Goal: Contribute content: Add original content to the website for others to see

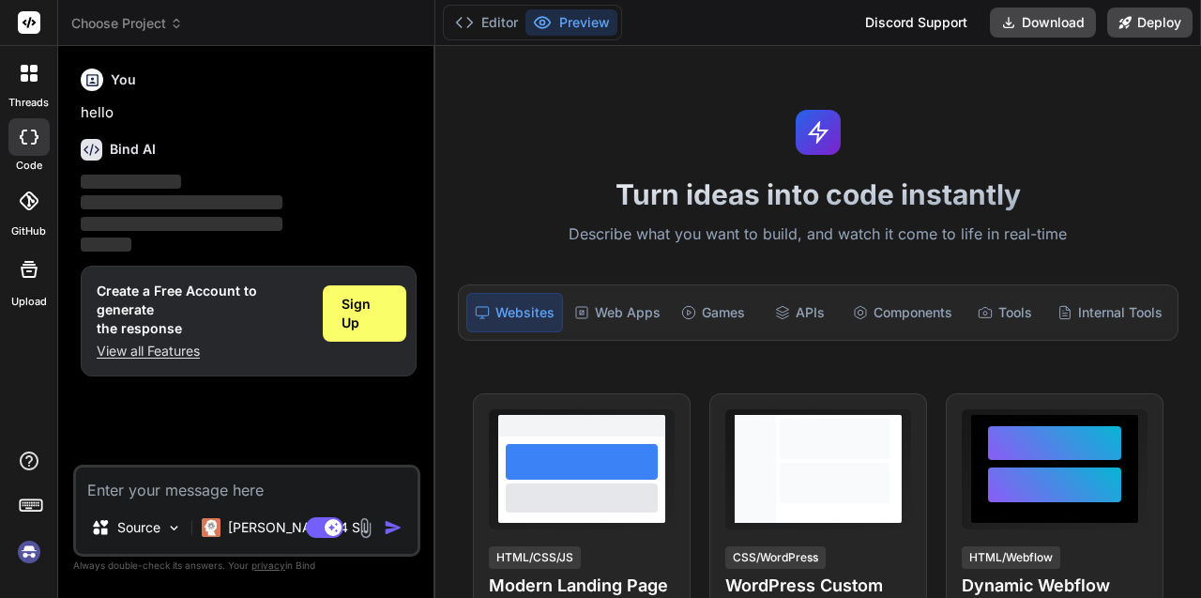
click at [361, 536] on img at bounding box center [366, 528] width 22 height 22
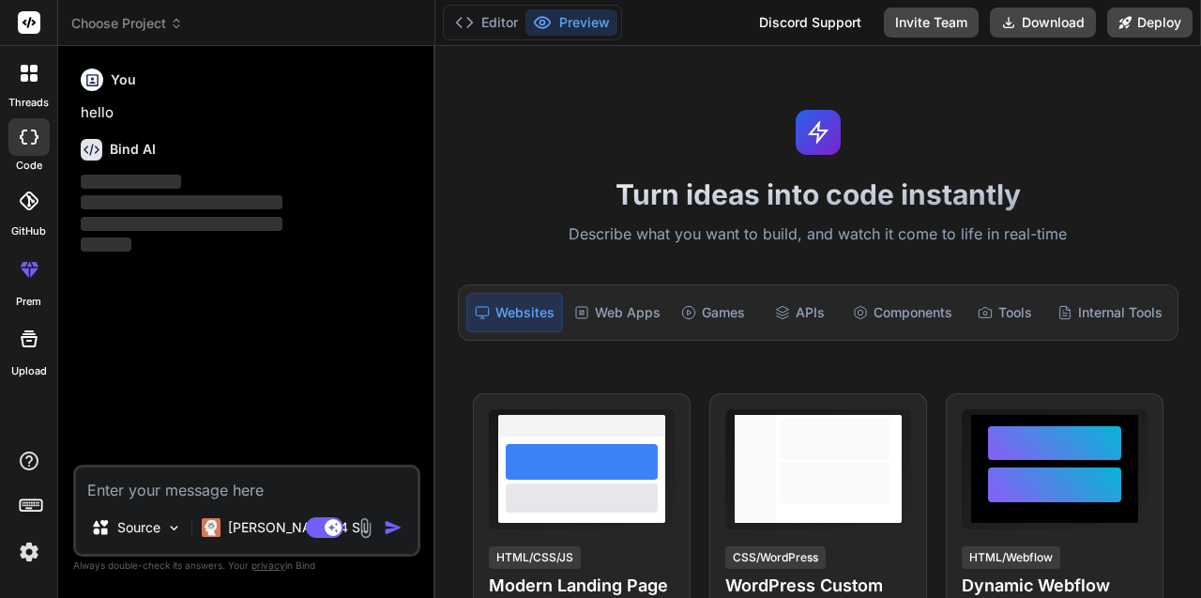
click at [366, 526] on img at bounding box center [366, 528] width 22 height 22
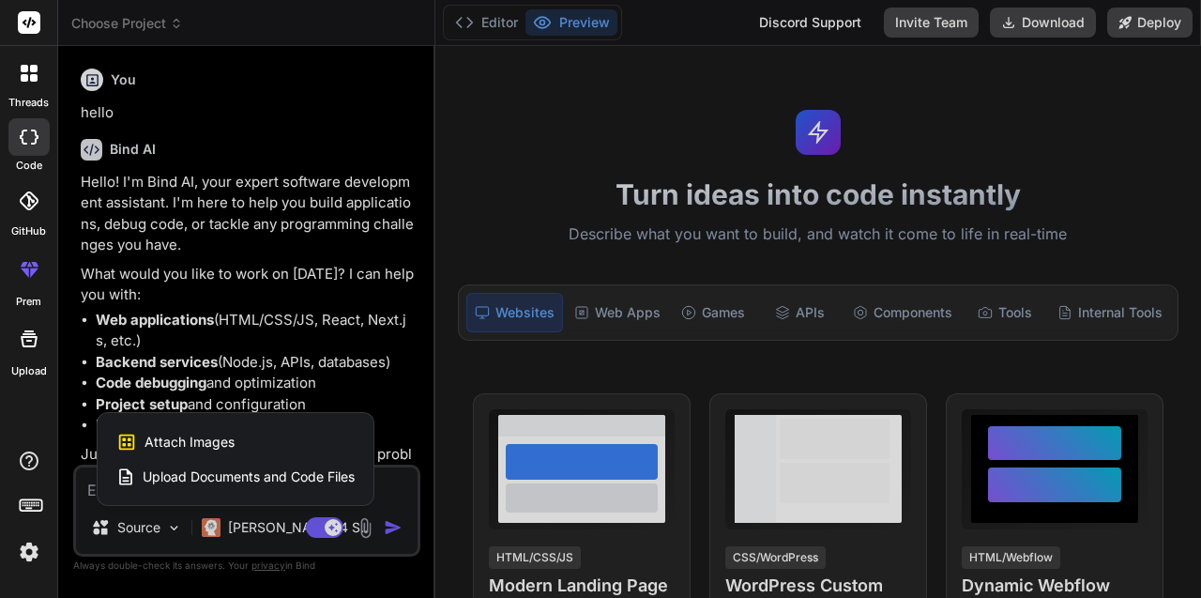
click at [302, 474] on span "Upload Documents and Code Files" at bounding box center [249, 476] width 212 height 19
type textarea "x"
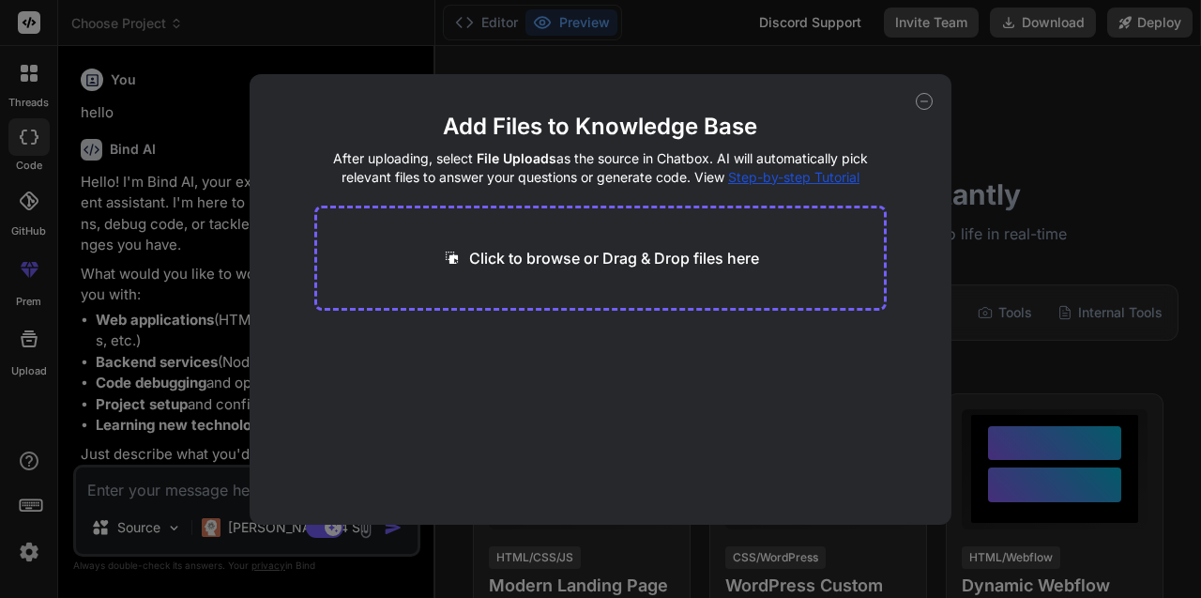
click at [494, 257] on p "Click to browse or Drag & Drop files here" at bounding box center [614, 258] width 290 height 23
type input "C:\fakepath\Mediconnect.zip"
click at [169, 483] on div "Add Files to Knowledge Base After uploading, select File Uploads as the source …" at bounding box center [600, 299] width 1201 height 598
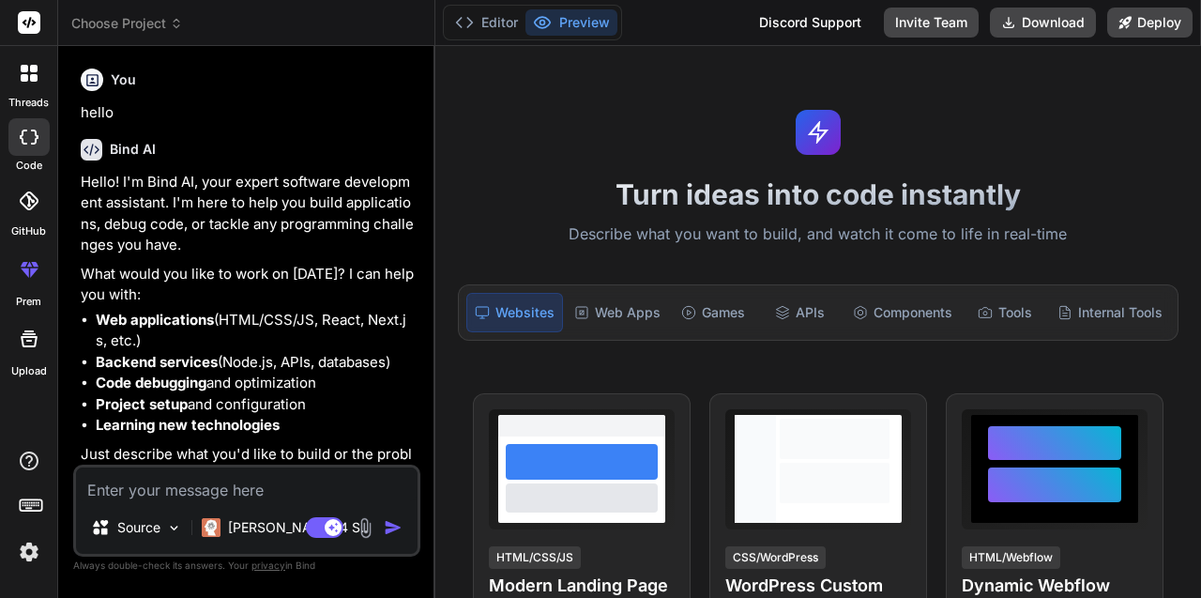
click at [168, 525] on img at bounding box center [174, 528] width 16 height 16
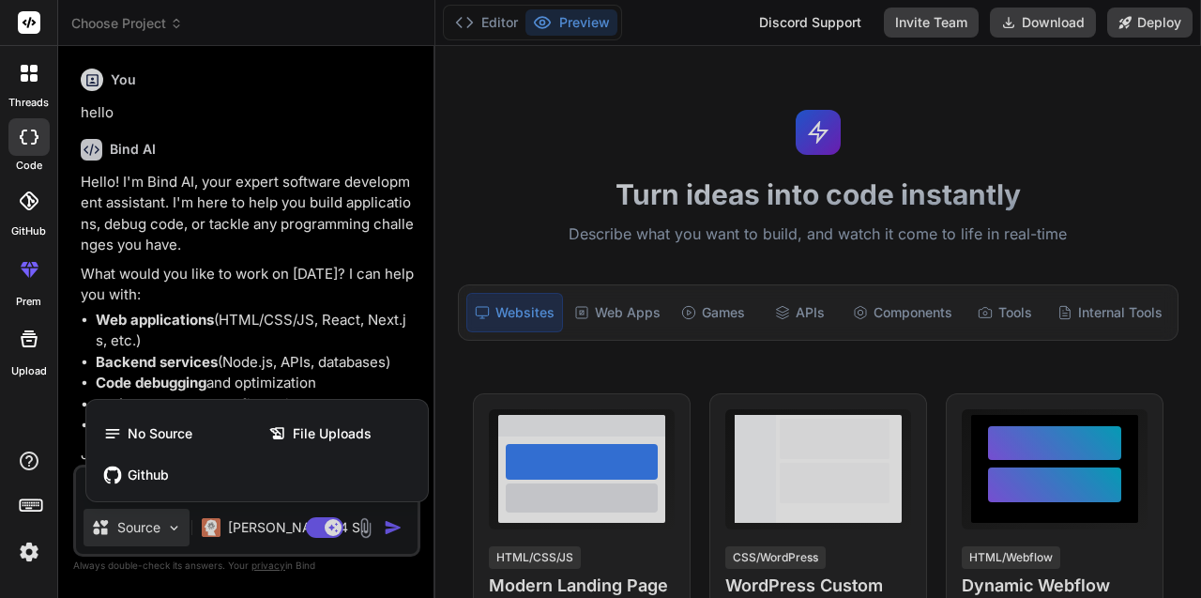
click at [168, 525] on div at bounding box center [600, 299] width 1201 height 598
type textarea "x"
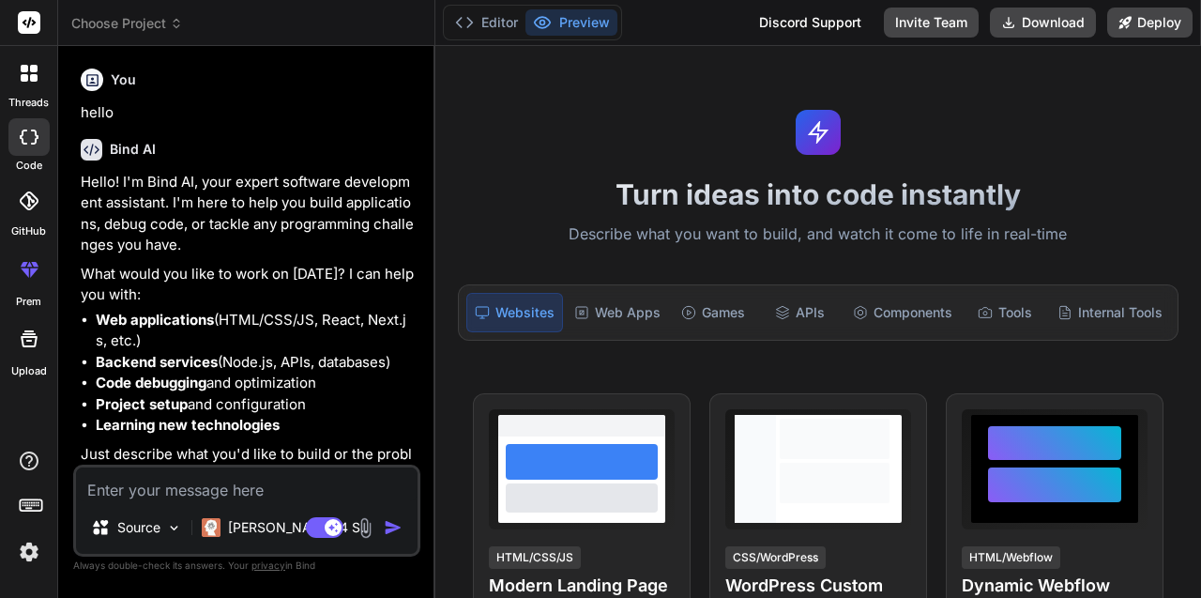
click at [159, 494] on textarea at bounding box center [247, 484] width 342 height 34
click at [122, 484] on textarea at bounding box center [247, 484] width 342 height 34
paste textarea "https://www.figma.com/design/ouommJ9i5vvcE4OmiyZAKa/Digital-Ordinnance-System?n…"
type textarea "https://www.figma.com/design/ouommJ9i5vvcE4OmiyZAKa/Digital-Ordinnance-System?n…"
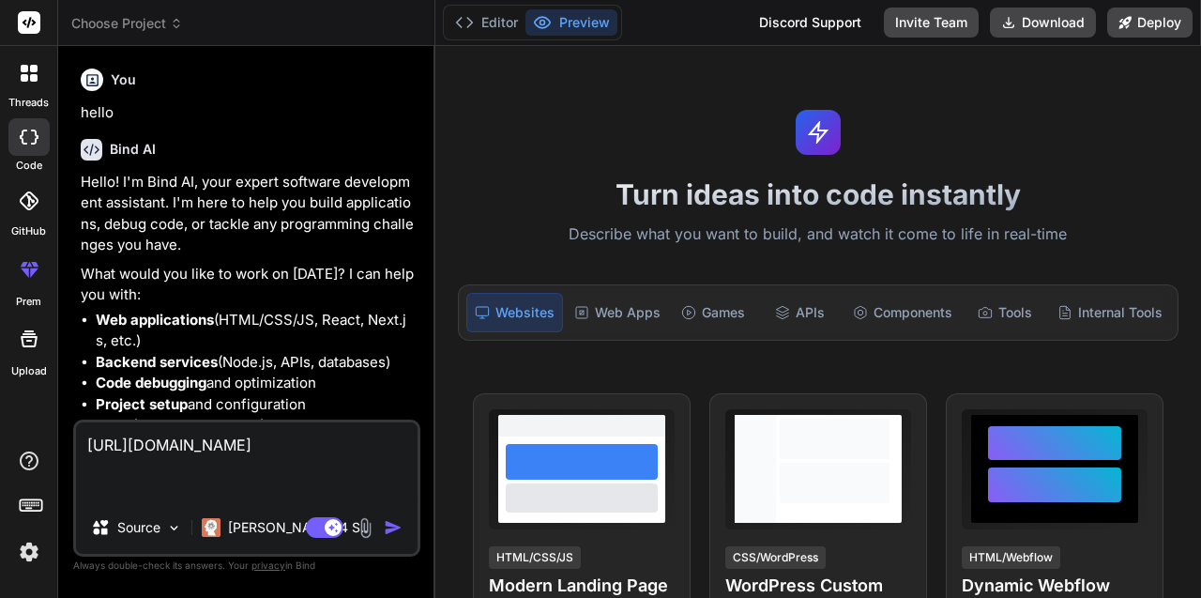
scroll to position [20, 0]
type textarea "x"
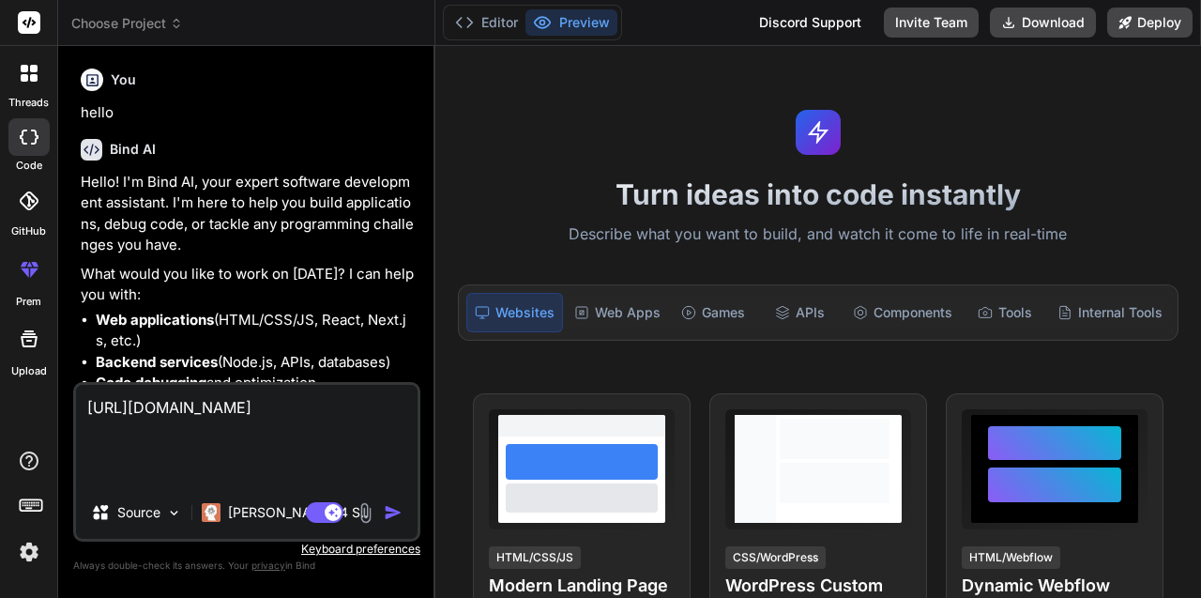
type textarea "https://www.figma.com/design/ouommJ9i5vvcE4OmiyZAKa/Digital-Ordinnance-System?n…"
type textarea "x"
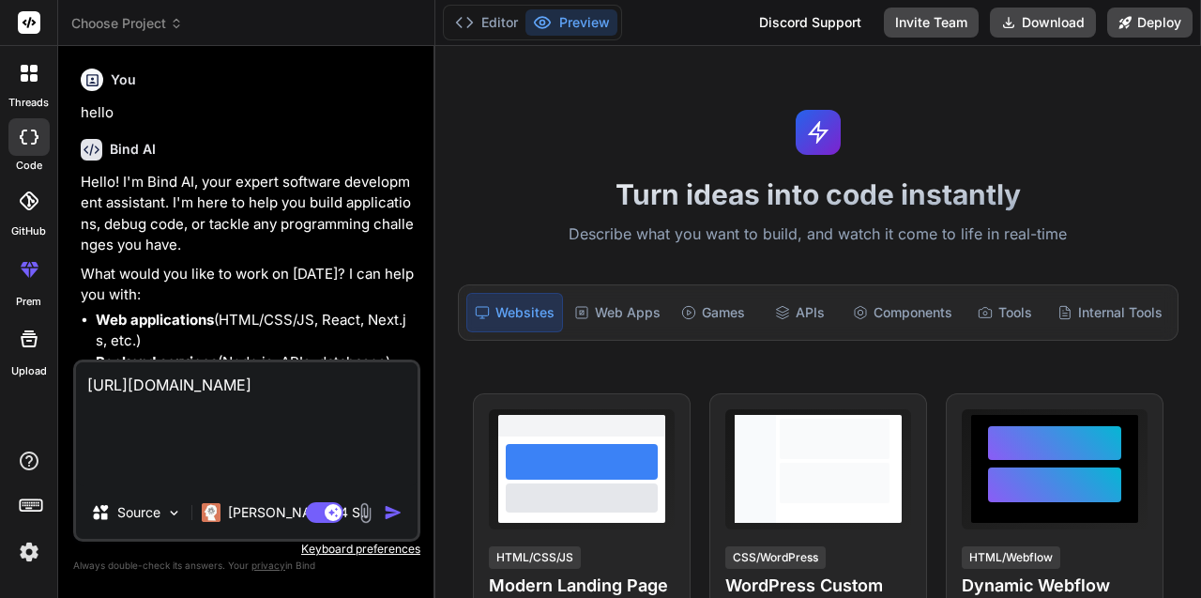
type textarea "https://www.figma.com/design/ouommJ9i5vvcE4OmiyZAKa/Digital-Ordinnance-System?n…"
type textarea "x"
type textarea "https://www.figma.com/design/ouommJ9i5vvcE4OmiyZAKa/Digital-Ordinnance-System?n…"
type textarea "x"
type textarea "https://www.figma.com/design/ouommJ9i5vvcE4OmiyZAKa/Digital-Ordinnance-System?n…"
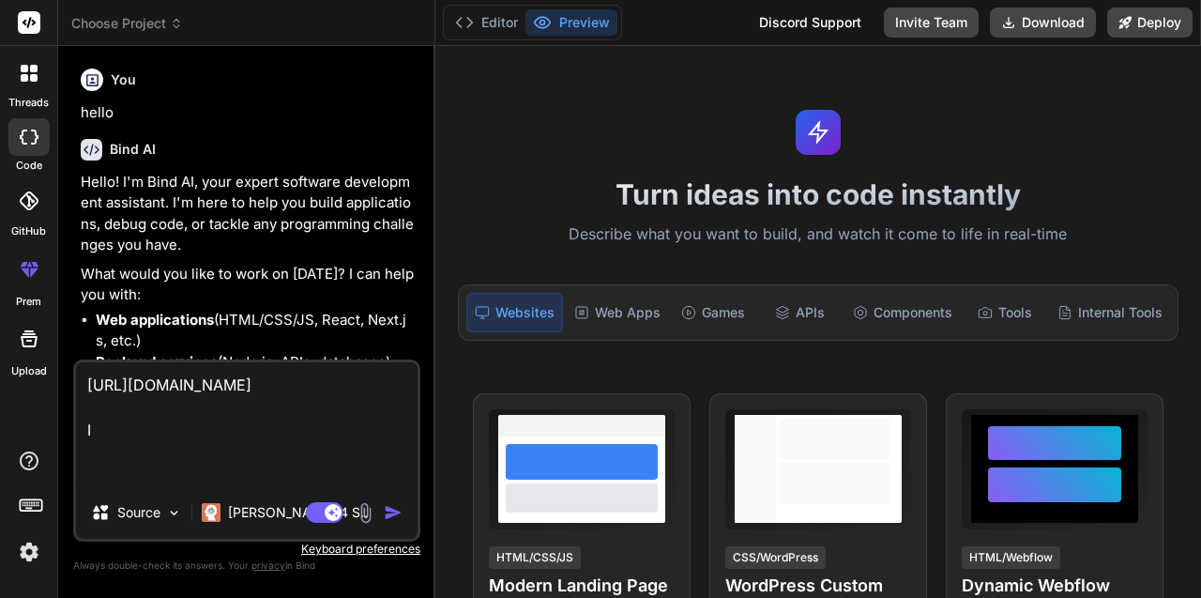
type textarea "x"
type textarea "https://www.figma.com/design/ouommJ9i5vvcE4OmiyZAKa/Digital-Ordinnance-System?n…"
type textarea "x"
type textarea "https://www.figma.com/design/ouommJ9i5vvcE4OmiyZAKa/Digital-Ordinnance-System?n…"
type textarea "x"
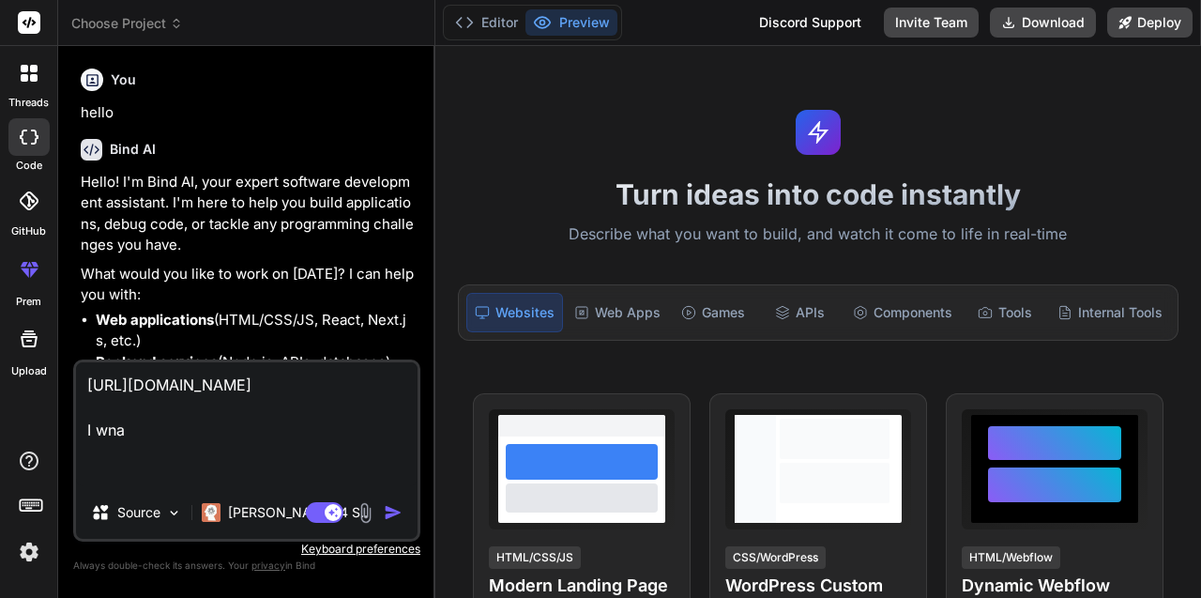
type textarea "https://www.figma.com/design/ouommJ9i5vvcE4OmiyZAKa/Digital-Ordinnance-System?n…"
type textarea "x"
type textarea "https://www.figma.com/design/ouommJ9i5vvcE4OmiyZAKa/Digital-Ordinnance-System?n…"
type textarea "x"
type textarea "https://www.figma.com/design/ouommJ9i5vvcE4OmiyZAKa/Digital-Ordinnance-System?n…"
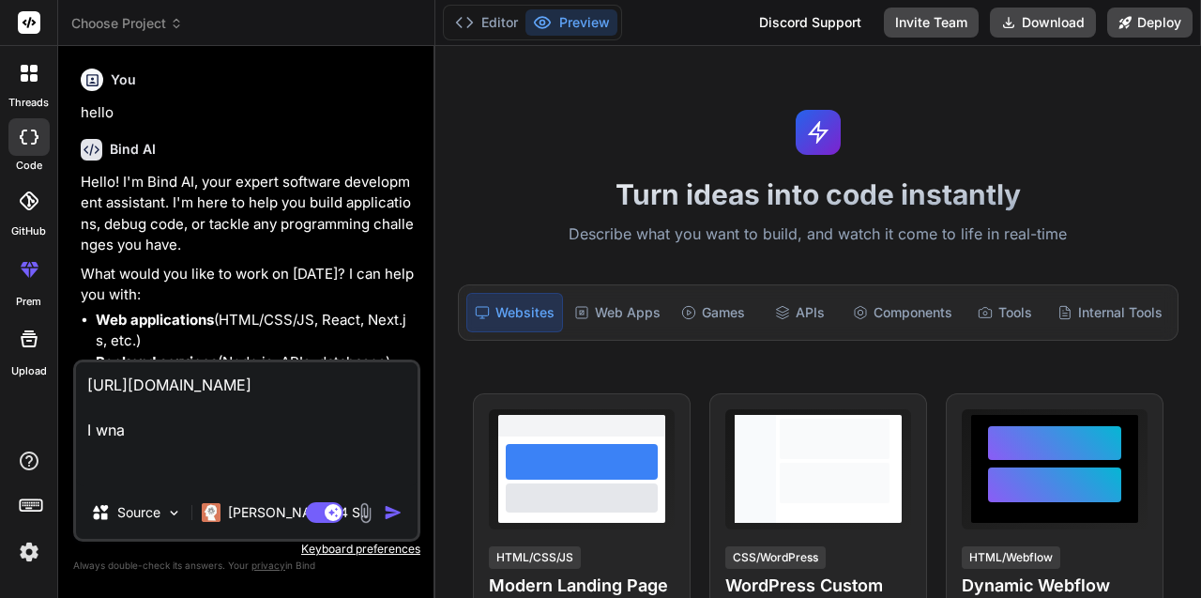
type textarea "x"
type textarea "https://www.figma.com/design/ouommJ9i5vvcE4OmiyZAKa/Digital-Ordinnance-System?n…"
type textarea "x"
type textarea "https://www.figma.com/design/ouommJ9i5vvcE4OmiyZAKa/Digital-Ordinnance-System?n…"
type textarea "x"
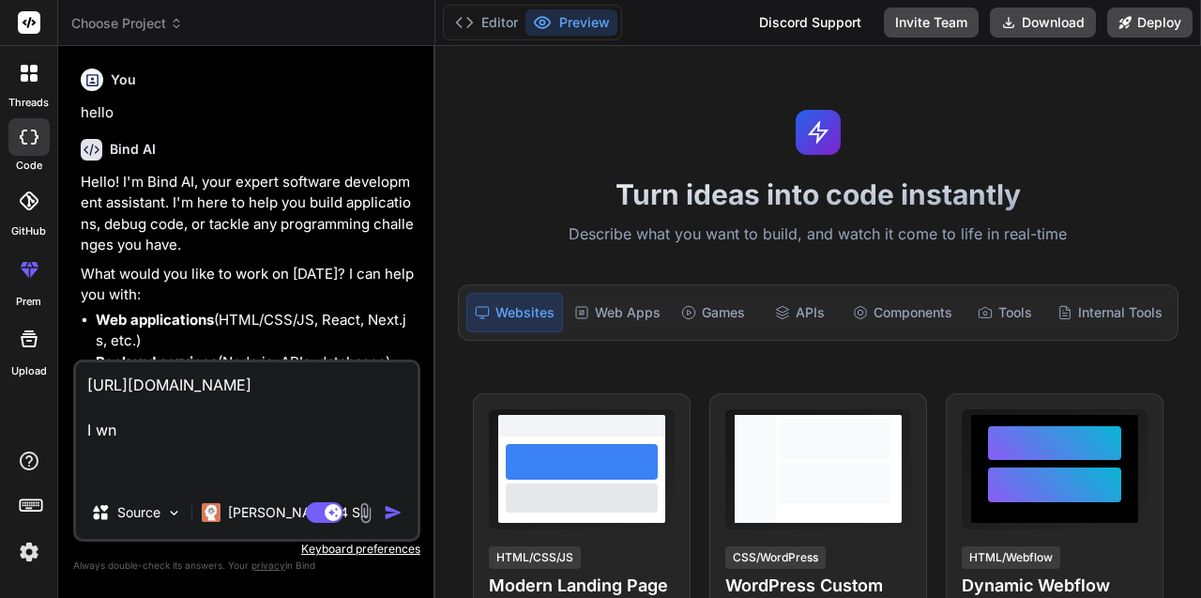
type textarea "https://www.figma.com/design/ouommJ9i5vvcE4OmiyZAKa/Digital-Ordinnance-System?n…"
type textarea "x"
type textarea "https://www.figma.com/design/ouommJ9i5vvcE4OmiyZAKa/Digital-Ordinnance-System?n…"
type textarea "x"
type textarea "https://www.figma.com/design/ouommJ9i5vvcE4OmiyZAKa/Digital-Ordinnance-System?n…"
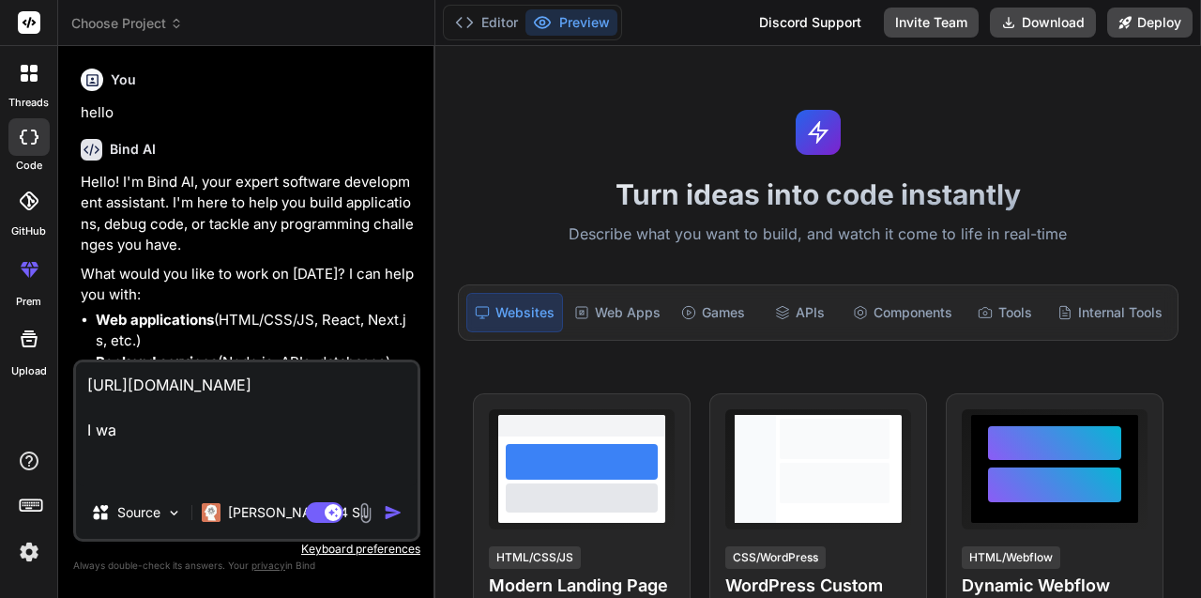
type textarea "x"
type textarea "https://www.figma.com/design/ouommJ9i5vvcE4OmiyZAKa/Digital-Ordinnance-System?n…"
type textarea "x"
type textarea "https://www.figma.com/design/ouommJ9i5vvcE4OmiyZAKa/Digital-Ordinnance-System?n…"
type textarea "x"
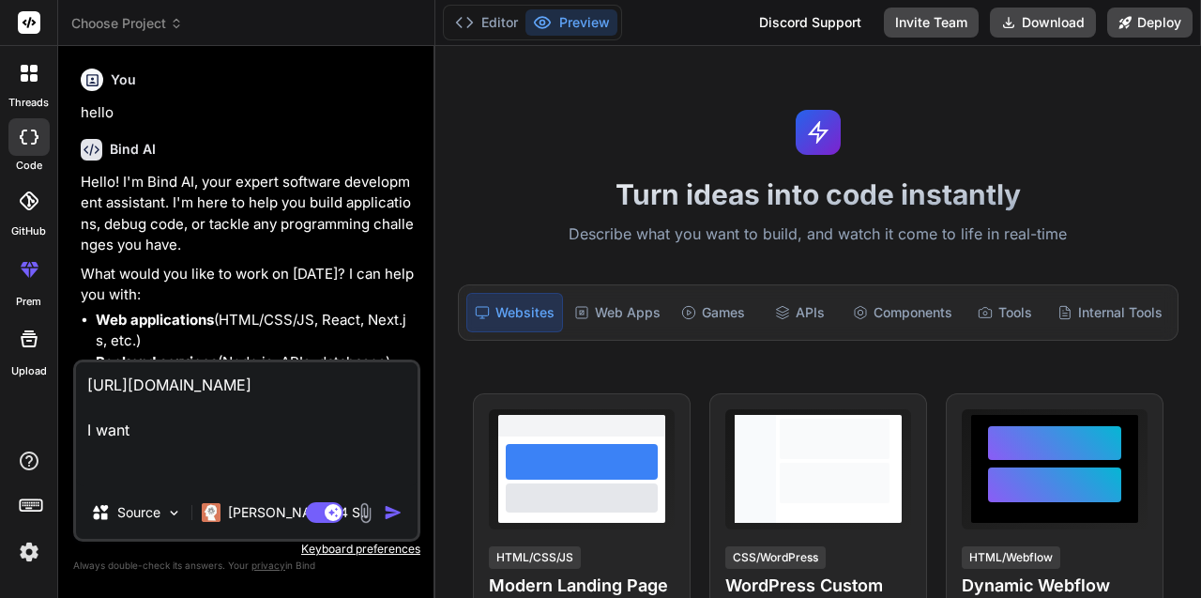
type textarea "https://www.figma.com/design/ouommJ9i5vvcE4OmiyZAKa/Digital-Ordinnance-System?n…"
type textarea "x"
type textarea "https://www.figma.com/design/ouommJ9i5vvcE4OmiyZAKa/Digital-Ordinnance-System?n…"
type textarea "x"
type textarea "https://www.figma.com/design/ouommJ9i5vvcE4OmiyZAKa/Digital-Ordinnance-System?n…"
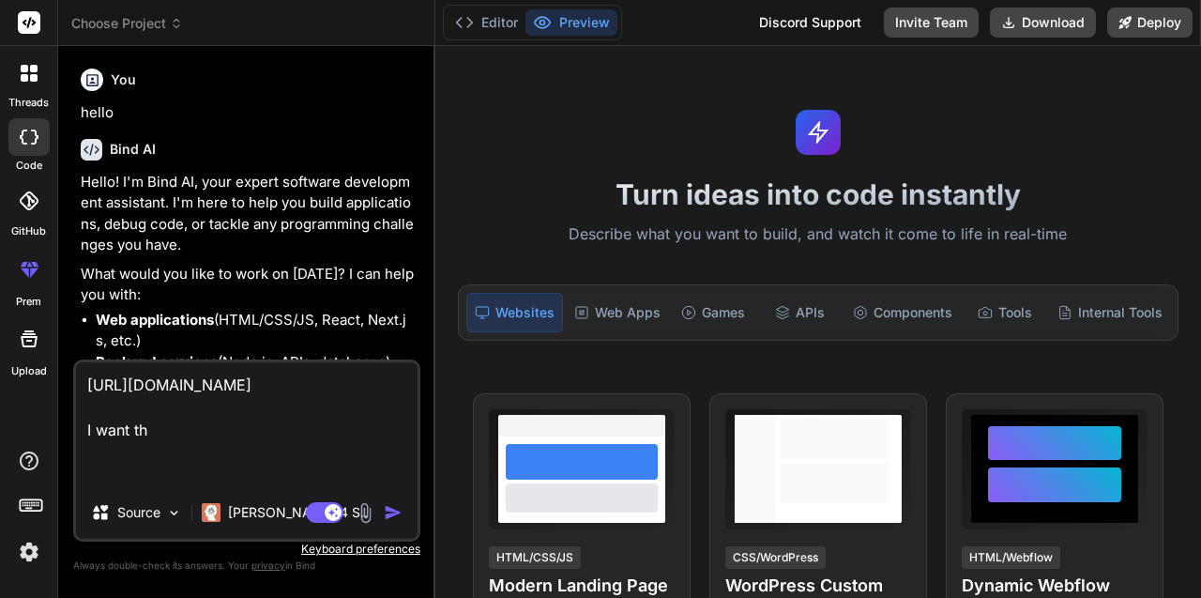
type textarea "x"
type textarea "https://www.figma.com/design/ouommJ9i5vvcE4OmiyZAKa/Digital-Ordinnance-System?n…"
type textarea "x"
type textarea "https://www.figma.com/design/ouommJ9i5vvcE4OmiyZAKa/Digital-Ordinnance-System?n…"
type textarea "x"
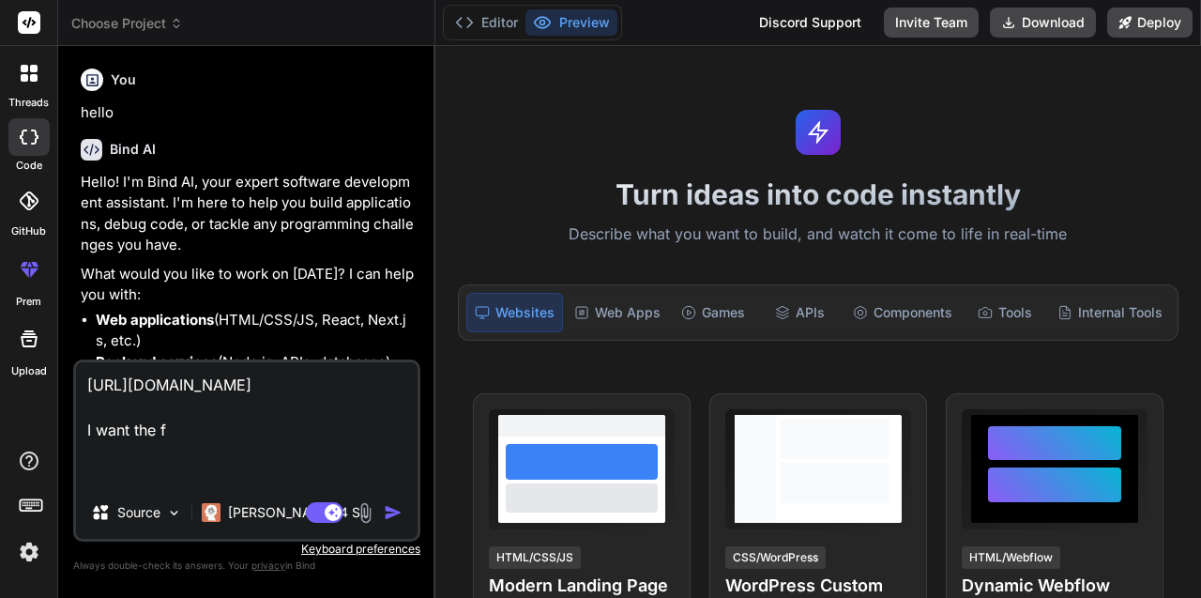
type textarea "https://www.figma.com/design/ouommJ9i5vvcE4OmiyZAKa/Digital-Ordinnance-System?n…"
type textarea "x"
type textarea "https://www.figma.com/design/ouommJ9i5vvcE4OmiyZAKa/Digital-Ordinnance-System?n…"
type textarea "x"
type textarea "https://www.figma.com/design/ouommJ9i5vvcE4OmiyZAKa/Digital-Ordinnance-System?n…"
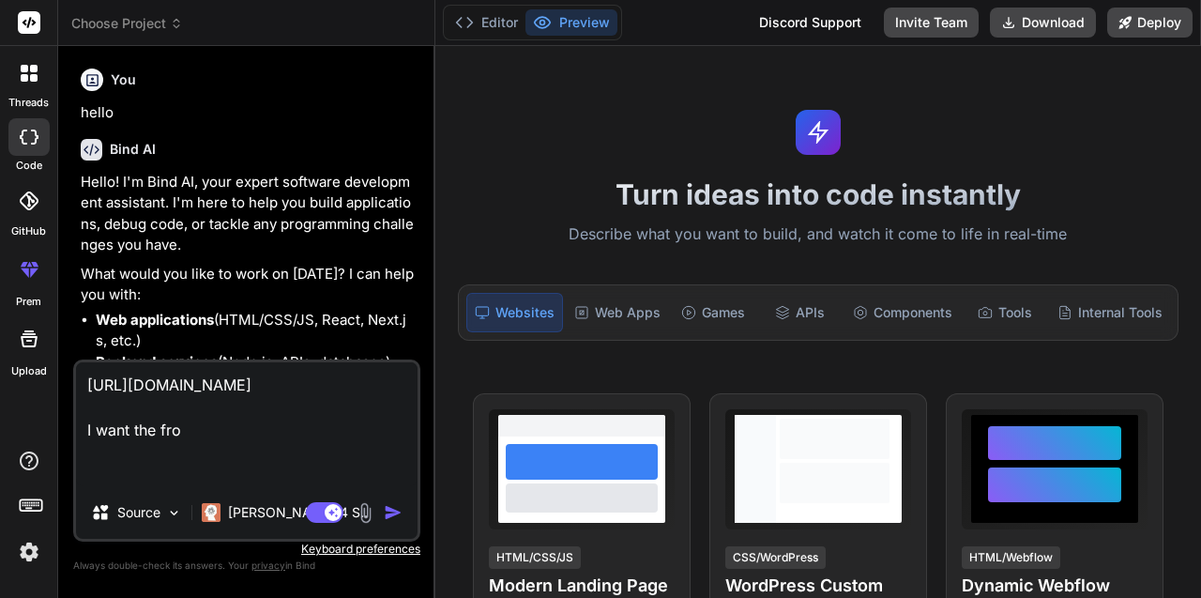
type textarea "x"
type textarea "https://www.figma.com/design/ouommJ9i5vvcE4OmiyZAKa/Digital-Ordinnance-System?n…"
type textarea "x"
type textarea "https://www.figma.com/design/ouommJ9i5vvcE4OmiyZAKa/Digital-Ordinnance-System?n…"
type textarea "x"
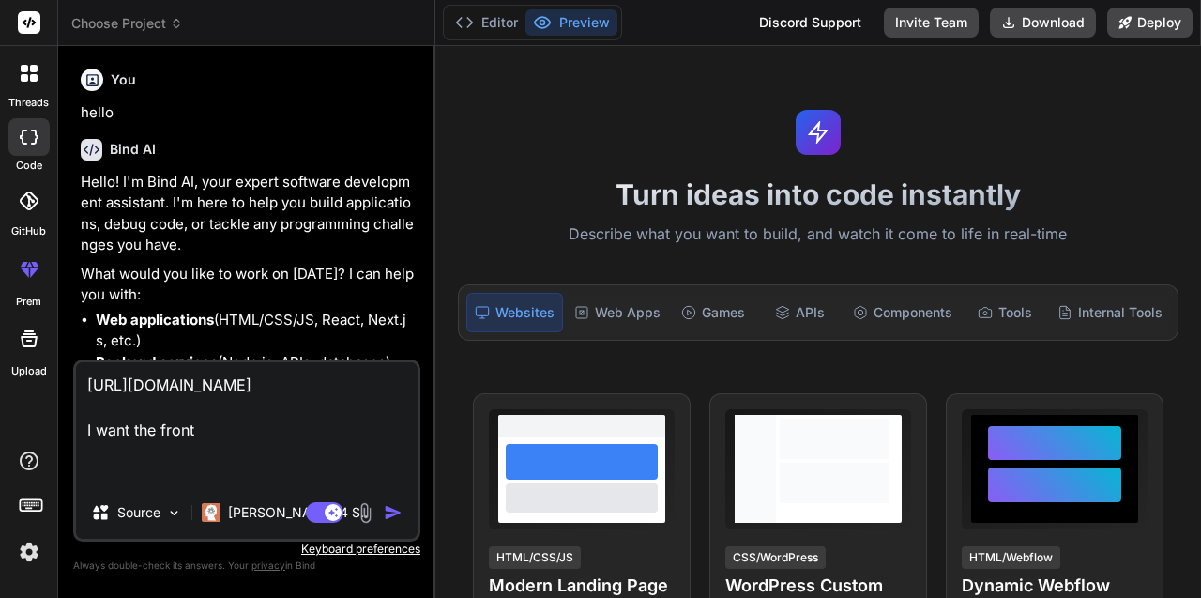
type textarea "https://www.figma.com/design/ouommJ9i5vvcE4OmiyZAKa/Digital-Ordinnance-System?n…"
type textarea "x"
type textarea "https://www.figma.com/design/ouommJ9i5vvcE4OmiyZAKa/Digital-Ordinnance-System?n…"
type textarea "x"
type textarea "https://www.figma.com/design/ouommJ9i5vvcE4OmiyZAKa/Digital-Ordinnance-System?n…"
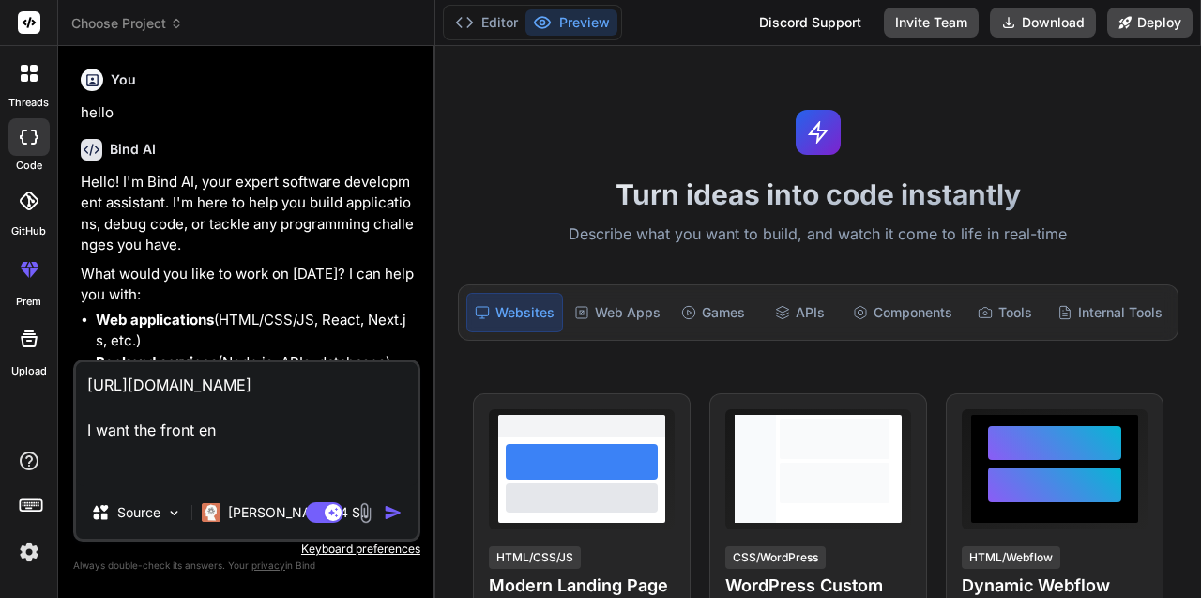
type textarea "x"
type textarea "https://www.figma.com/design/ouommJ9i5vvcE4OmiyZAKa/Digital-Ordinnance-System?n…"
type textarea "x"
type textarea "https://www.figma.com/design/ouommJ9i5vvcE4OmiyZAKa/Digital-Ordinnance-System?n…"
type textarea "x"
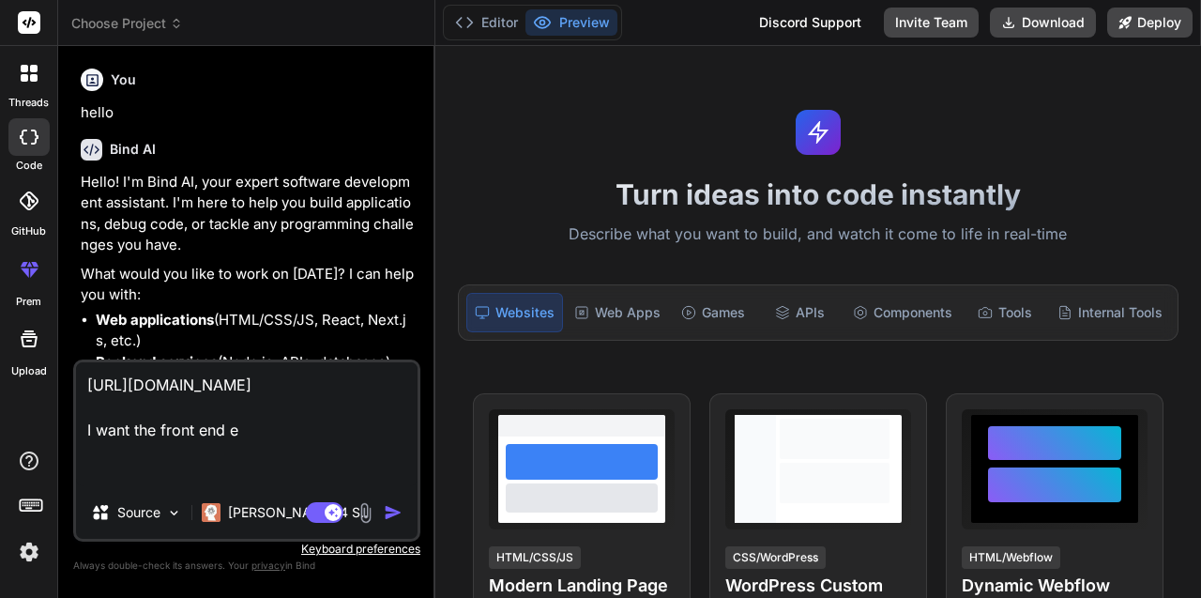
type textarea "https://www.figma.com/design/ouommJ9i5vvcE4OmiyZAKa/Digital-Ordinnance-System?n…"
type textarea "x"
type textarea "https://www.figma.com/design/ouommJ9i5vvcE4OmiyZAKa/Digital-Ordinnance-System?n…"
type textarea "x"
type textarea "https://www.figma.com/design/ouommJ9i5vvcE4OmiyZAKa/Digital-Ordinnance-System?n…"
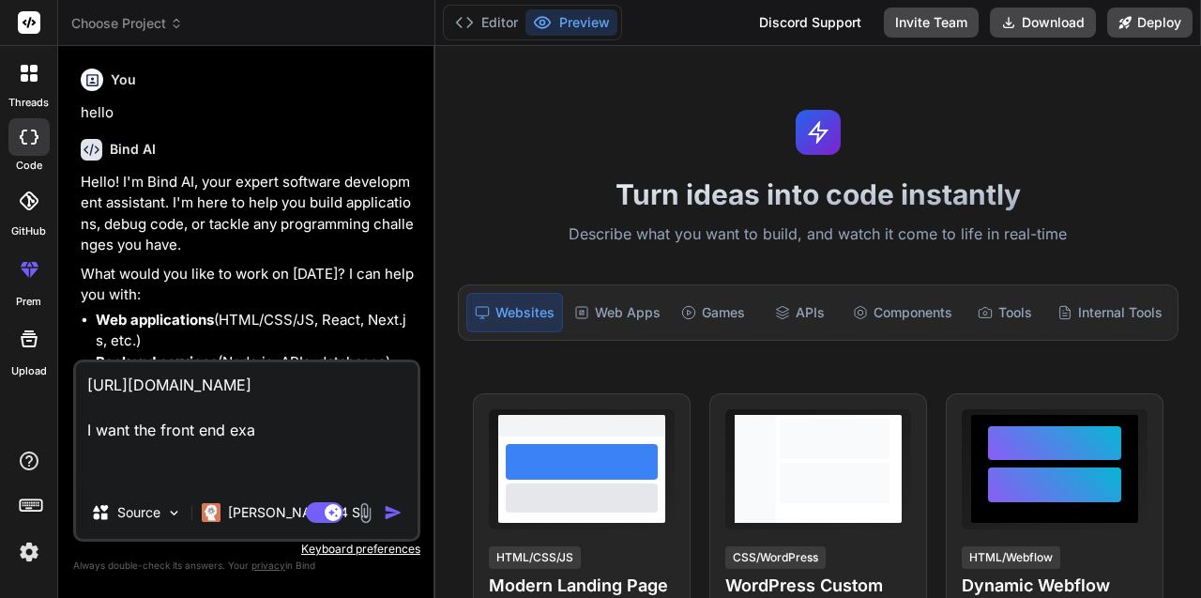
type textarea "x"
type textarea "https://www.figma.com/design/ouommJ9i5vvcE4OmiyZAKa/Digital-Ordinnance-System?n…"
type textarea "x"
type textarea "https://www.figma.com/design/ouommJ9i5vvcE4OmiyZAKa/Digital-Ordinnance-System?n…"
type textarea "x"
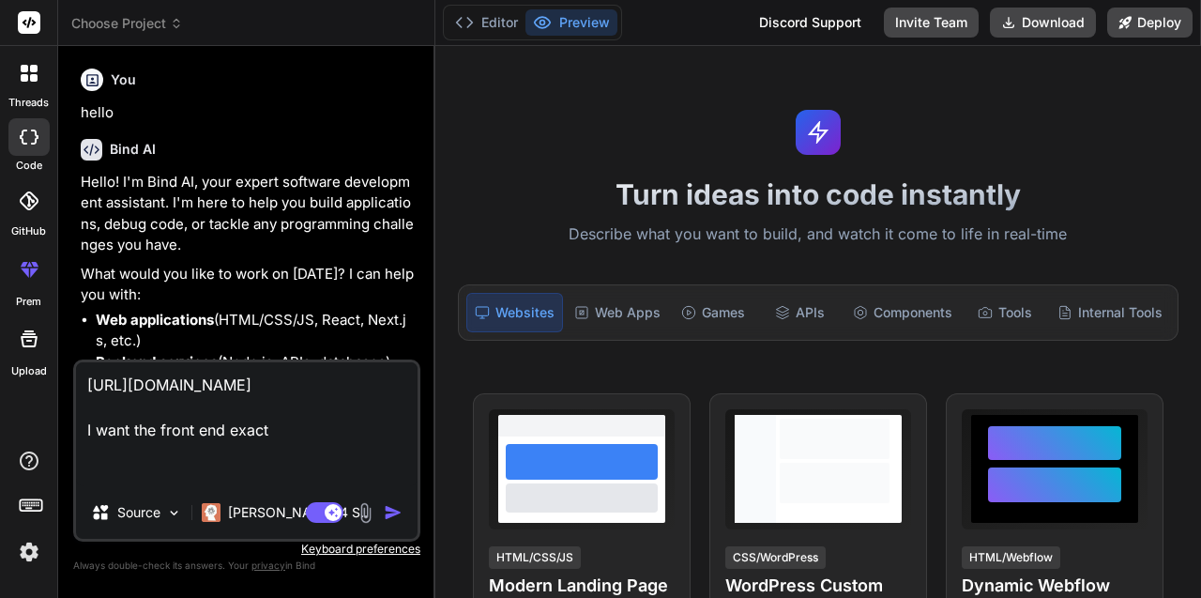
type textarea "https://www.figma.com/design/ouommJ9i5vvcE4OmiyZAKa/Digital-Ordinnance-System?n…"
type textarea "x"
type textarea "https://www.figma.com/design/ouommJ9i5vvcE4OmiyZAKa/Digital-Ordinnance-System?n…"
type textarea "x"
type textarea "https://www.figma.com/design/ouommJ9i5vvcE4OmiyZAKa/Digital-Ordinnance-System?n…"
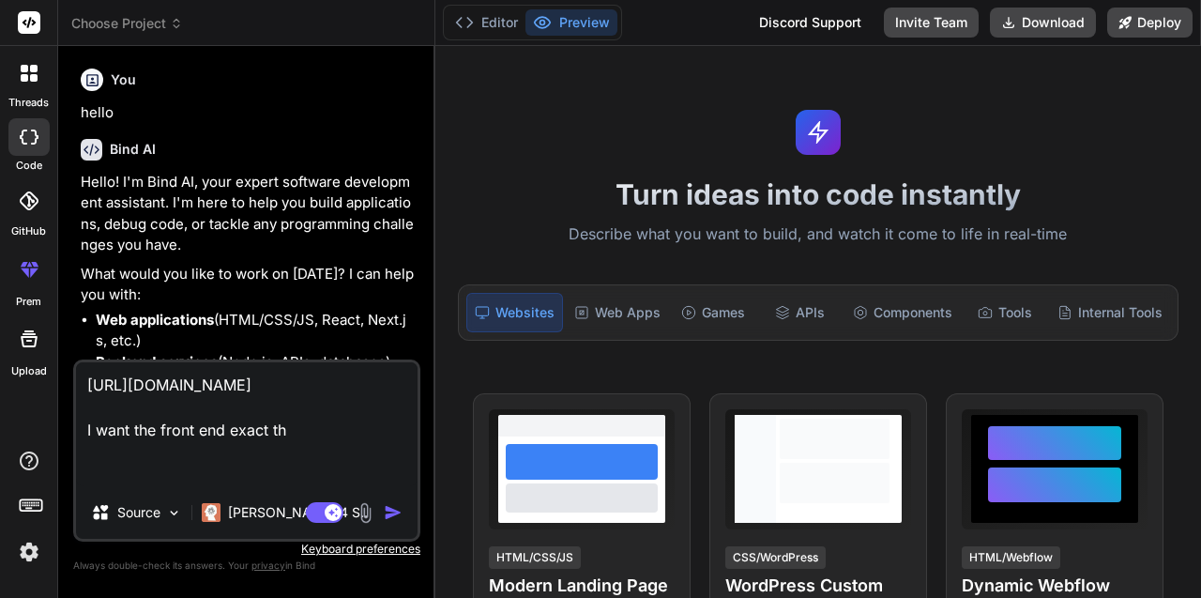
type textarea "x"
type textarea "https://www.figma.com/design/ouommJ9i5vvcE4OmiyZAKa/Digital-Ordinnance-System?n…"
type textarea "x"
type textarea "https://www.figma.com/design/ouommJ9i5vvcE4OmiyZAKa/Digital-Ordinnance-System?n…"
type textarea "x"
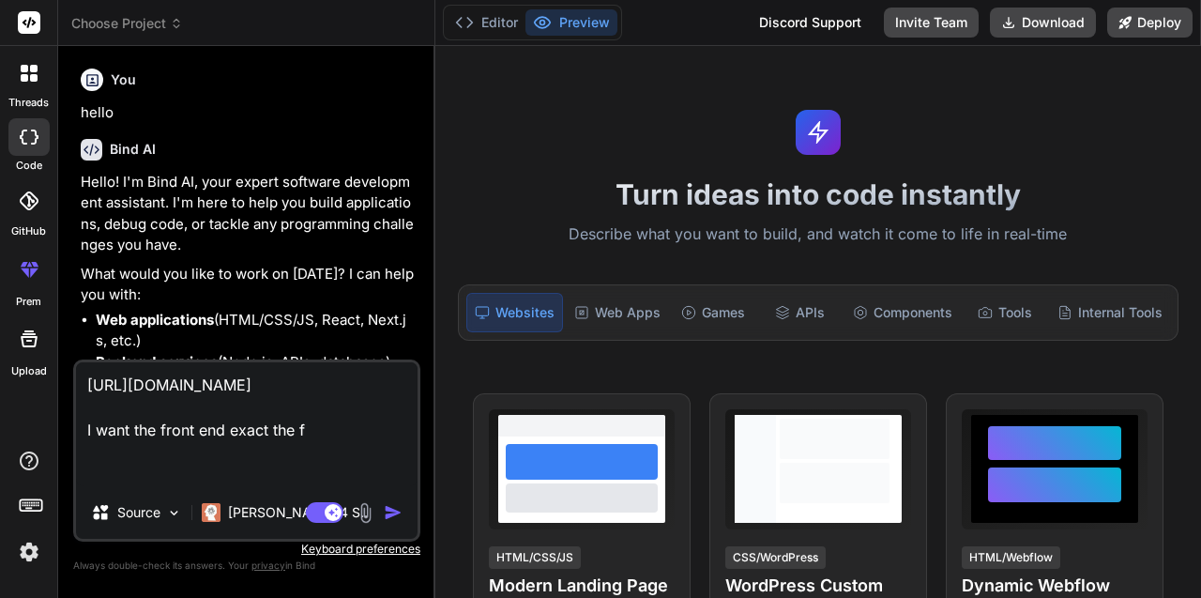
type textarea "https://www.figma.com/design/ouommJ9i5vvcE4OmiyZAKa/Digital-Ordinnance-System?n…"
type textarea "x"
type textarea "https://www.figma.com/design/ouommJ9i5vvcE4OmiyZAKa/Digital-Ordinnance-System?n…"
type textarea "x"
type textarea "https://www.figma.com/design/ouommJ9i5vvcE4OmiyZAKa/Digital-Ordinnance-System?n…"
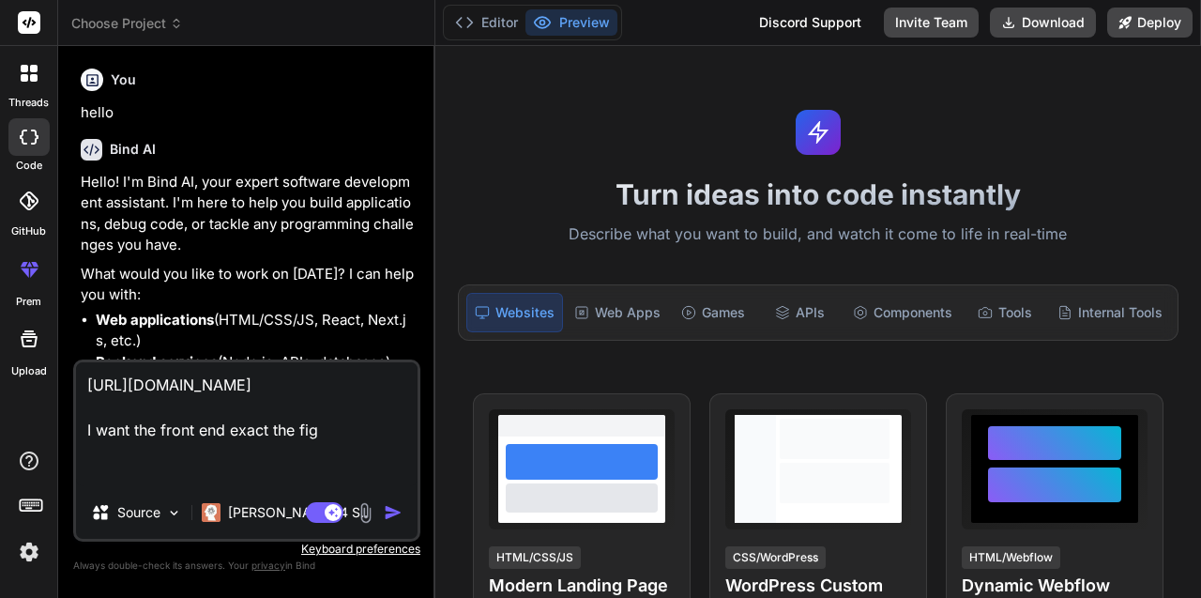
type textarea "x"
type textarea "https://www.figma.com/design/ouommJ9i5vvcE4OmiyZAKa/Digital-Ordinnance-System?n…"
type textarea "x"
type textarea "https://www.figma.com/design/ouommJ9i5vvcE4OmiyZAKa/Digital-Ordinnance-System?n…"
type textarea "x"
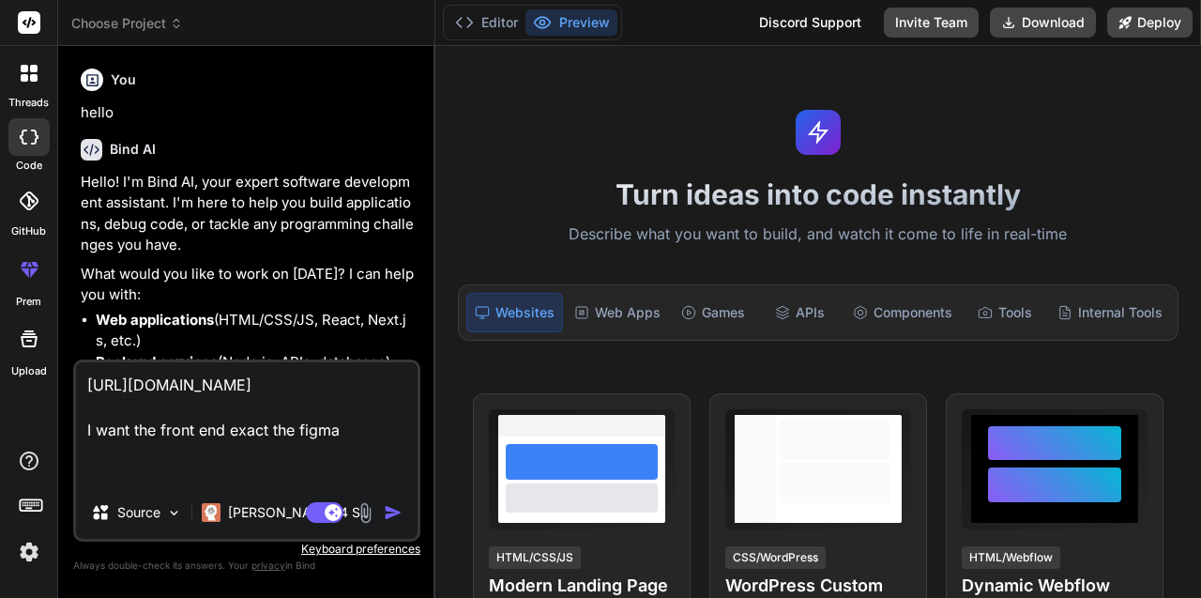
type textarea "https://www.figma.com/design/ouommJ9i5vvcE4OmiyZAKa/Digital-Ordinnance-System?n…"
type textarea "x"
type textarea "https://www.figma.com/design/ouommJ9i5vvcE4OmiyZAKa/Digital-Ordinnance-System?n…"
type textarea "x"
type textarea "https://www.figma.com/design/ouommJ9i5vvcE4OmiyZAKa/Digital-Ordinnance-System?n…"
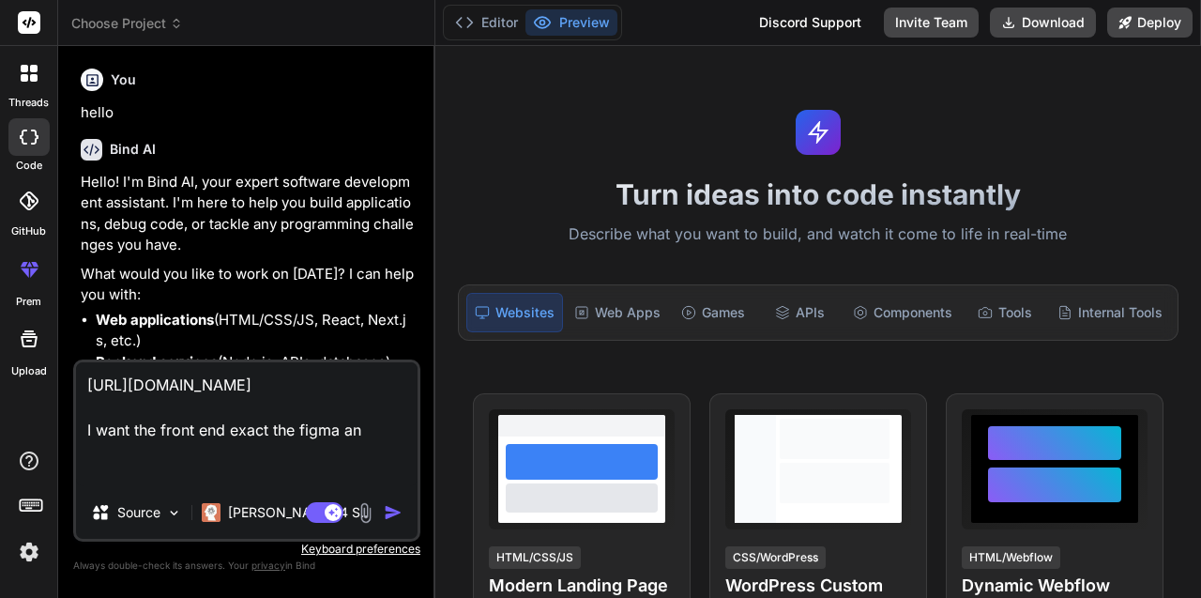
type textarea "x"
type textarea "https://www.figma.com/design/ouommJ9i5vvcE4OmiyZAKa/Digital-Ordinnance-System?n…"
type textarea "x"
type textarea "https://www.figma.com/design/ouommJ9i5vvcE4OmiyZAKa/Digital-Ordinnance-System?n…"
type textarea "x"
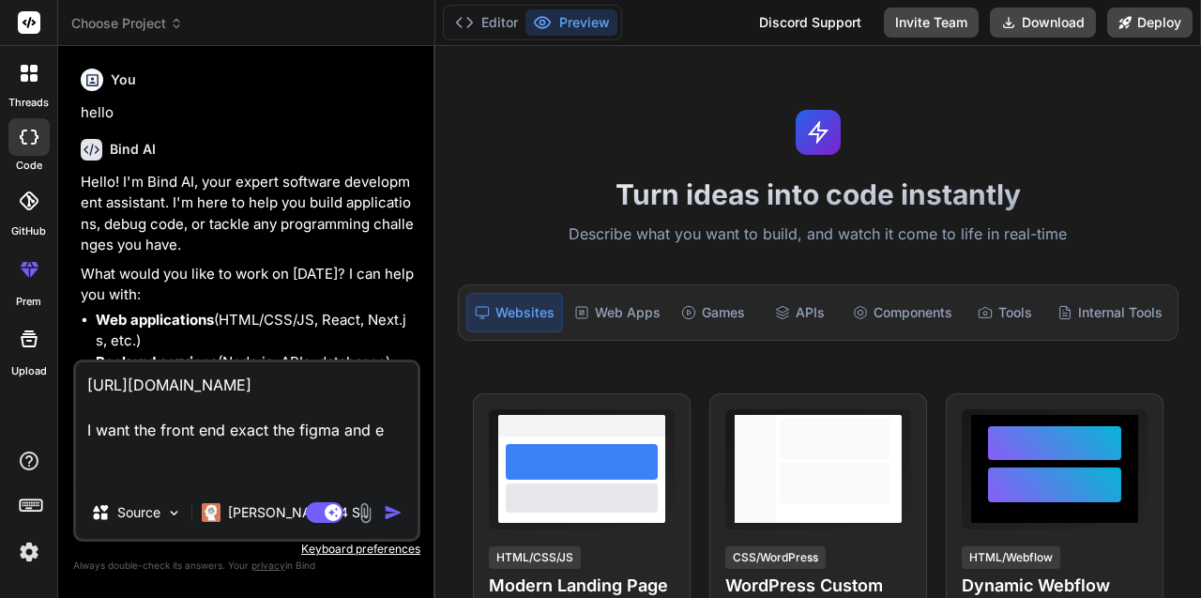
type textarea "https://www.figma.com/design/ouommJ9i5vvcE4OmiyZAKa/Digital-Ordinnance-System?n…"
type textarea "x"
type textarea "https://www.figma.com/design/ouommJ9i5vvcE4OmiyZAKa/Digital-Ordinnance-System?n…"
type textarea "x"
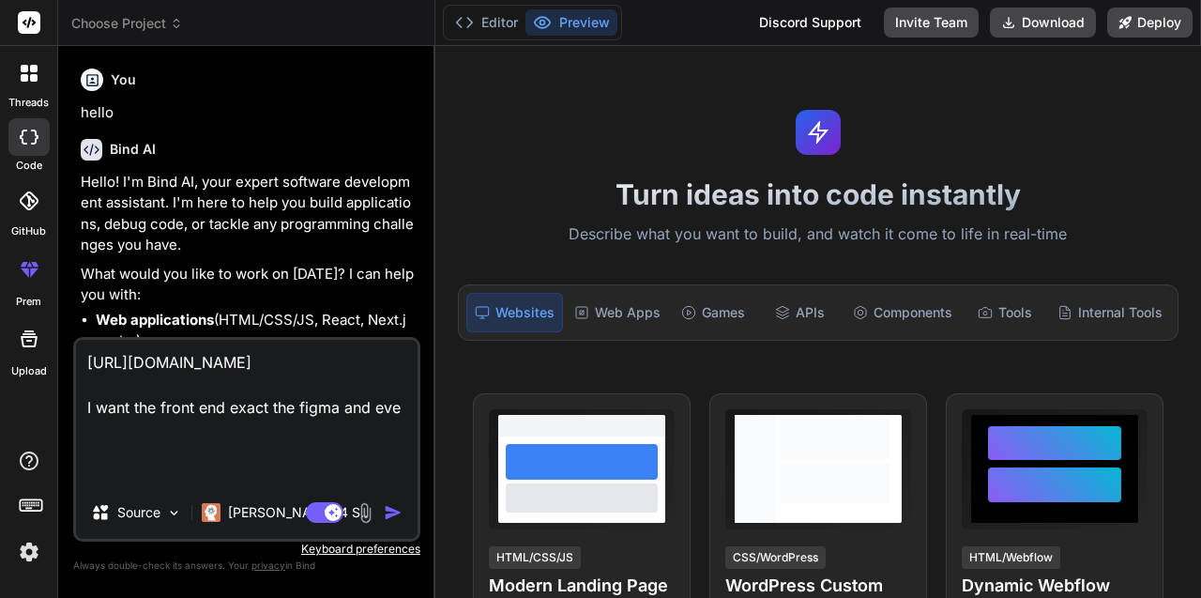
type textarea "https://www.figma.com/design/ouommJ9i5vvcE4OmiyZAKa/Digital-Ordinnance-System?n…"
type textarea "x"
type textarea "https://www.figma.com/design/ouommJ9i5vvcE4OmiyZAKa/Digital-Ordinnance-System?n…"
type textarea "x"
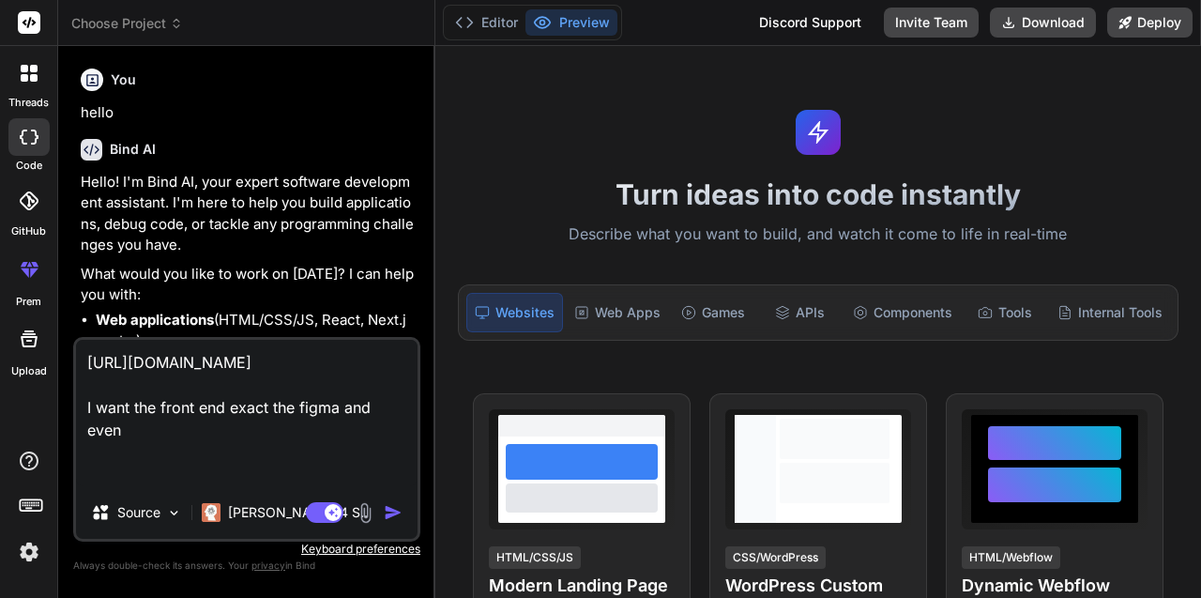
type textarea "https://www.figma.com/design/ouommJ9i5vvcE4OmiyZAKa/Digital-Ordinnance-System?n…"
type textarea "x"
type textarea "https://www.figma.com/design/ouommJ9i5vvcE4OmiyZAKa/Digital-Ordinnance-System?n…"
type textarea "x"
type textarea "https://www.figma.com/design/ouommJ9i5vvcE4OmiyZAKa/Digital-Ordinnance-System?n…"
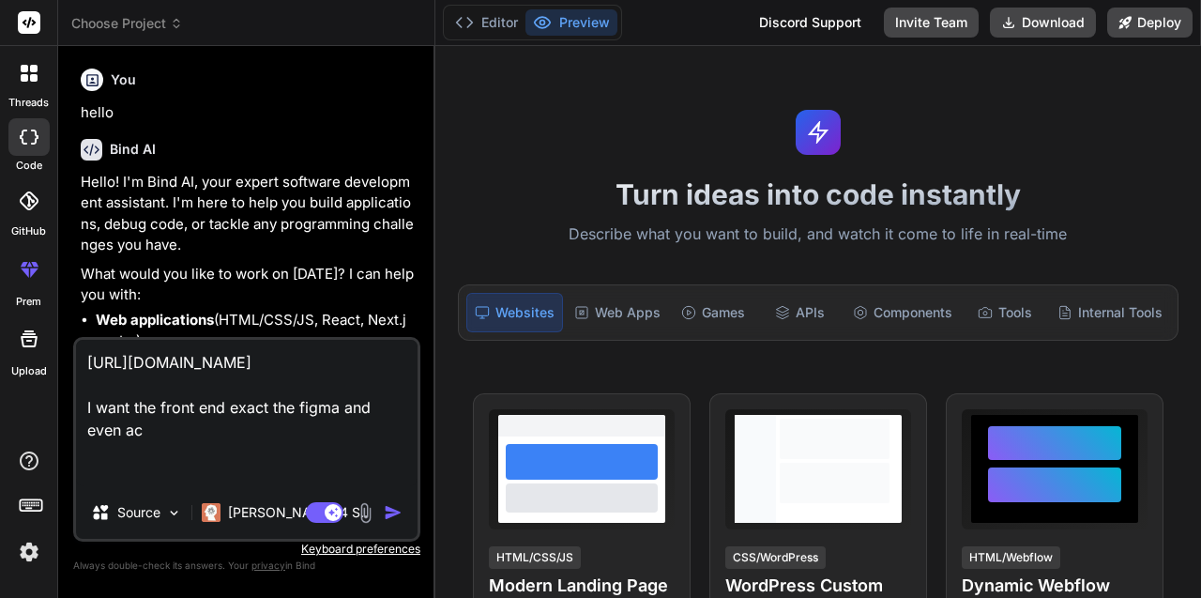
type textarea "x"
type textarea "https://www.figma.com/design/ouommJ9i5vvcE4OmiyZAKa/Digital-Ordinnance-System?n…"
type textarea "x"
type textarea "https://www.figma.com/design/ouommJ9i5vvcE4OmiyZAKa/Digital-Ordinnance-System?n…"
type textarea "x"
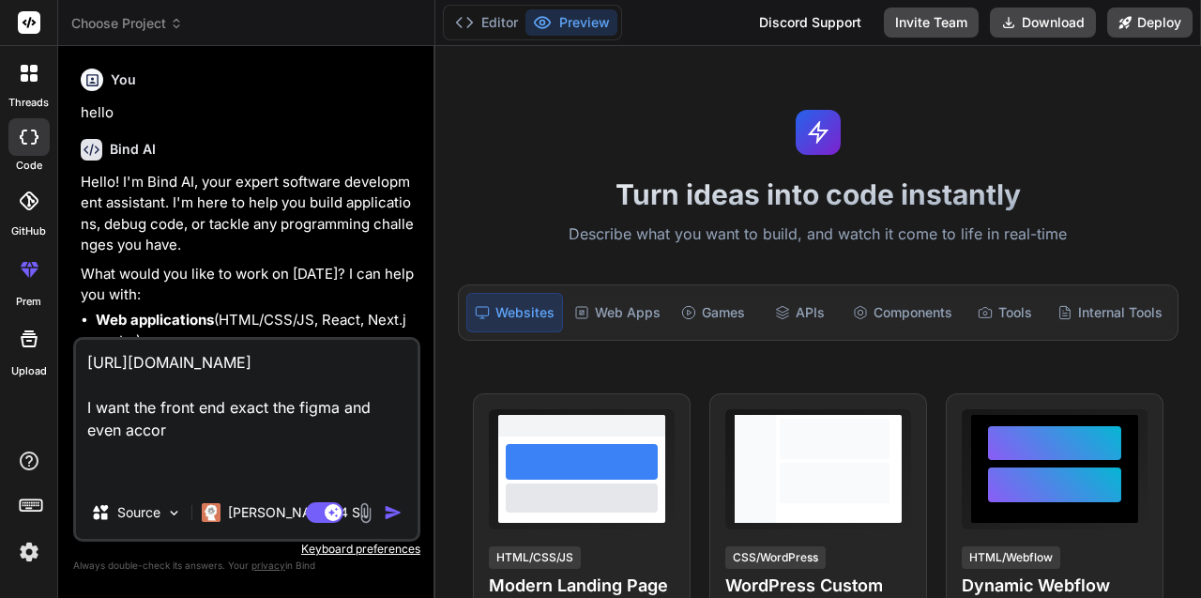
type textarea "https://www.figma.com/design/ouommJ9i5vvcE4OmiyZAKa/Digital-Ordinnance-System?n…"
type textarea "x"
type textarea "https://www.figma.com/design/ouommJ9i5vvcE4OmiyZAKa/Digital-Ordinnance-System?n…"
type textarea "x"
type textarea "https://www.figma.com/design/ouommJ9i5vvcE4OmiyZAKa/Digital-Ordinnance-System?n…"
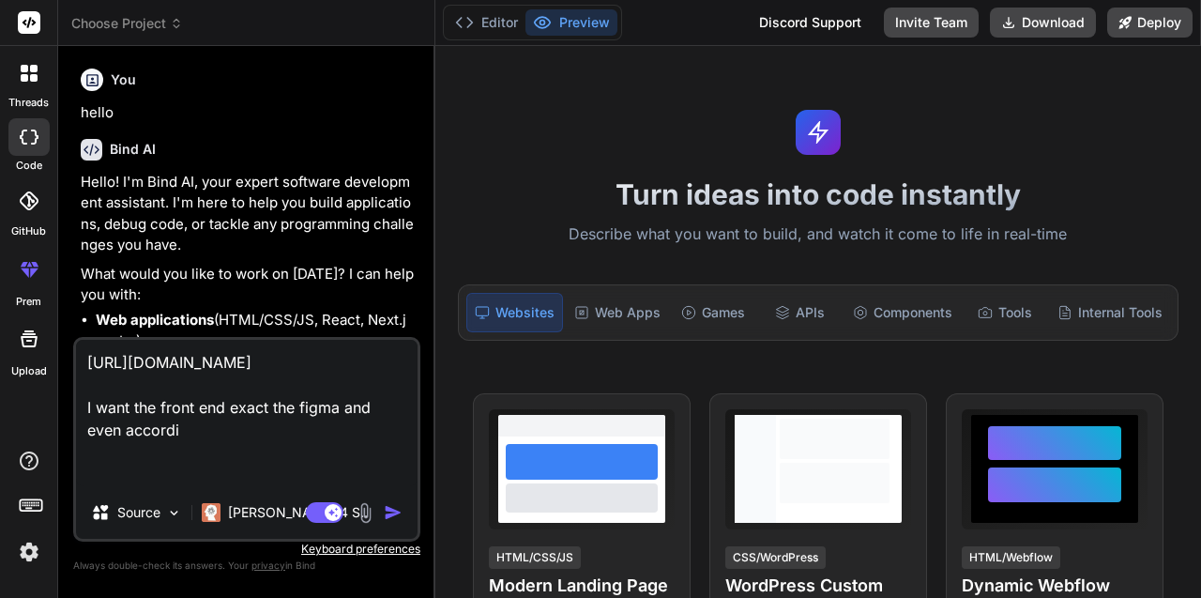
type textarea "x"
type textarea "https://www.figma.com/design/ouommJ9i5vvcE4OmiyZAKa/Digital-Ordinnance-System?n…"
type textarea "x"
type textarea "https://www.figma.com/design/ouommJ9i5vvcE4OmiyZAKa/Digital-Ordinnance-System?n…"
type textarea "x"
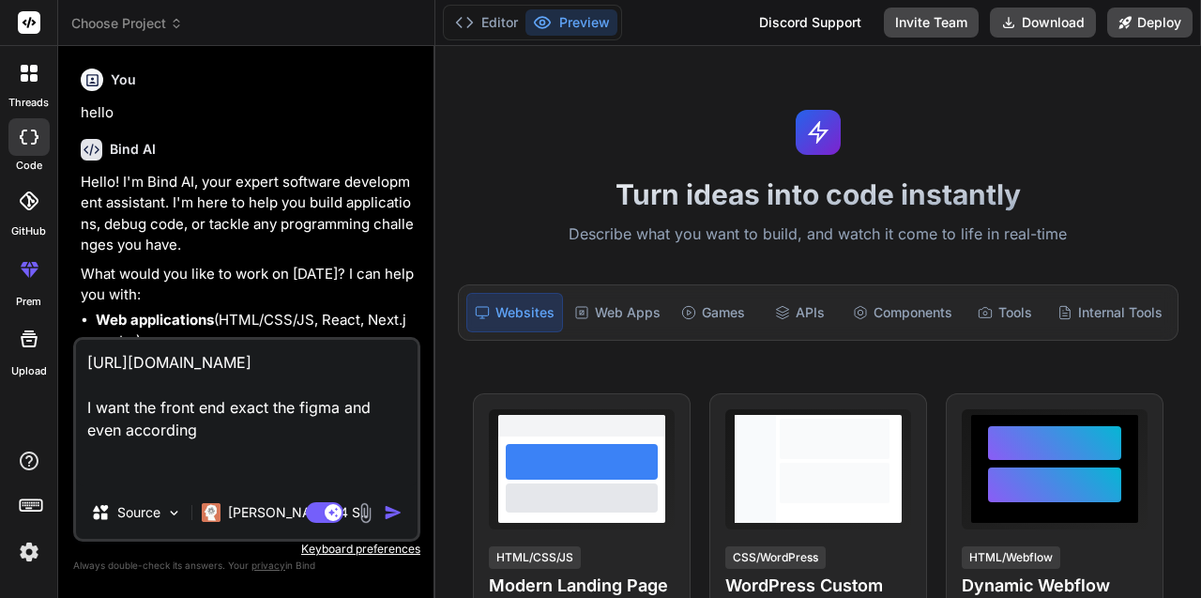
type textarea "https://www.figma.com/design/ouommJ9i5vvcE4OmiyZAKa/Digital-Ordinnance-System?n…"
type textarea "x"
type textarea "https://www.figma.com/design/ouommJ9i5vvcE4OmiyZAKa/Digital-Ordinnance-System?n…"
type textarea "x"
type textarea "https://www.figma.com/design/ouommJ9i5vvcE4OmiyZAKa/Digital-Ordinnance-System?n…"
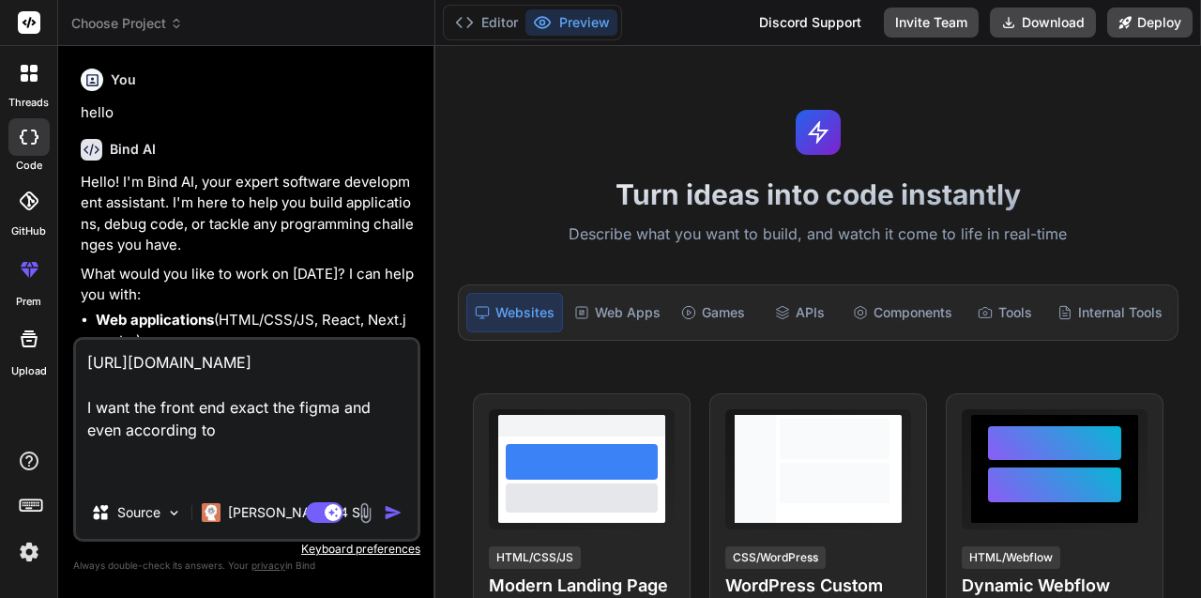
type textarea "x"
type textarea "https://www.figma.com/design/ouommJ9i5vvcE4OmiyZAKa/Digital-Ordinnance-System?n…"
type textarea "x"
type textarea "https://www.figma.com/design/ouommJ9i5vvcE4OmiyZAKa/Digital-Ordinnance-System?n…"
type textarea "x"
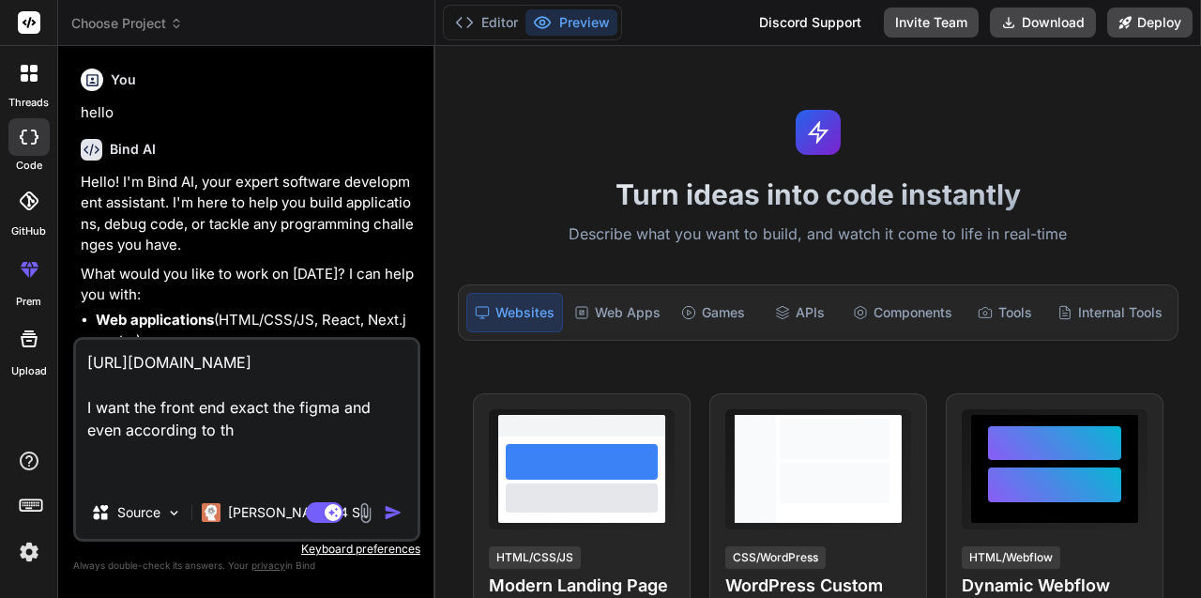
type textarea "https://www.figma.com/design/ouommJ9i5vvcE4OmiyZAKa/Digital-Ordinnance-System?n…"
type textarea "x"
type textarea "https://www.figma.com/design/ouommJ9i5vvcE4OmiyZAKa/Digital-Ordinnance-System?n…"
type textarea "x"
type textarea "https://www.figma.com/design/ouommJ9i5vvcE4OmiyZAKa/Digital-Ordinnance-System?n…"
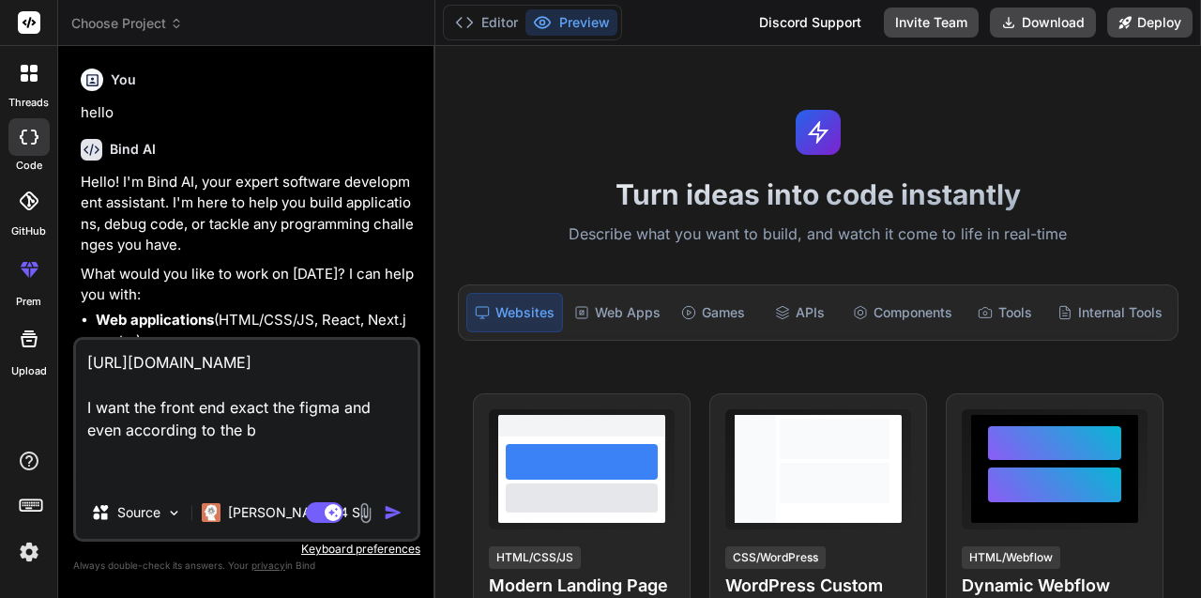
type textarea "x"
type textarea "https://www.figma.com/design/ouommJ9i5vvcE4OmiyZAKa/Digital-Ordinnance-System?n…"
type textarea "x"
type textarea "https://www.figma.com/design/ouommJ9i5vvcE4OmiyZAKa/Digital-Ordinnance-System?n…"
type textarea "x"
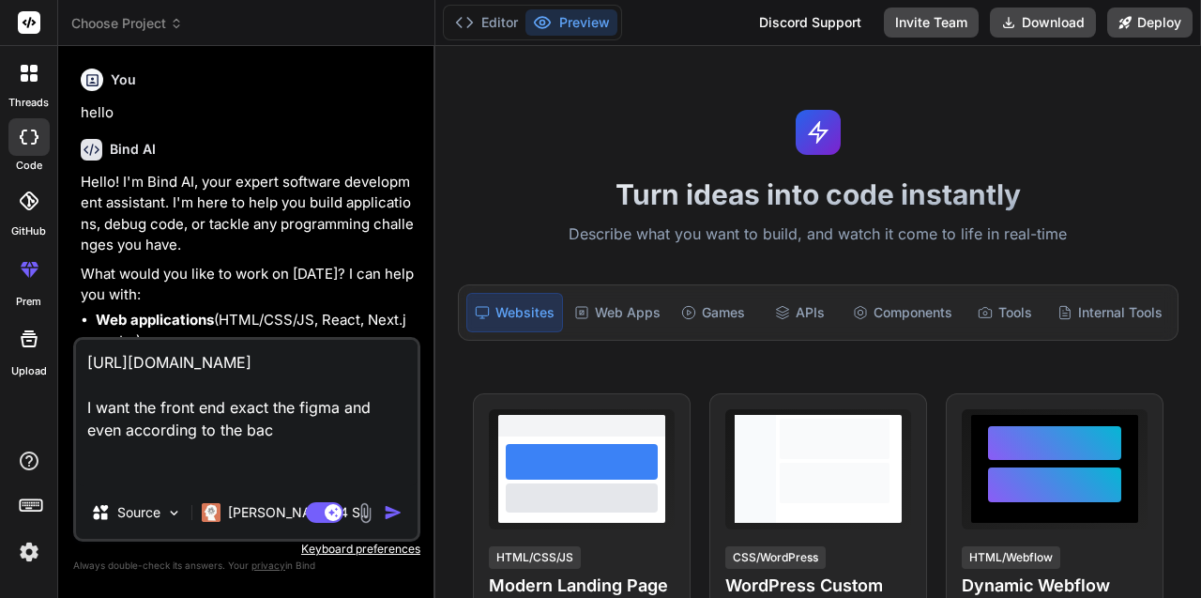
type textarea "https://www.figma.com/design/ouommJ9i5vvcE4OmiyZAKa/Digital-Ordinnance-System?n…"
type textarea "x"
type textarea "https://www.figma.com/design/ouommJ9i5vvcE4OmiyZAKa/Digital-Ordinnance-System?n…"
type textarea "x"
type textarea "https://www.figma.com/design/ouommJ9i5vvcE4OmiyZAKa/Digital-Ordinnance-System?n…"
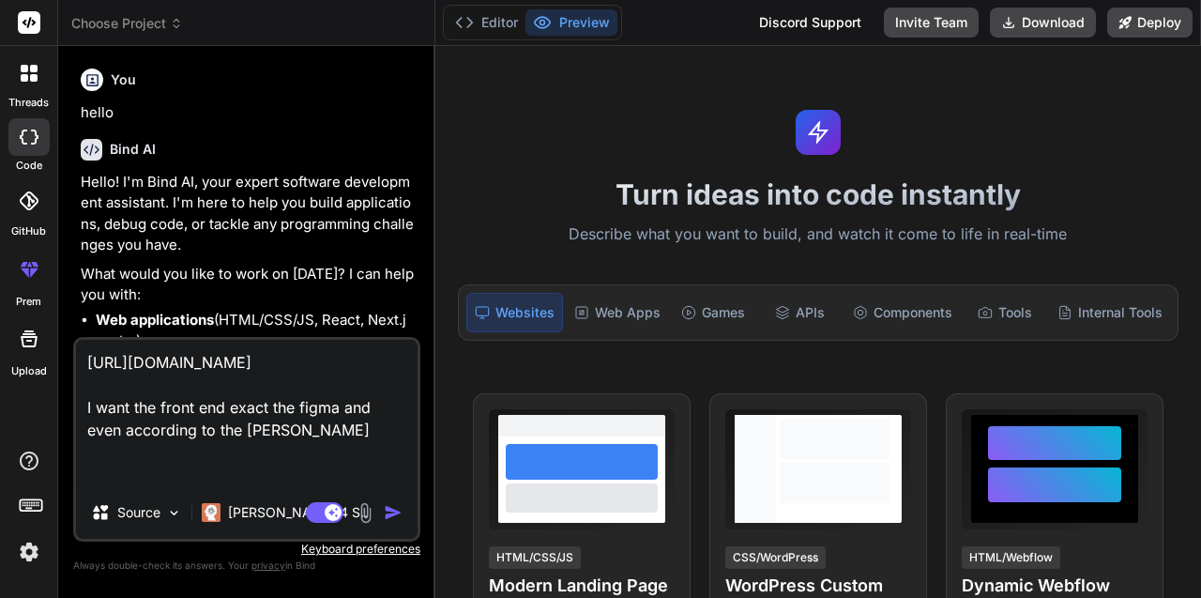
type textarea "x"
type textarea "https://www.figma.com/design/ouommJ9i5vvcE4OmiyZAKa/Digital-Ordinnance-System?n…"
type textarea "x"
type textarea "https://www.figma.com/design/ouommJ9i5vvcE4OmiyZAKa/Digital-Ordinnance-System?n…"
type textarea "x"
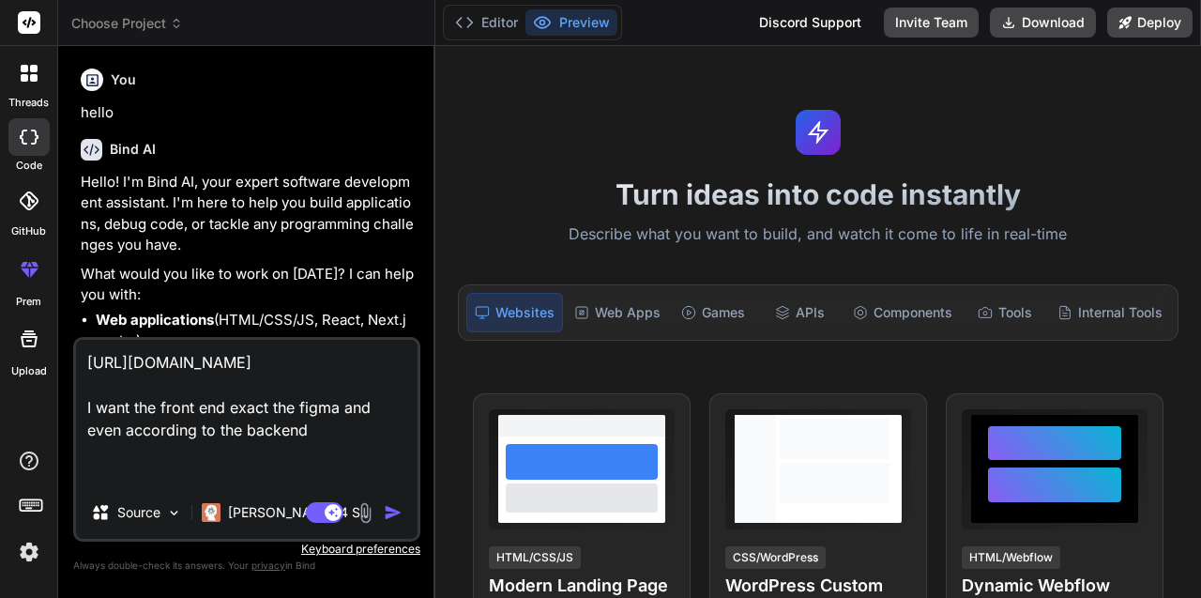
type textarea "https://www.figma.com/design/ouommJ9i5vvcE4OmiyZAKa/Digital-Ordinnance-System?n…"
type textarea "x"
type textarea "https://www.figma.com/design/ouommJ9i5vvcE4OmiyZAKa/Digital-Ordinnance-System?n…"
type textarea "x"
type textarea "https://www.figma.com/design/ouommJ9i5vvcE4OmiyZAKa/Digital-Ordinnance-System?n…"
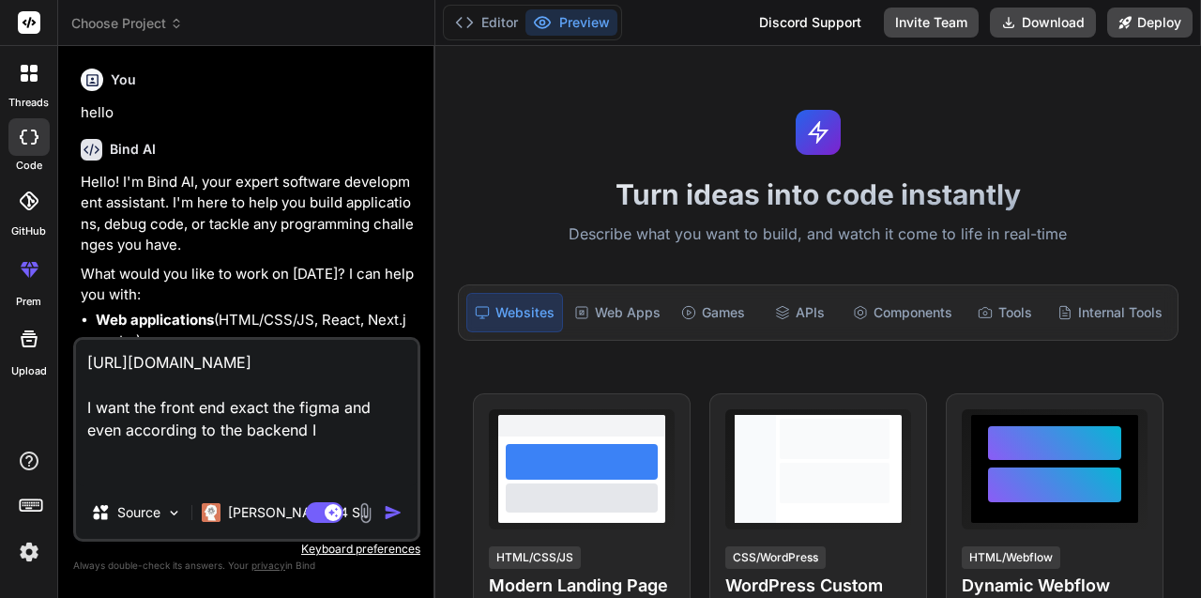
type textarea "x"
type textarea "https://www.figma.com/design/ouommJ9i5vvcE4OmiyZAKa/Digital-Ordinnance-System?n…"
type textarea "x"
type textarea "https://www.figma.com/design/ouommJ9i5vvcE4OmiyZAKa/Digital-Ordinnance-System?n…"
type textarea "x"
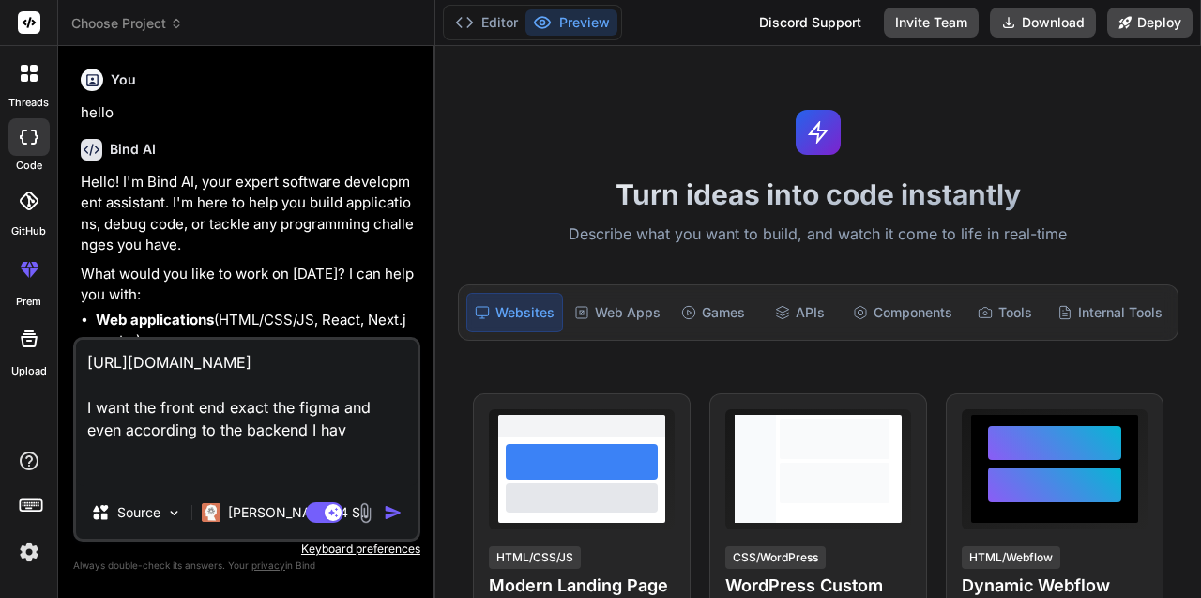
type textarea "https://www.figma.com/design/ouommJ9i5vvcE4OmiyZAKa/Digital-Ordinnance-System?n…"
type textarea "x"
type textarea "https://www.figma.com/design/ouommJ9i5vvcE4OmiyZAKa/Digital-Ordinnance-System?n…"
type textarea "x"
type textarea "https://www.figma.com/design/ouommJ9i5vvcE4OmiyZAKa/Digital-Ordinnance-System?n…"
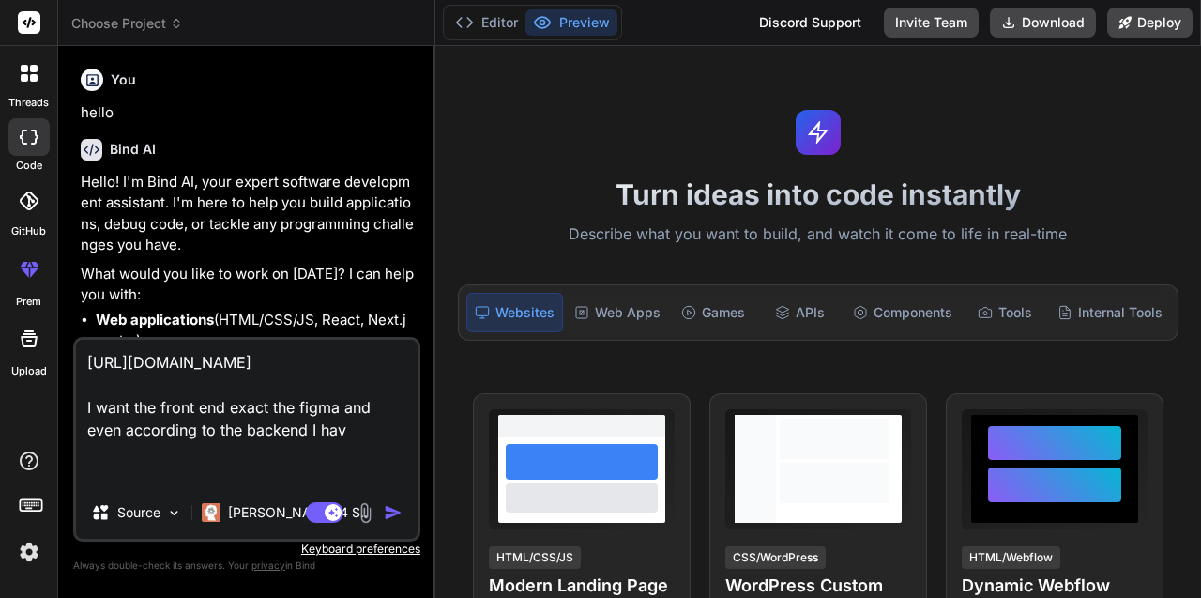
type textarea "x"
type textarea "https://www.figma.com/design/ouommJ9i5vvcE4OmiyZAKa/Digital-Ordinnance-System?n…"
type textarea "x"
type textarea "https://www.figma.com/design/ouommJ9i5vvcE4OmiyZAKa/Digital-Ordinnance-System?n…"
type textarea "x"
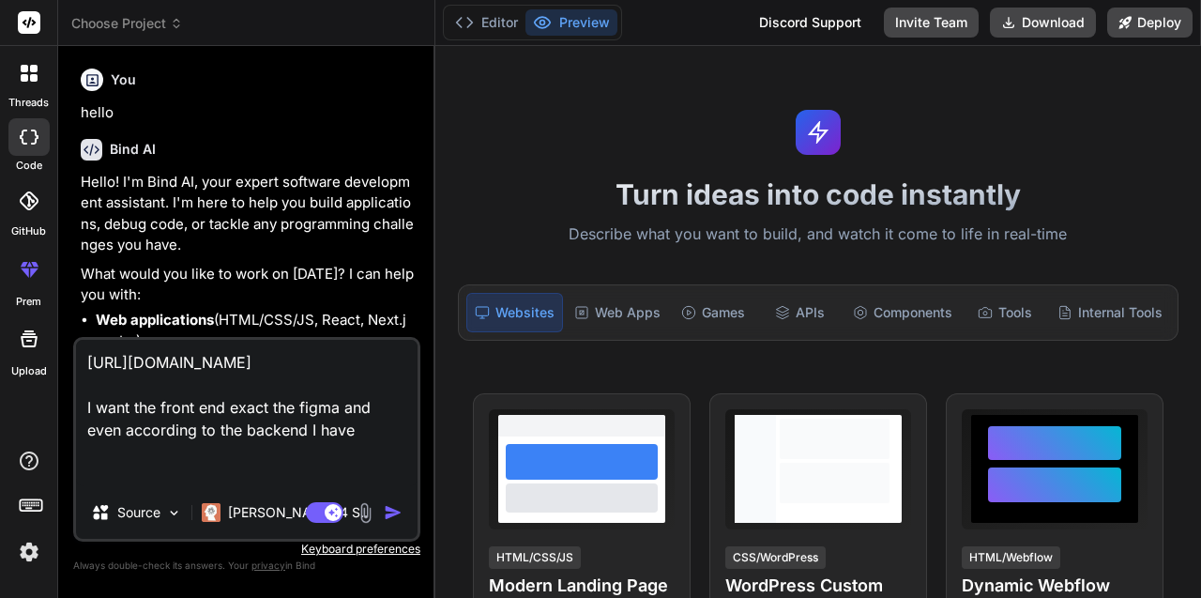
type textarea "https://www.figma.com/design/ouommJ9i5vvcE4OmiyZAKa/Digital-Ordinnance-System?n…"
type textarea "x"
type textarea "https://www.figma.com/design/ouommJ9i5vvcE4OmiyZAKa/Digital-Ordinnance-System?n…"
type textarea "x"
type textarea "https://www.figma.com/design/ouommJ9i5vvcE4OmiyZAKa/Digital-Ordinnance-System?n…"
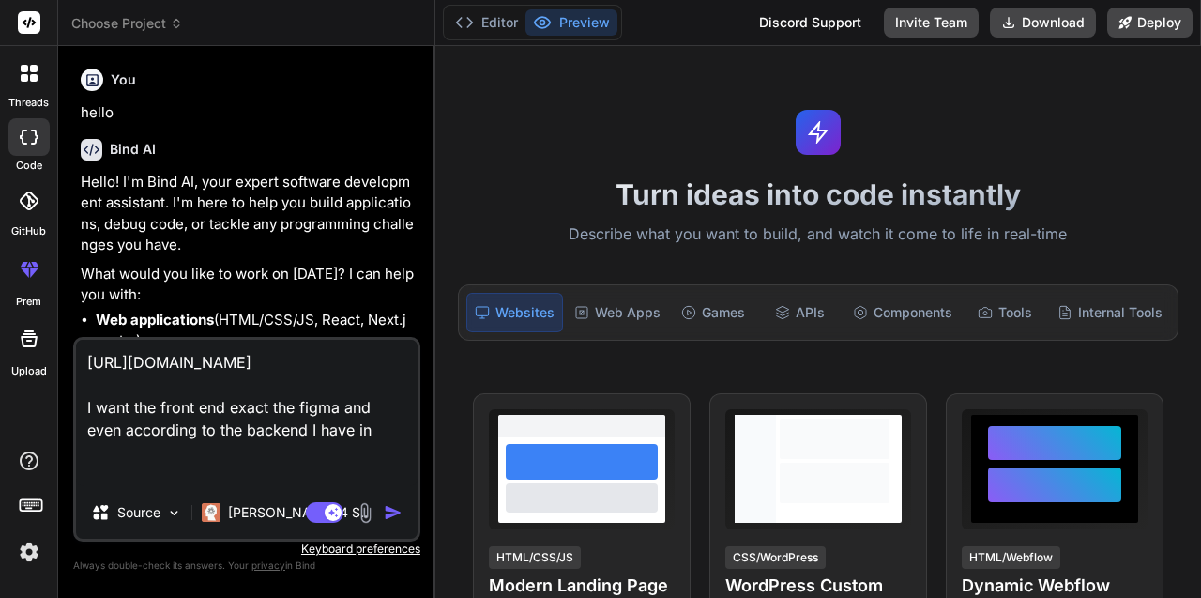
type textarea "x"
type textarea "https://www.figma.com/design/ouommJ9i5vvcE4OmiyZAKa/Digital-Ordinnance-System?n…"
type textarea "x"
type textarea "https://www.figma.com/design/ouommJ9i5vvcE4OmiyZAKa/Digital-Ordinnance-System?n…"
type textarea "x"
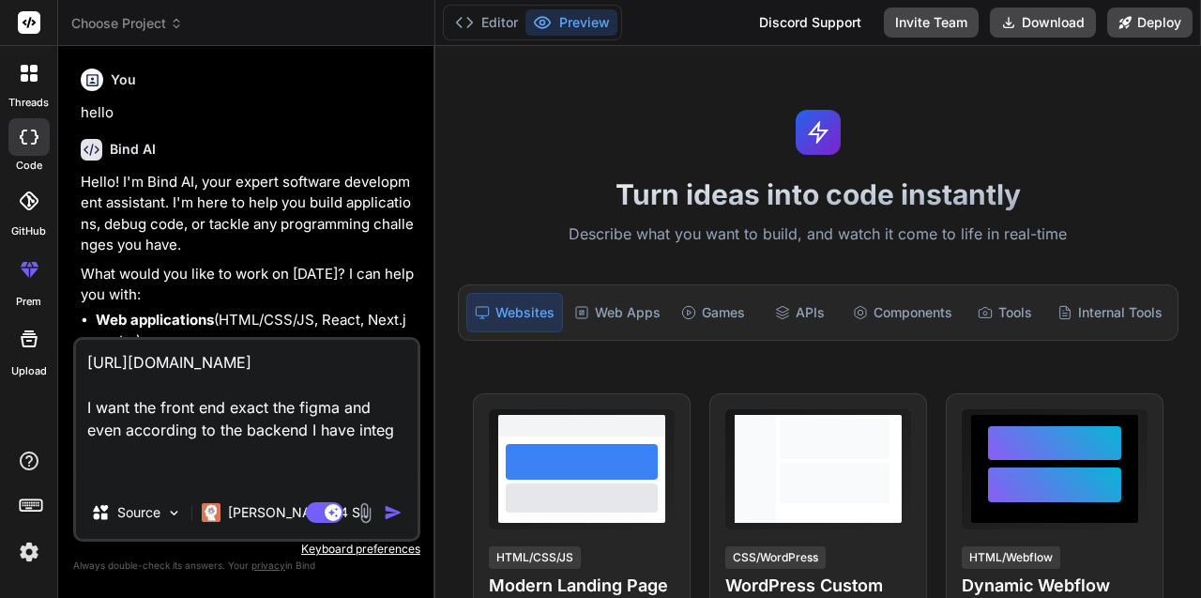
type textarea "https://www.figma.com/design/ouommJ9i5vvcE4OmiyZAKa/Digital-Ordinnance-System?n…"
type textarea "x"
type textarea "https://www.figma.com/design/ouommJ9i5vvcE4OmiyZAKa/Digital-Ordinnance-System?n…"
type textarea "x"
type textarea "https://www.figma.com/design/ouommJ9i5vvcE4OmiyZAKa/Digital-Ordinnance-System?n…"
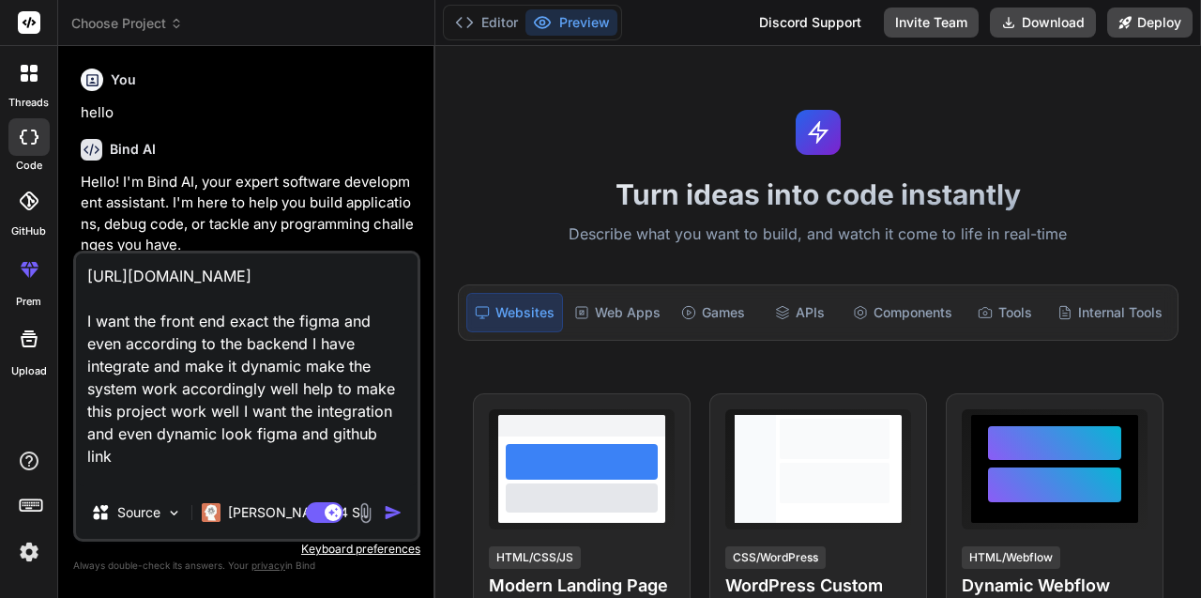
scroll to position [46, 0]
click at [264, 480] on textarea "https://www.figma.com/design/ouommJ9i5vvcE4OmiyZAKa/Digital-Ordinnance-System?n…" at bounding box center [247, 369] width 342 height 233
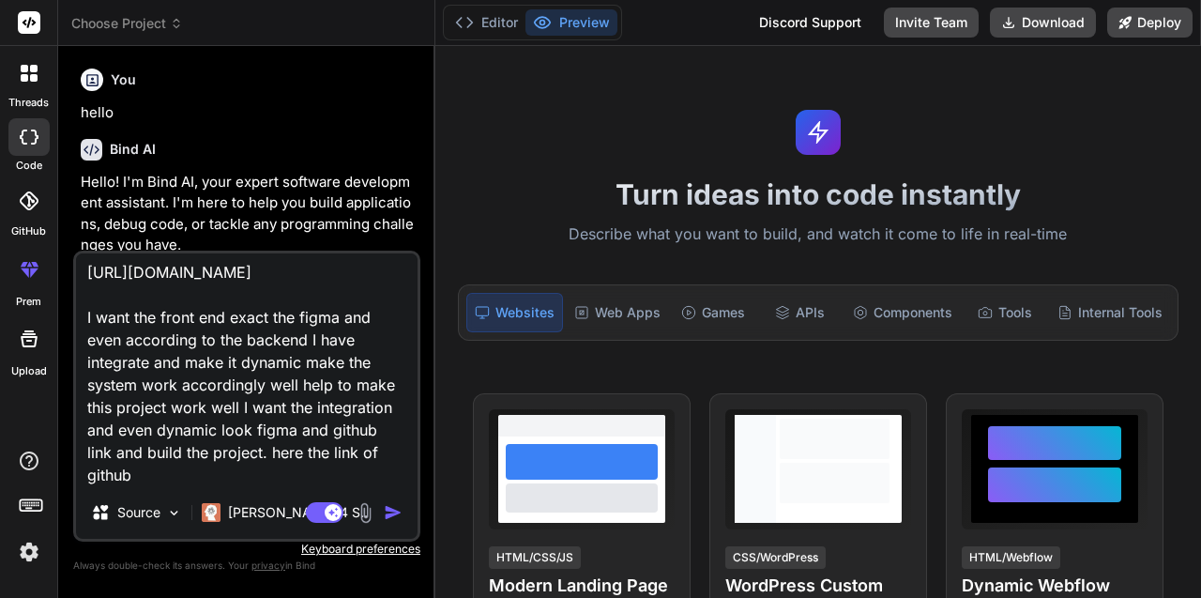
click at [146, 477] on textarea "https://www.figma.com/design/ouommJ9i5vvcE4OmiyZAKa/Digital-Ordinnance-System?n…" at bounding box center [247, 369] width 342 height 233
paste textarea "[URL][DOMAIN_NAME]"
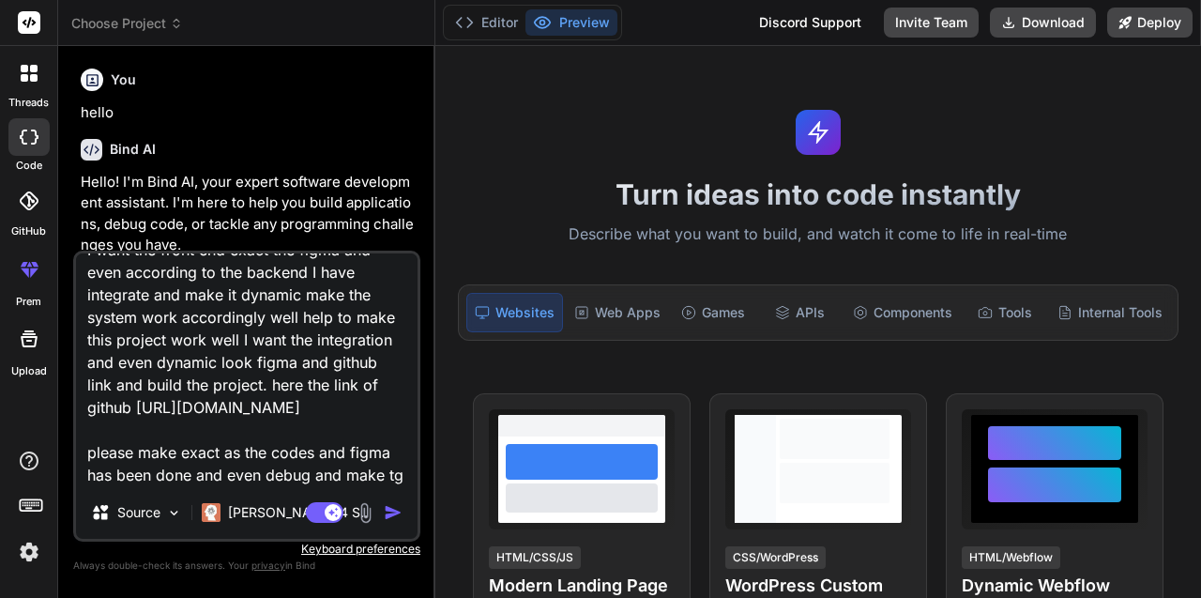
scroll to position [204, 0]
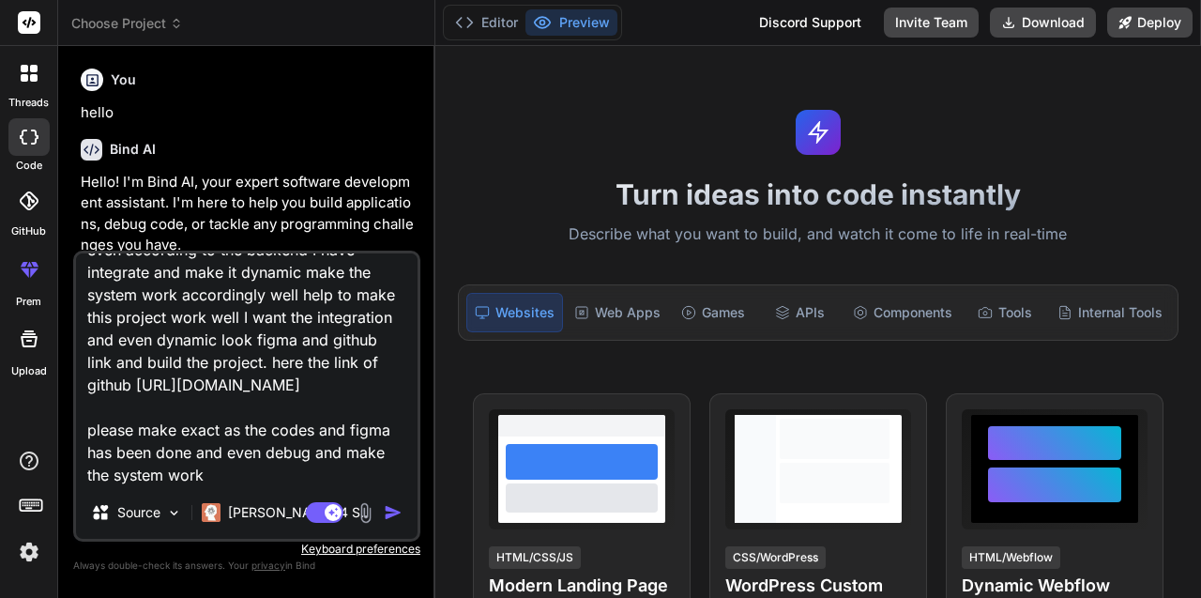
click at [391, 511] on img "button" at bounding box center [393, 512] width 19 height 19
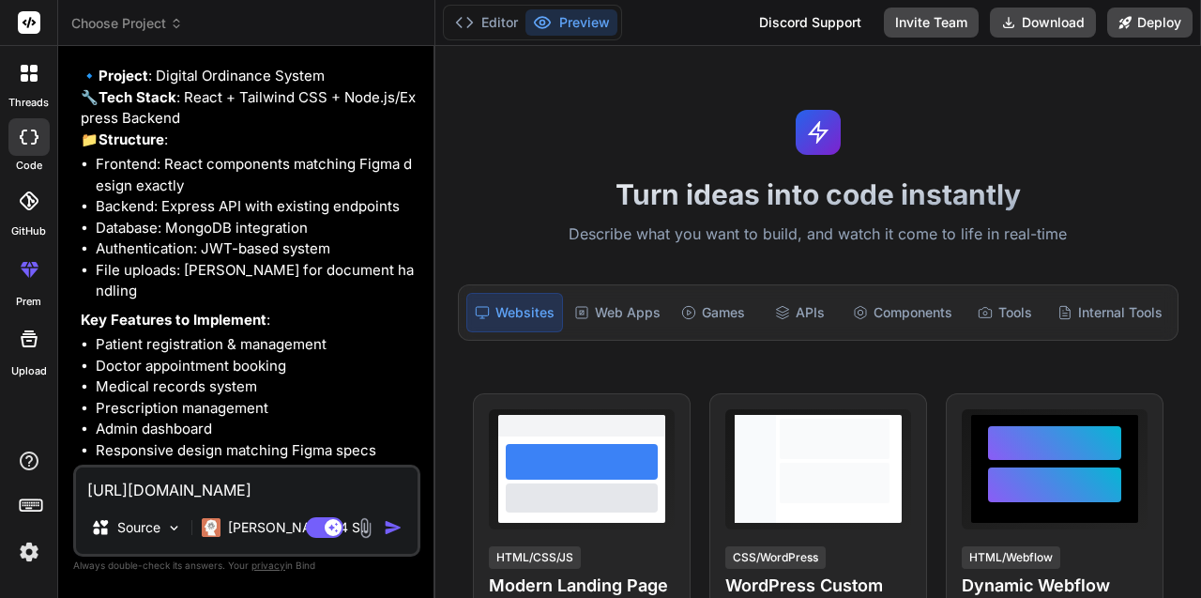
scroll to position [837, 0]
click at [129, 489] on textarea "https://www.figma.com/design/ouommJ9i5vvcE4OmiyZAKa/Digital-Ordinnance-System?n…" at bounding box center [247, 484] width 342 height 34
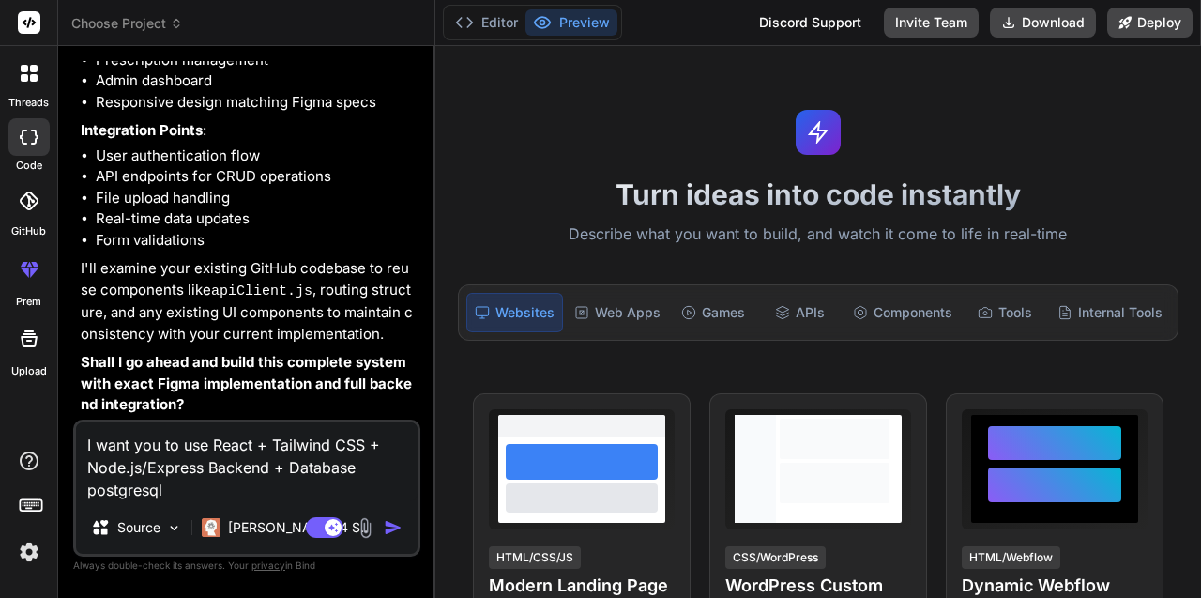
scroll to position [1267, 0]
click at [391, 524] on img "button" at bounding box center [393, 527] width 19 height 19
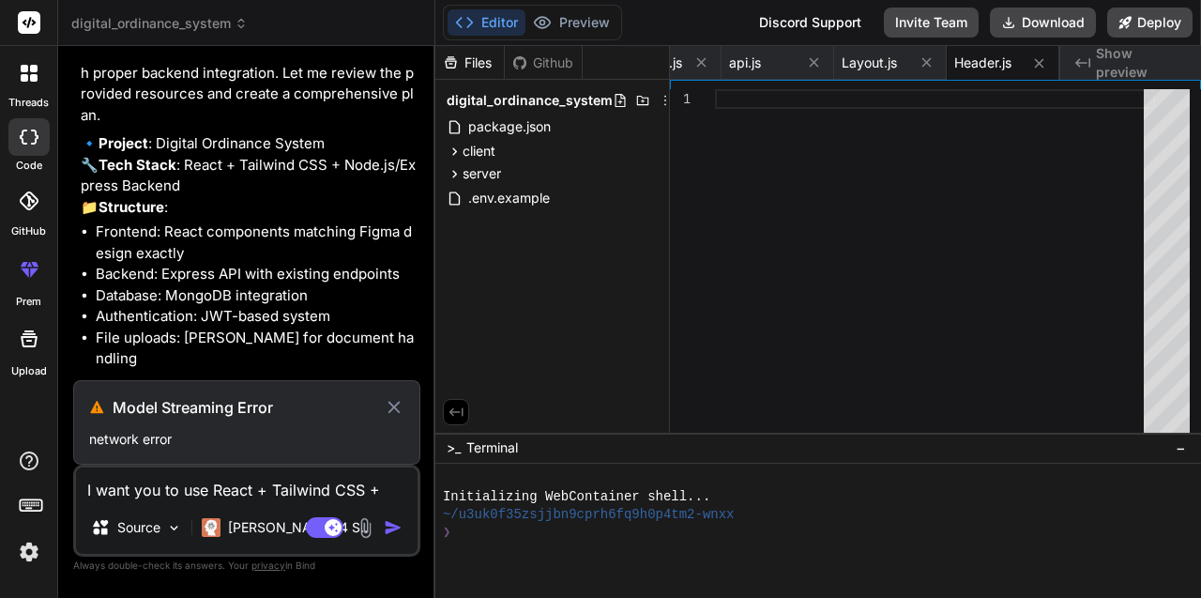
scroll to position [744, 0]
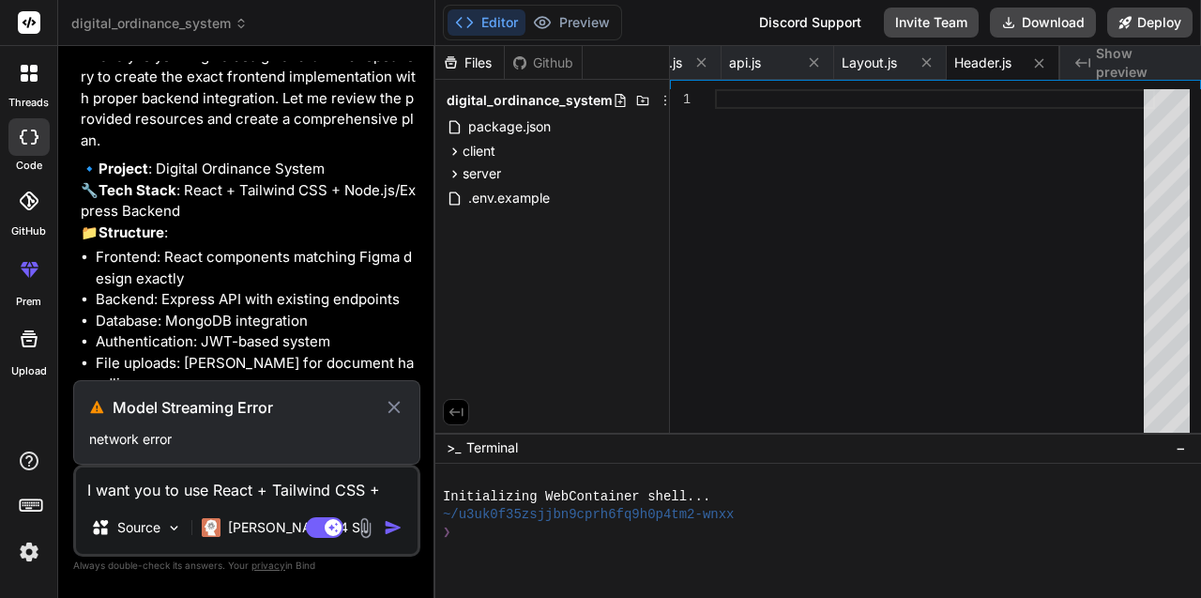
click at [169, 495] on textarea "I want you to use React + Tailwind CSS + Node.js/Express Backend + Database pos…" at bounding box center [247, 484] width 342 height 34
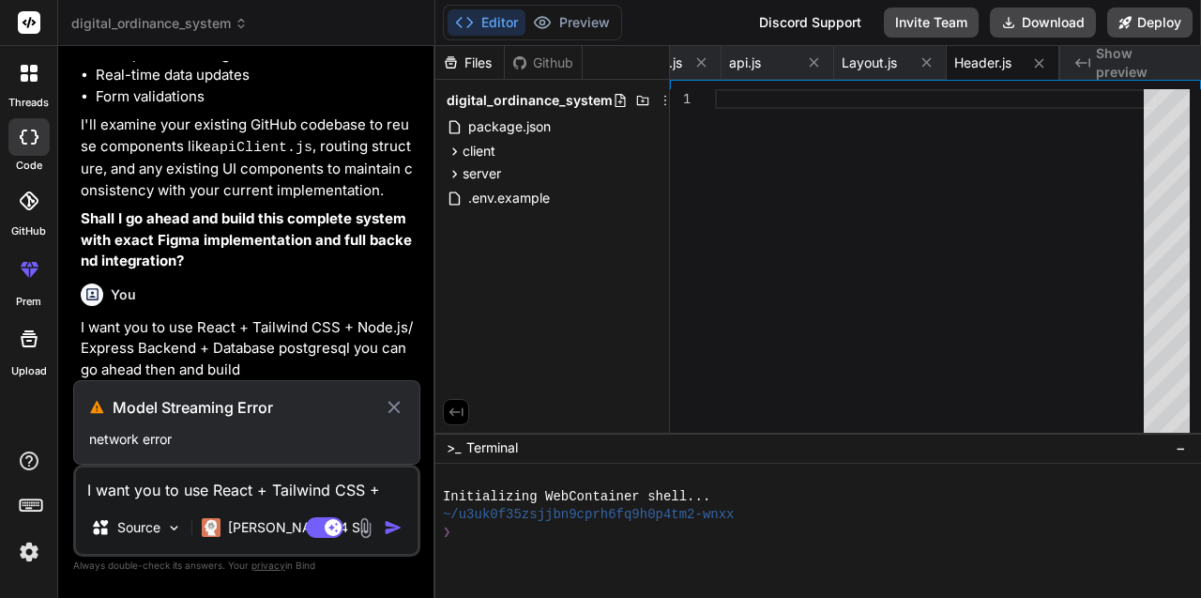
scroll to position [1409, 0]
click at [145, 485] on textarea "I want you to use React + Tailwind CSS + Node.js/Express Backend + Database pos…" at bounding box center [247, 484] width 342 height 34
click at [163, 435] on p "network error" at bounding box center [246, 439] width 315 height 19
click at [153, 410] on h3 "Model Streaming Error" at bounding box center [248, 407] width 271 height 23
click at [180, 433] on p "network error" at bounding box center [246, 439] width 315 height 19
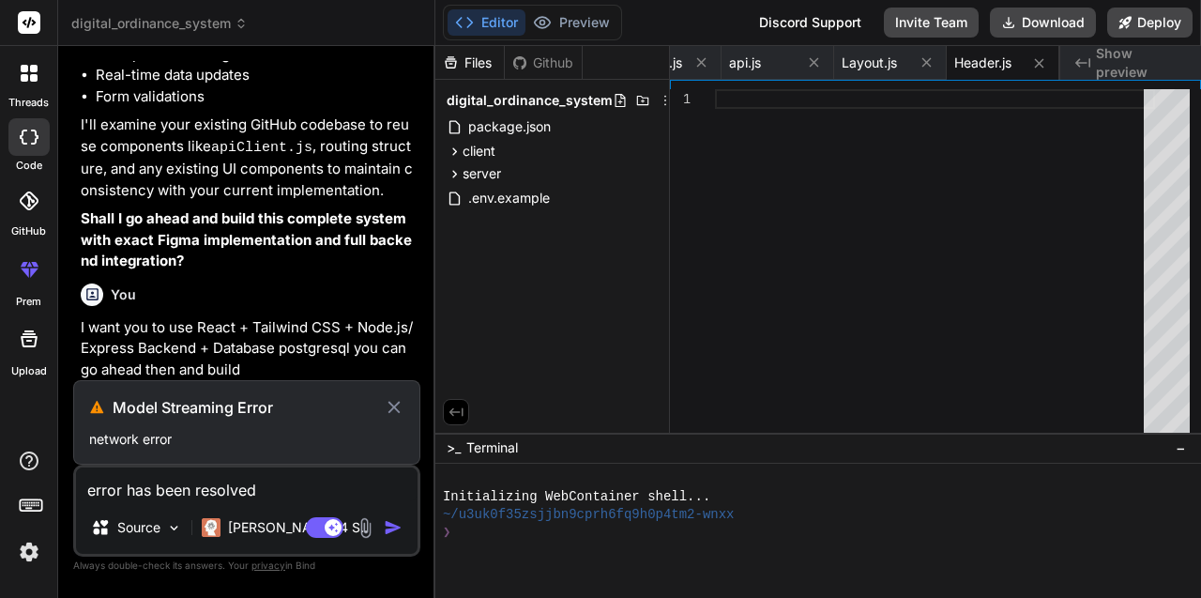
click at [171, 440] on p "network error" at bounding box center [246, 439] width 315 height 19
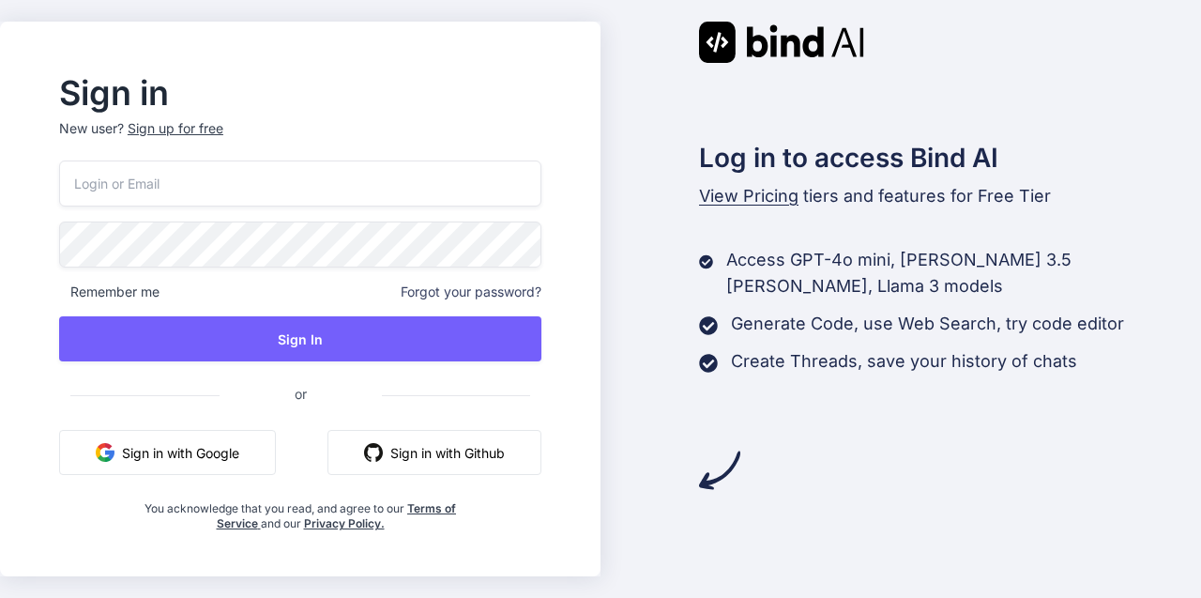
click at [221, 458] on button "Sign in with Google" at bounding box center [167, 452] width 217 height 45
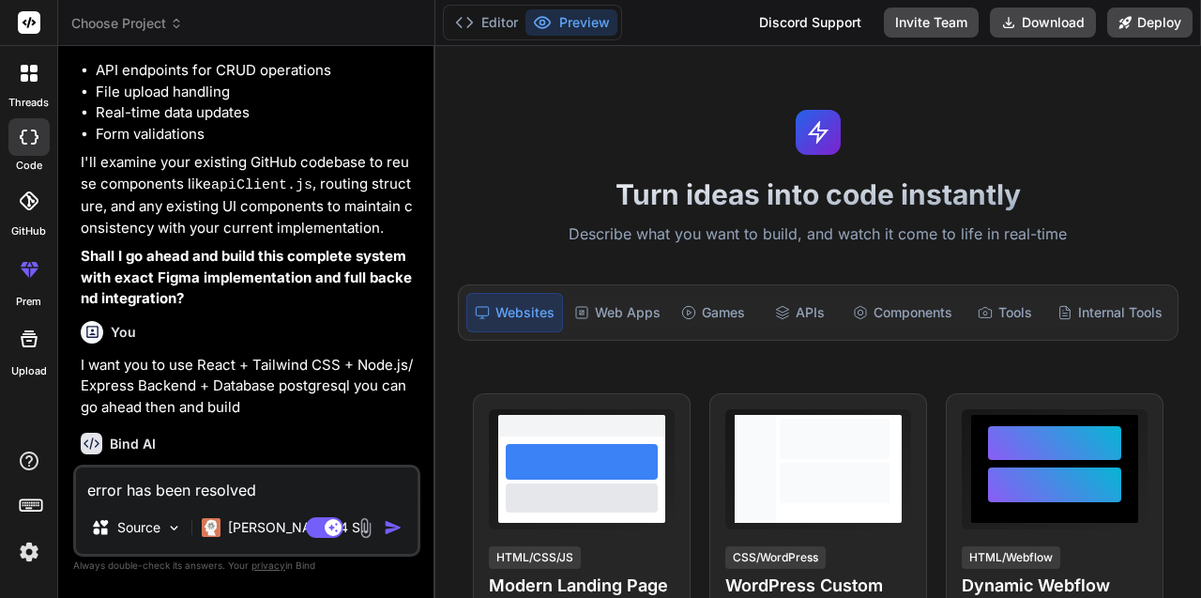
type textarea "x"
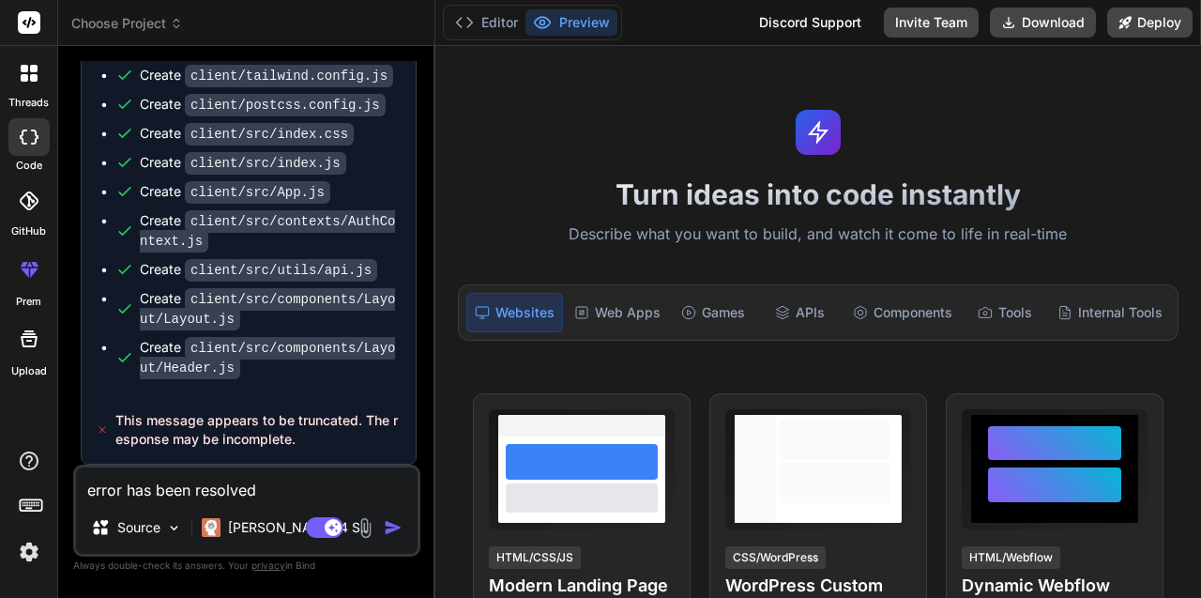
scroll to position [2356, 0]
type textarea "error has been resolve"
type textarea "x"
type textarea "error has been resolv"
type textarea "x"
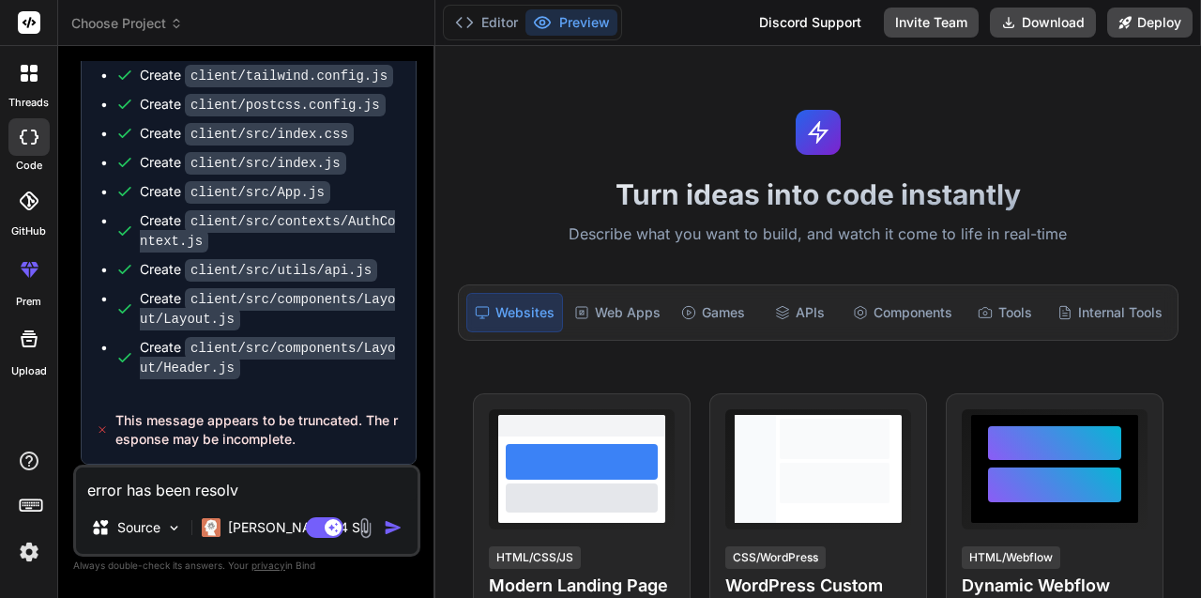
type textarea "error has been resol"
type textarea "x"
type textarea "error has been reso"
type textarea "x"
type textarea "error has been res"
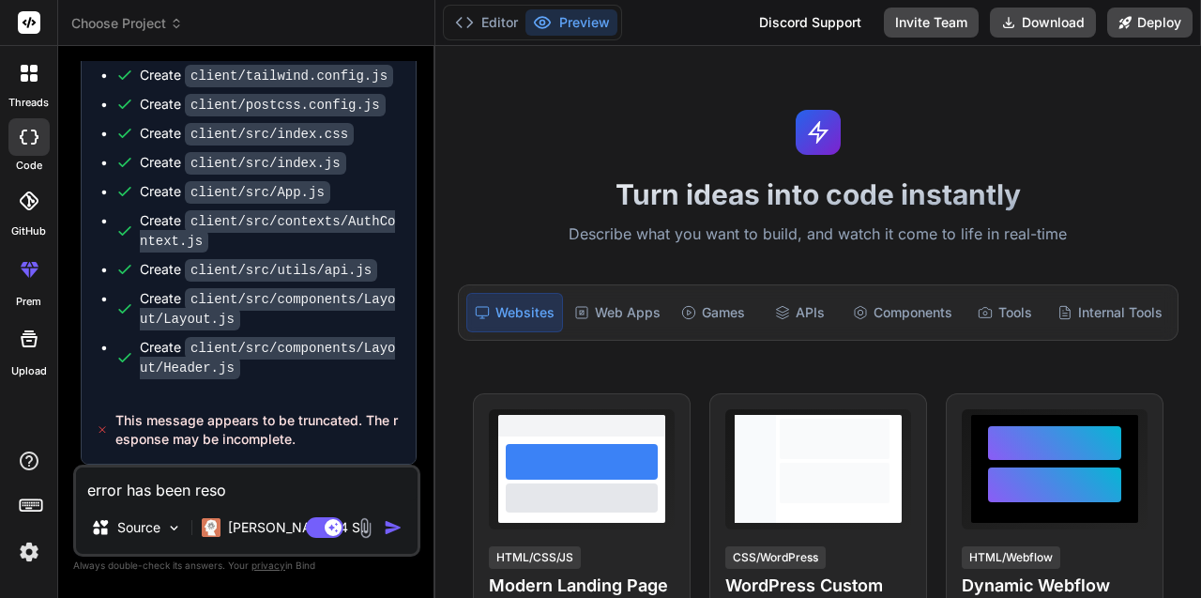
type textarea "x"
type textarea "error has been re"
type textarea "x"
type textarea "error has been r"
type textarea "x"
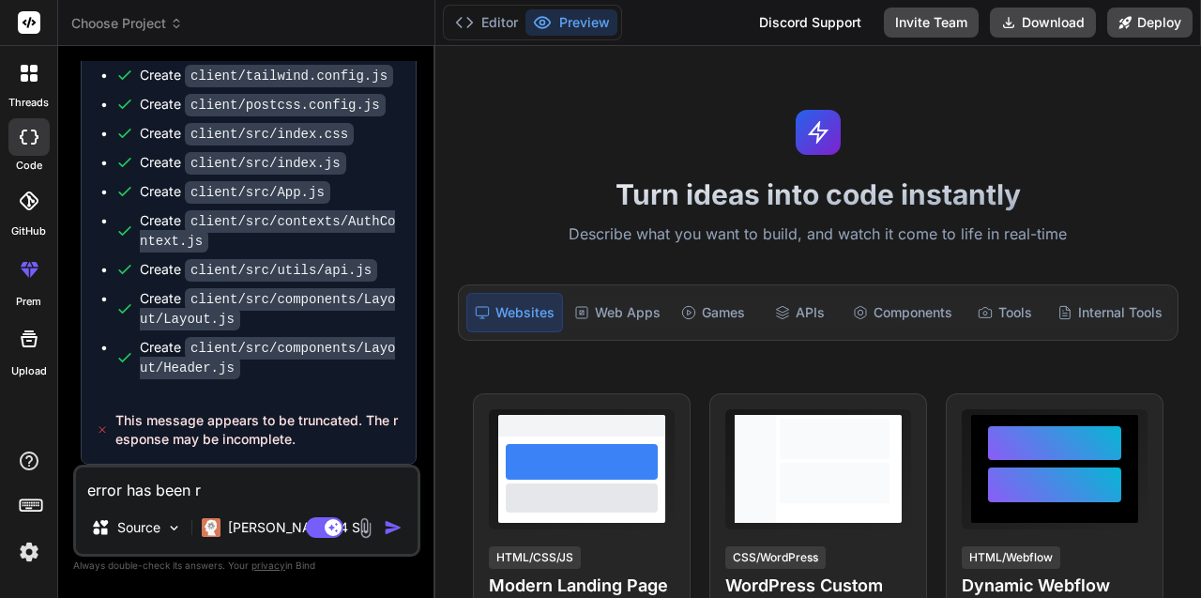
type textarea "error has been"
type textarea "x"
type textarea "error has been"
type textarea "x"
type textarea "error has bee"
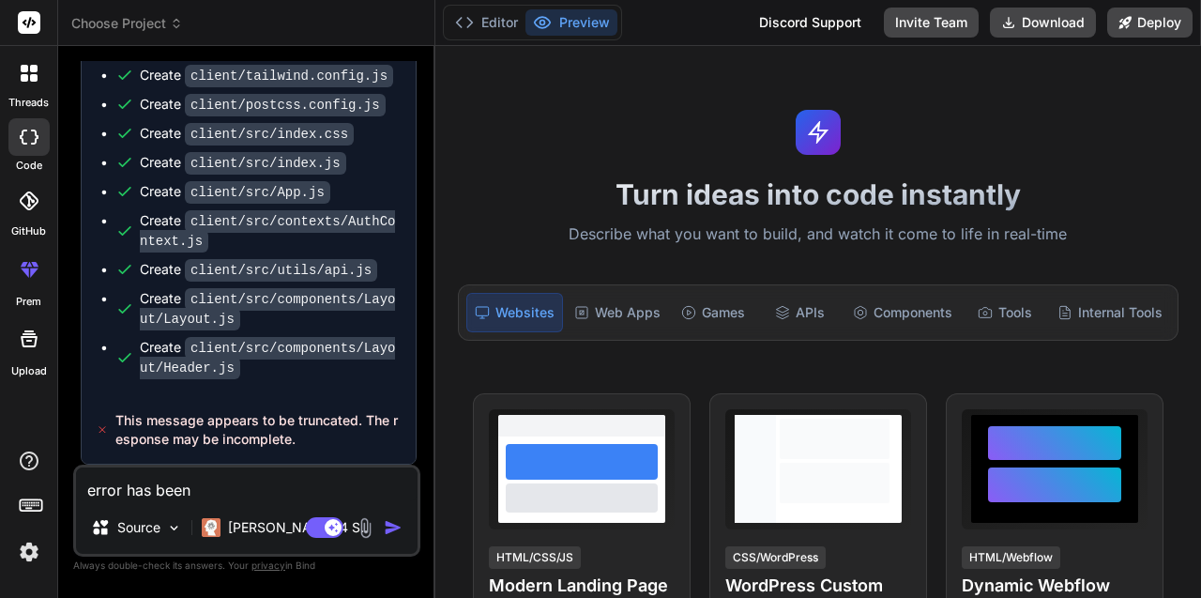
type textarea "x"
type textarea "error has be"
type textarea "x"
type textarea "error has b"
type textarea "x"
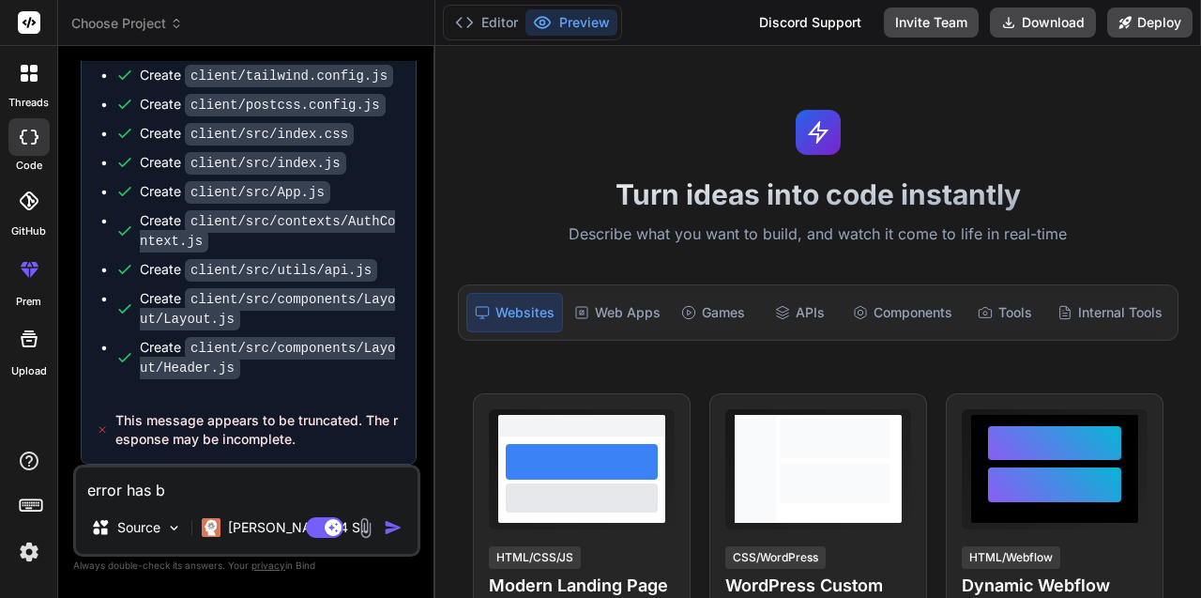
type textarea "error has"
type textarea "x"
type textarea "error has"
type textarea "x"
type textarea "error ha"
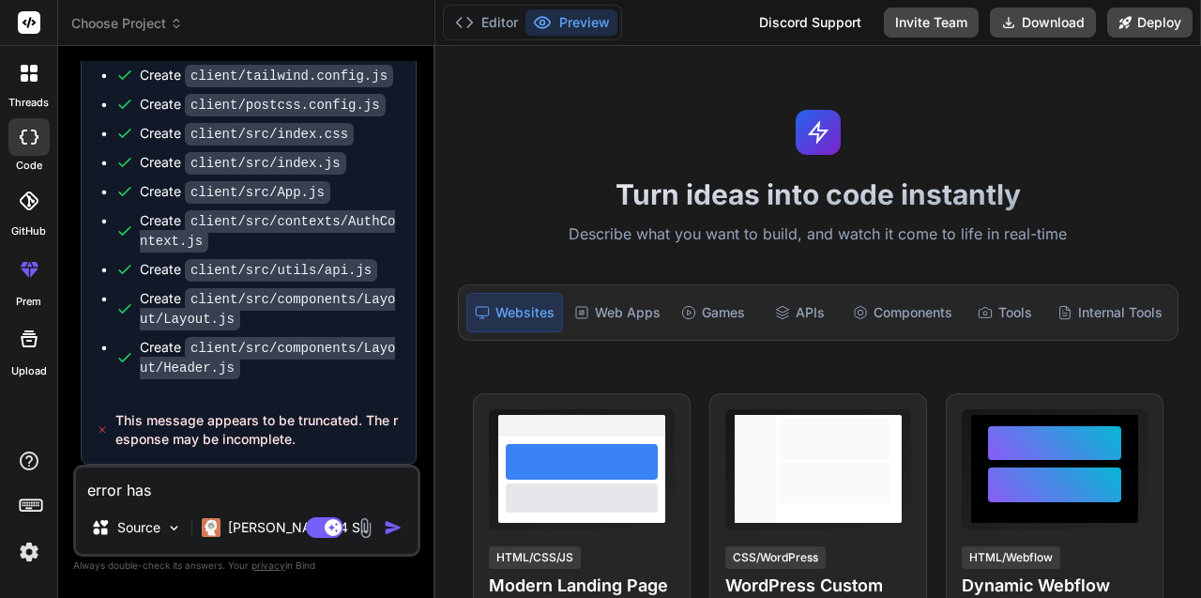
type textarea "x"
type textarea "error h"
type textarea "x"
type textarea "error"
type textarea "x"
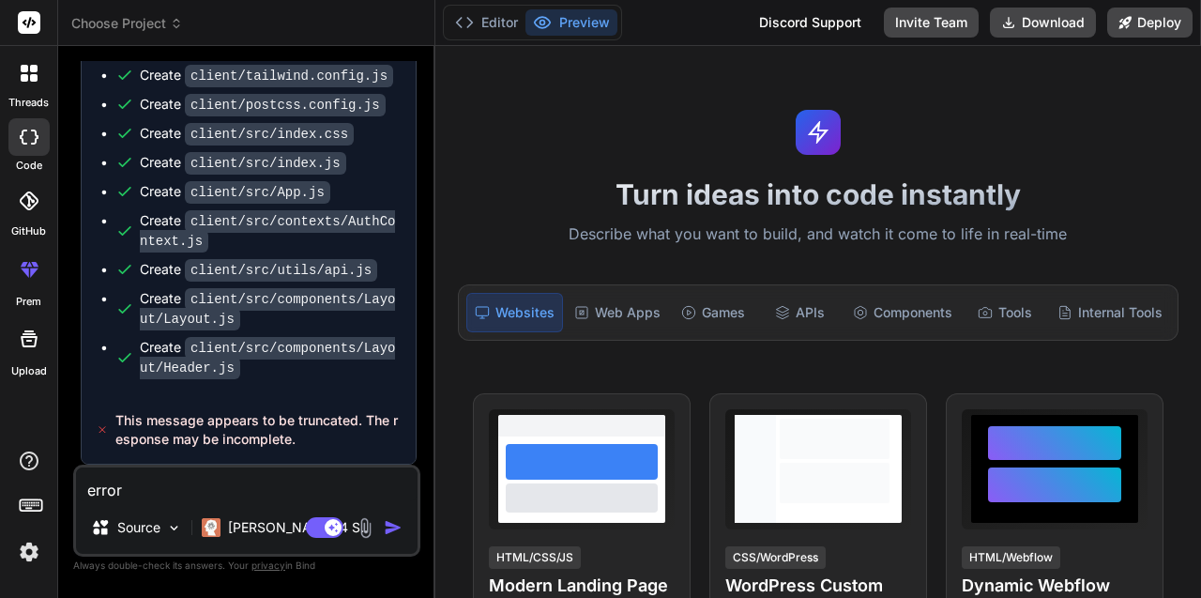
type textarea "error"
type textarea "x"
type textarea "erro"
type textarea "x"
type textarea "err"
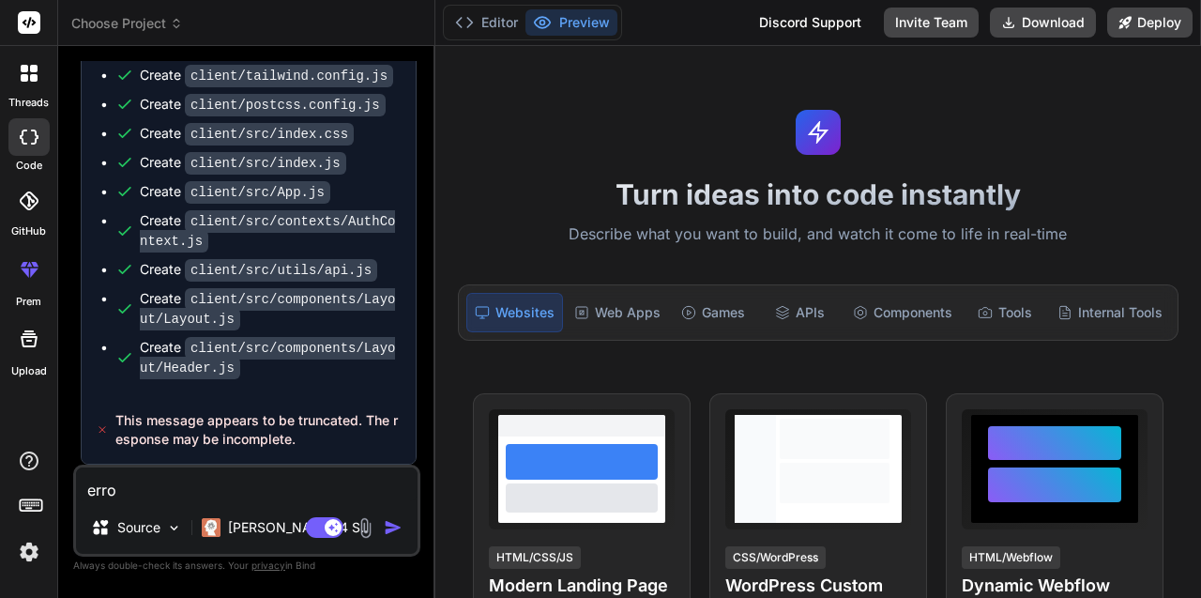
type textarea "x"
type textarea "er"
type textarea "x"
type textarea "e"
type textarea "x"
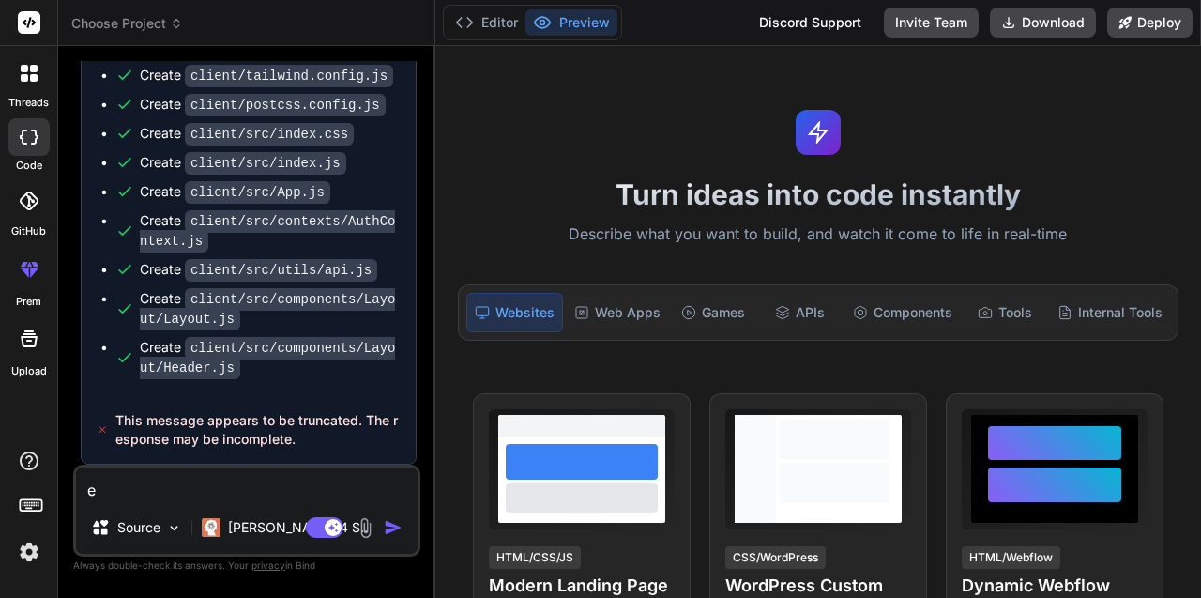
type textarea "x"
type textarea "c"
type textarea "x"
type textarea "co"
type textarea "x"
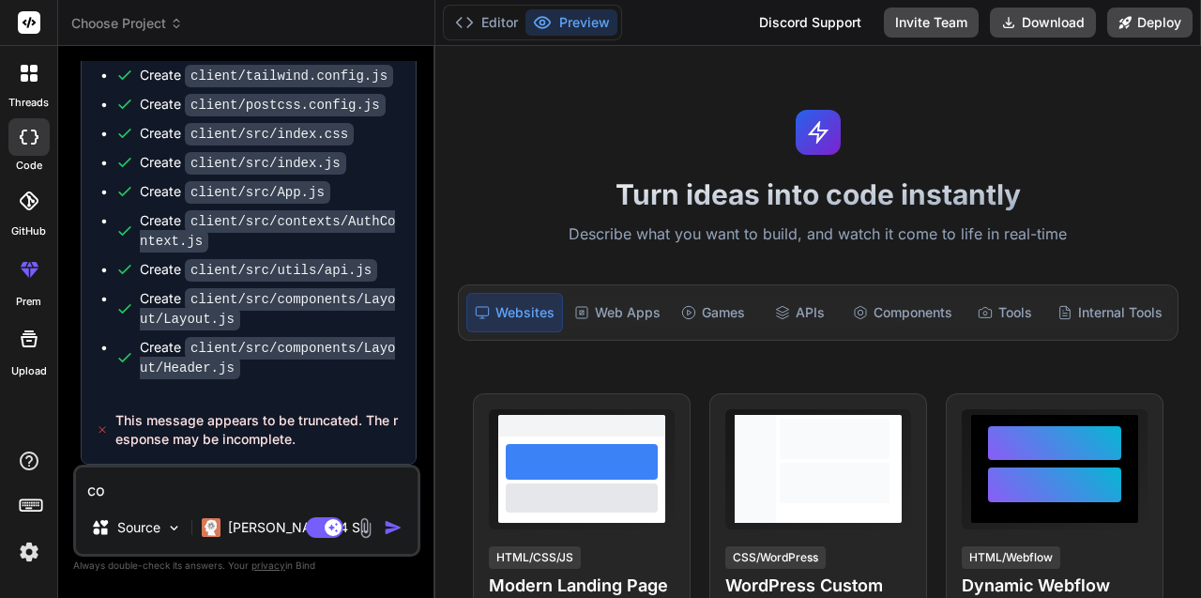
type textarea "con"
type textarea "x"
type textarea "cont"
type textarea "x"
type textarea "conti"
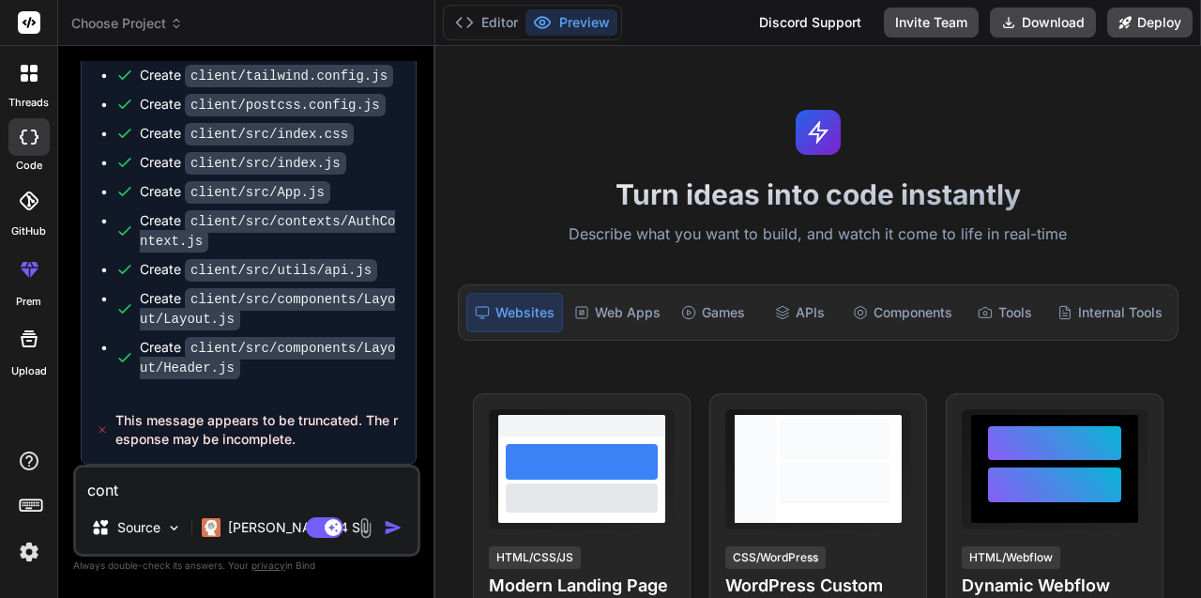
type textarea "x"
type textarea "contin"
type textarea "x"
type textarea "continu"
type textarea "x"
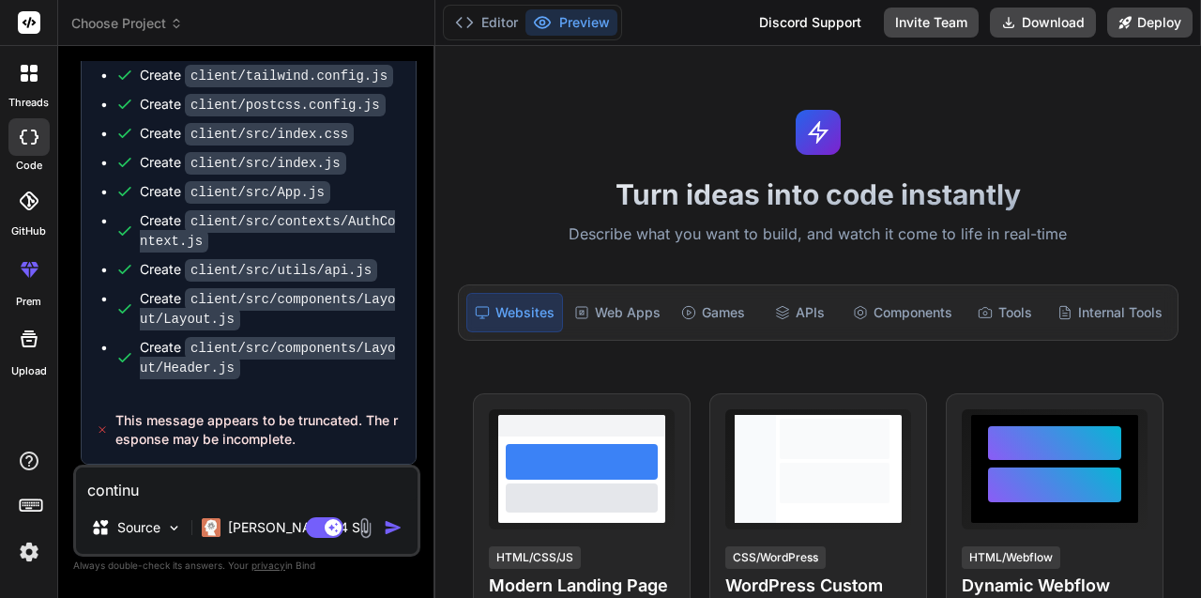
type textarea "continue"
type textarea "x"
type textarea "continue"
click at [392, 529] on img "button" at bounding box center [393, 527] width 19 height 19
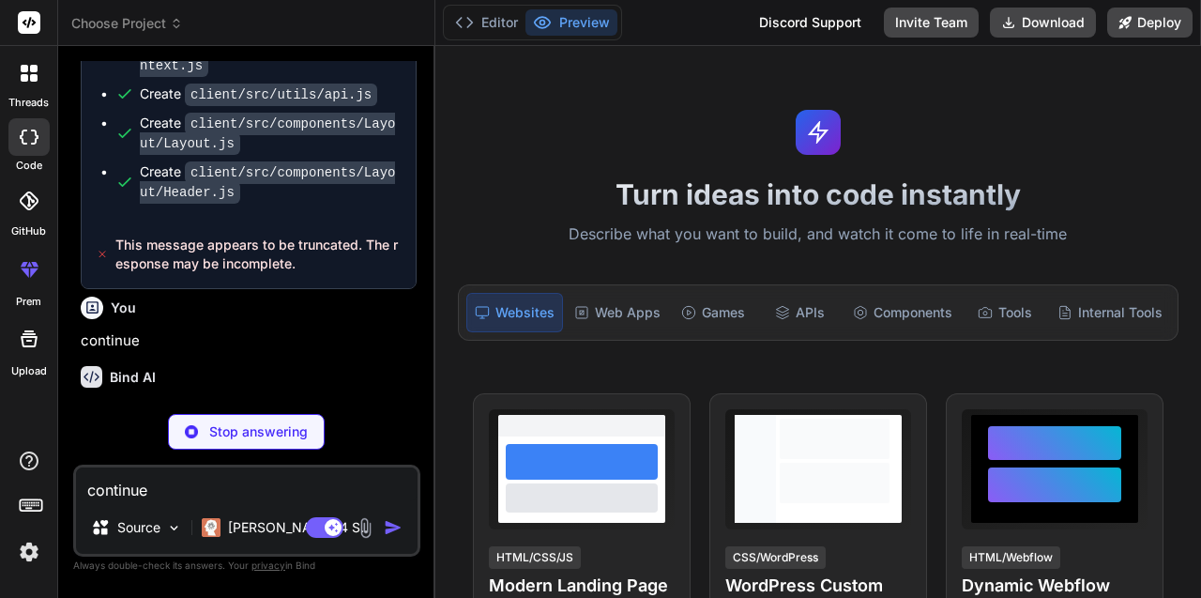
scroll to position [2550, 0]
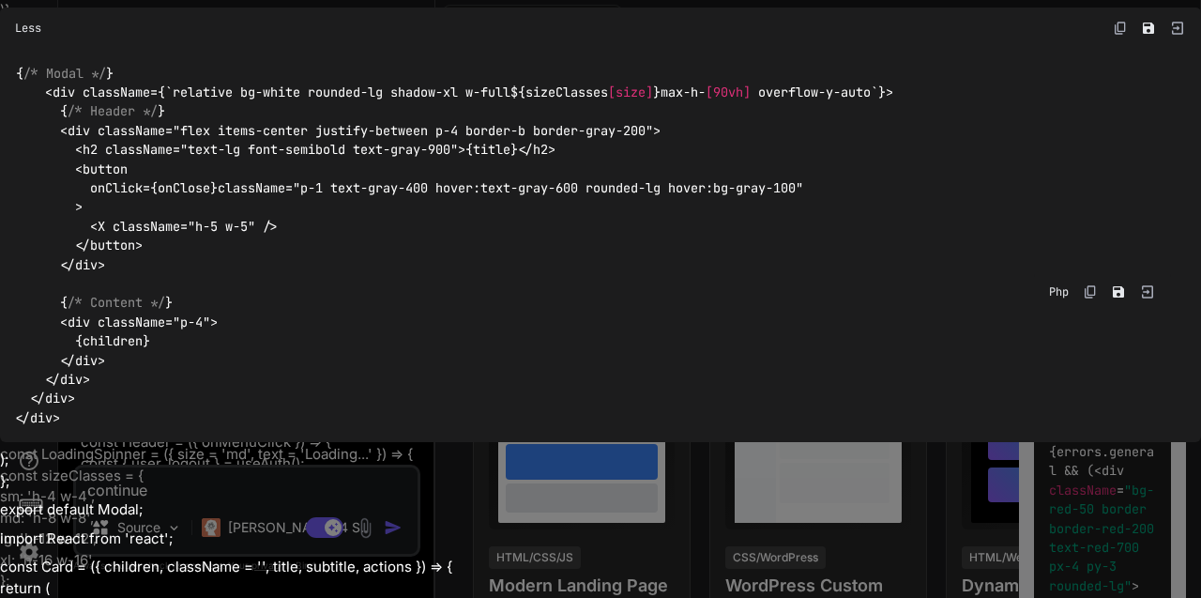
type textarea "x"
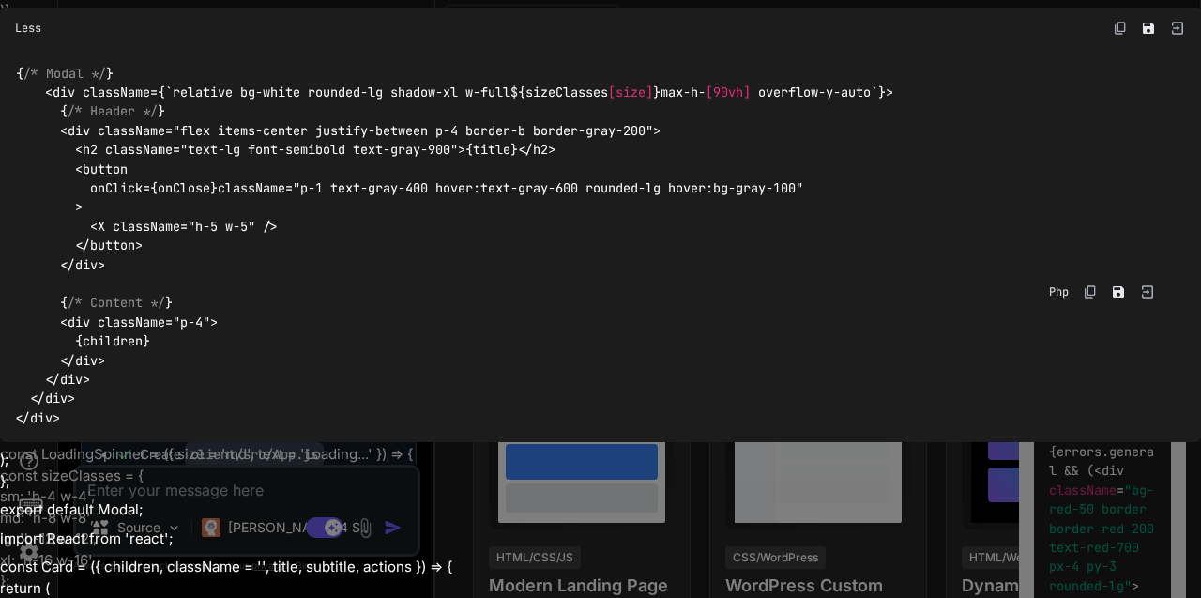
click at [1092, 210] on div "{ /* Modal */ } < div className ={` relative bg-white rounded-lg shadow-xl w-fu…" at bounding box center [600, 245] width 1201 height 393
click at [163, 547] on p "import React from 'react';" at bounding box center [600, 539] width 1201 height 22
click at [343, 521] on p "export default Modal;" at bounding box center [600, 510] width 1201 height 22
type textarea "x"
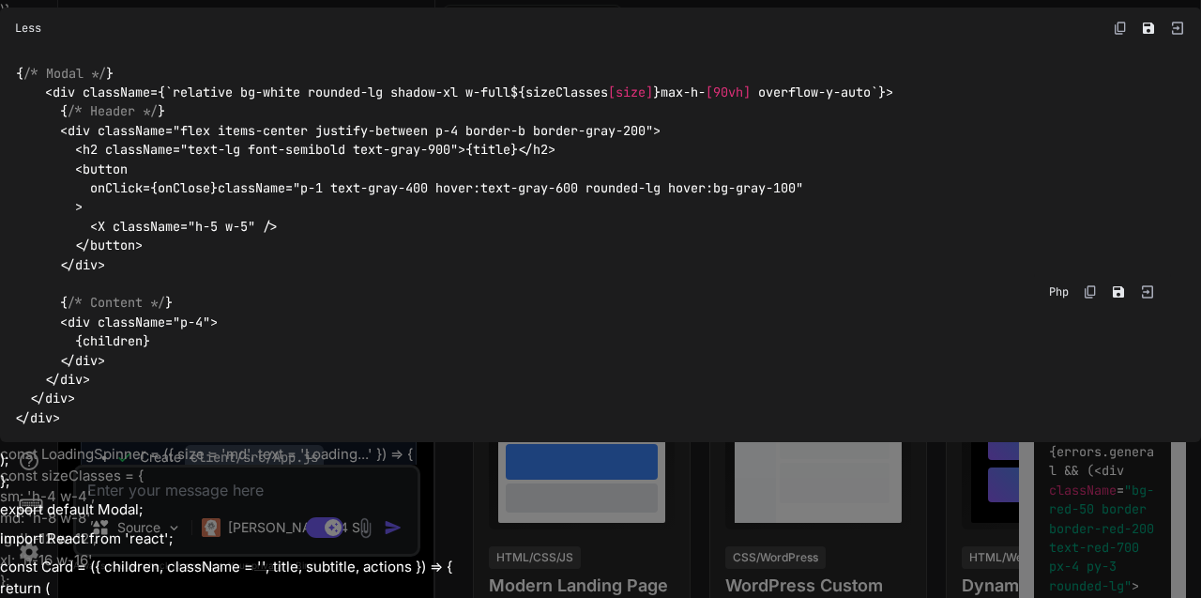
scroll to position [2018, 0]
type textarea "x"
click at [1177, 30] on img at bounding box center [1177, 28] width 17 height 17
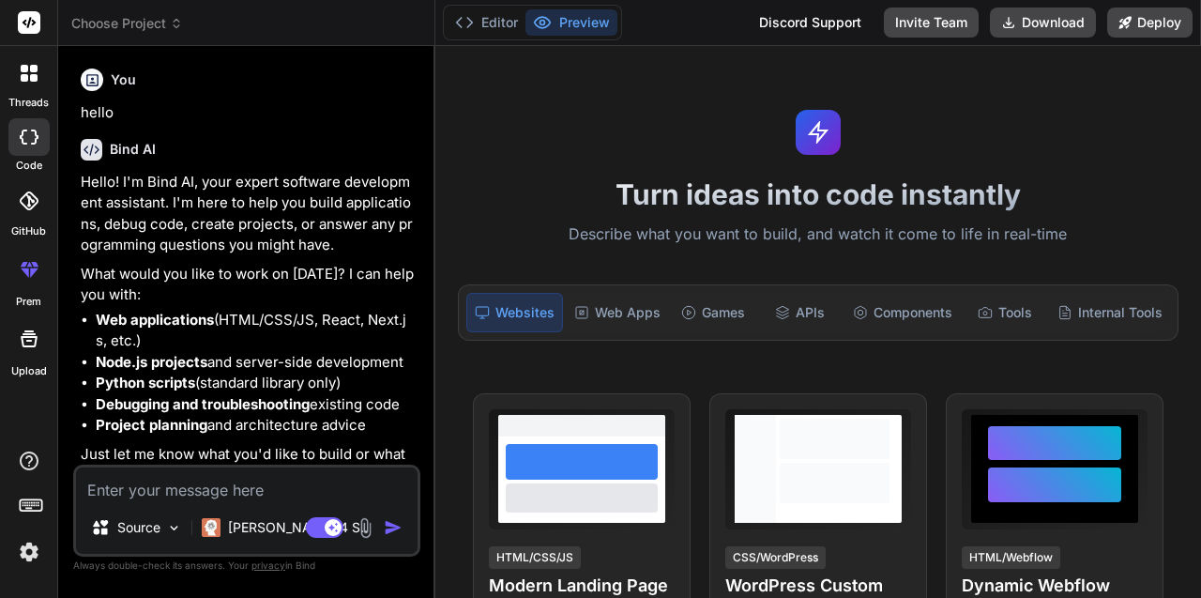
type textarea "x"
click at [111, 486] on textarea at bounding box center [247, 484] width 342 height 34
paste textarea "[URL][DOMAIN_NAME]"
type textarea "[URL][DOMAIN_NAME]"
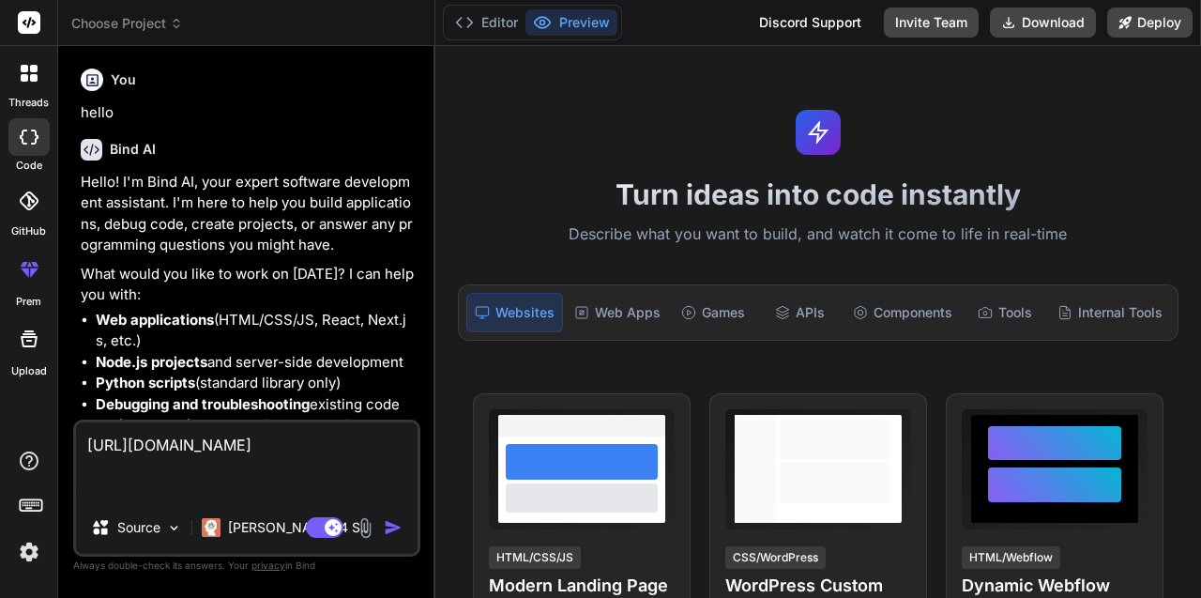
scroll to position [20, 0]
type textarea "x"
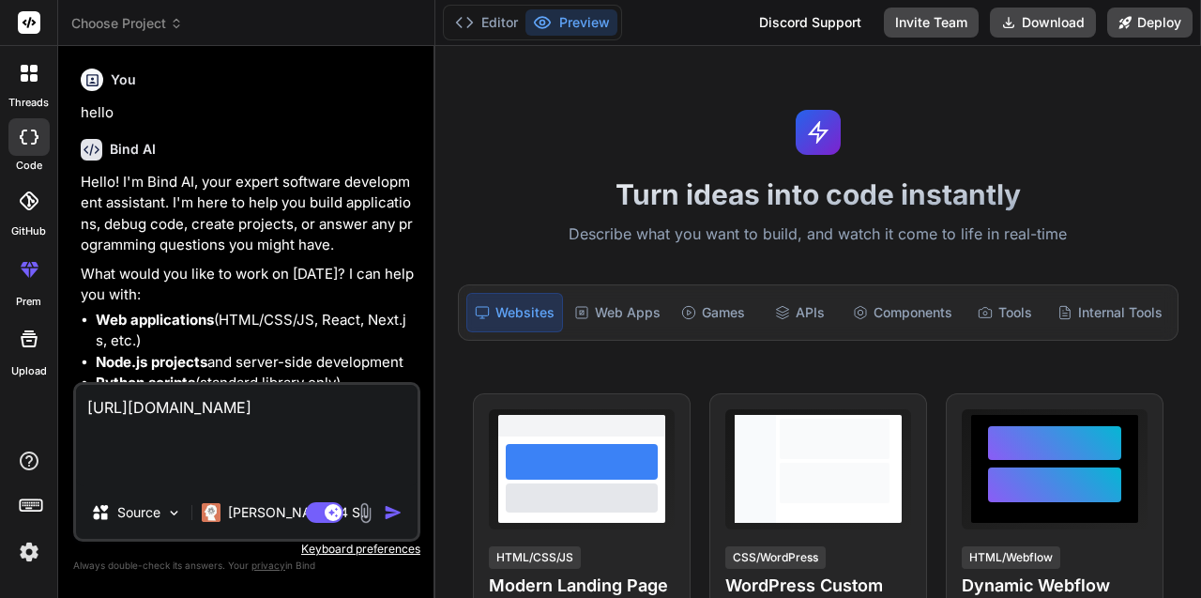
type textarea "[URL][DOMAIN_NAME]"
type textarea "x"
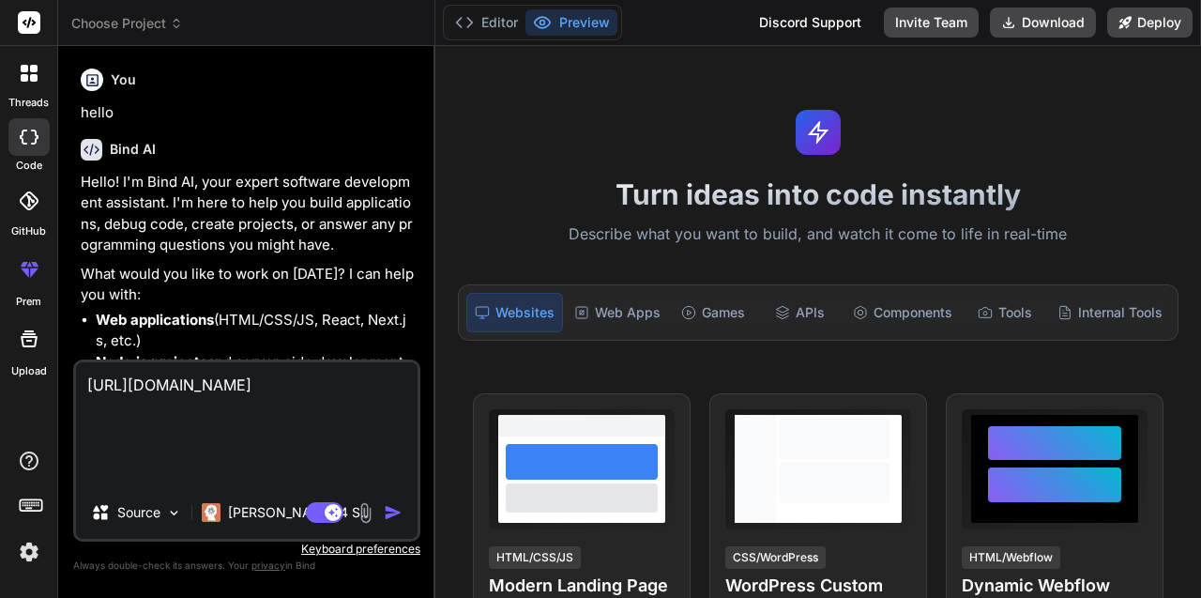
click at [105, 474] on textarea "[URL][DOMAIN_NAME]" at bounding box center [247, 424] width 342 height 124
paste textarea "[URL][DOMAIN_NAME]"
type textarea "[URL][DOMAIN_NAME] [URL][DOMAIN_NAME]"
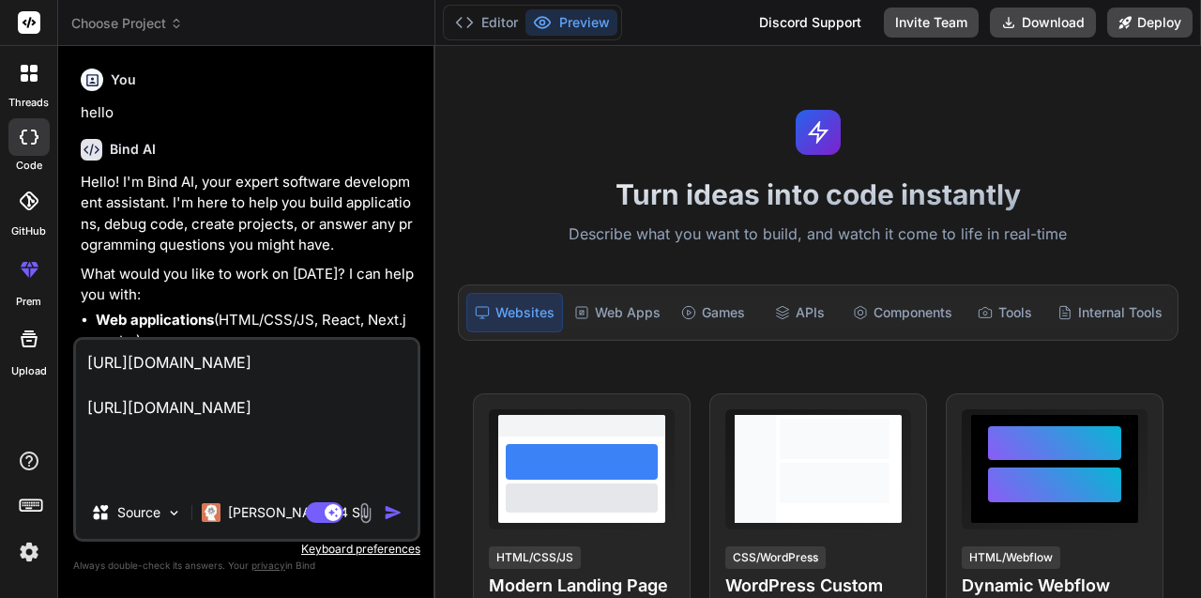
type textarea "x"
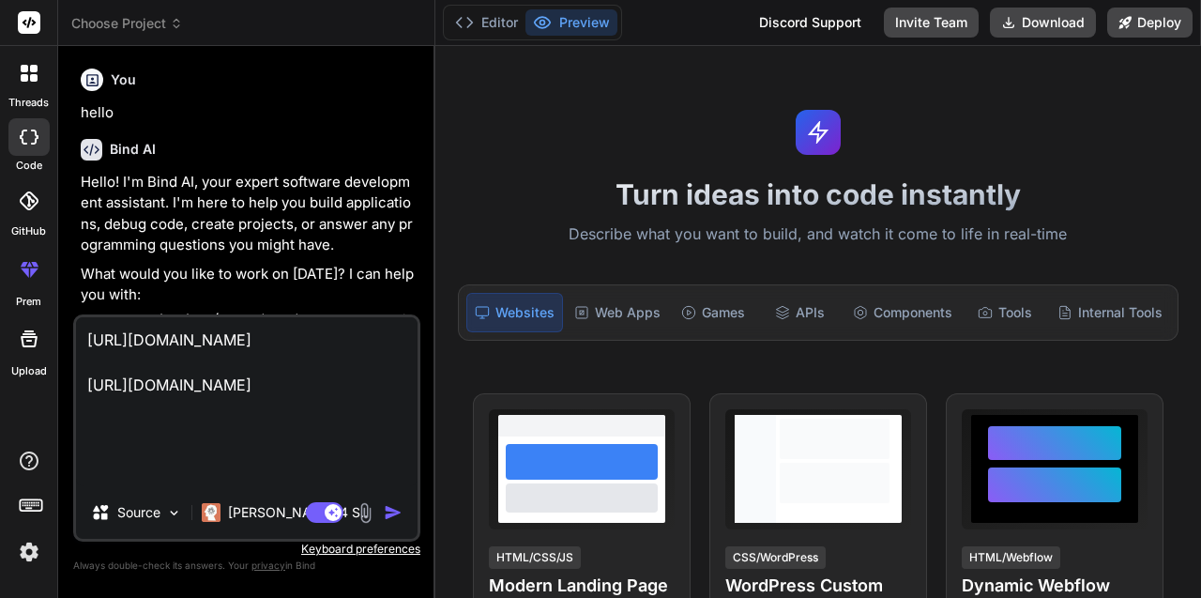
type textarea "[URL][DOMAIN_NAME] [URL][DOMAIN_NAME]"
type textarea "x"
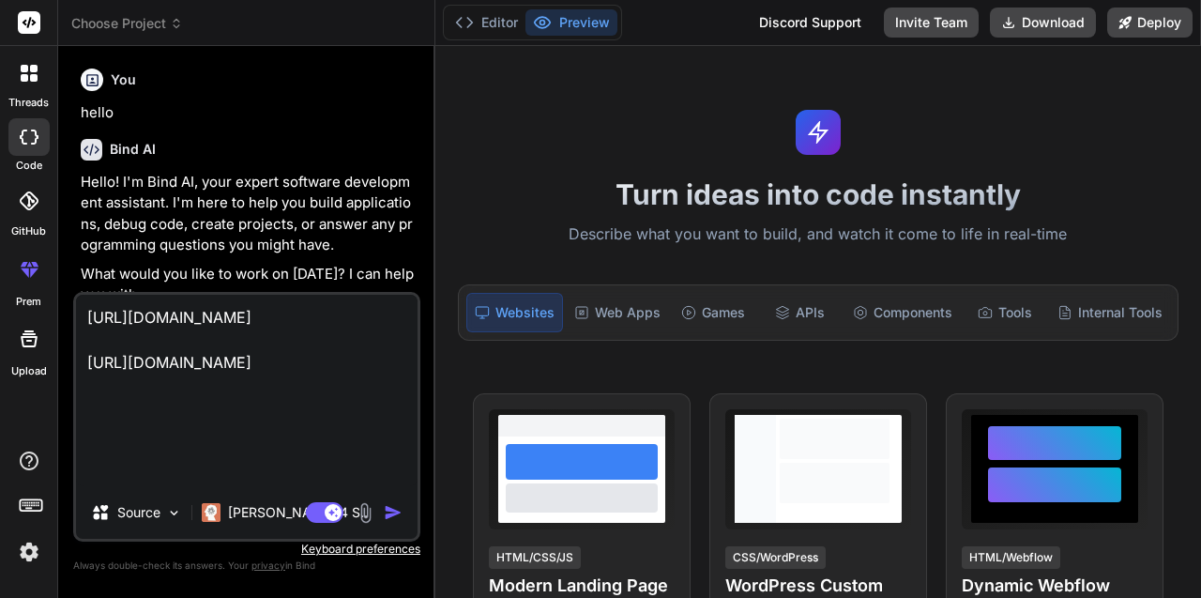
type textarea "[URL][DOMAIN_NAME] [URL][DOMAIN_NAME] I"
type textarea "x"
type textarea "[URL][DOMAIN_NAME] [URL][DOMAIN_NAME] I"
type textarea "x"
type textarea "[URL][DOMAIN_NAME] [URL][DOMAIN_NAME] I w"
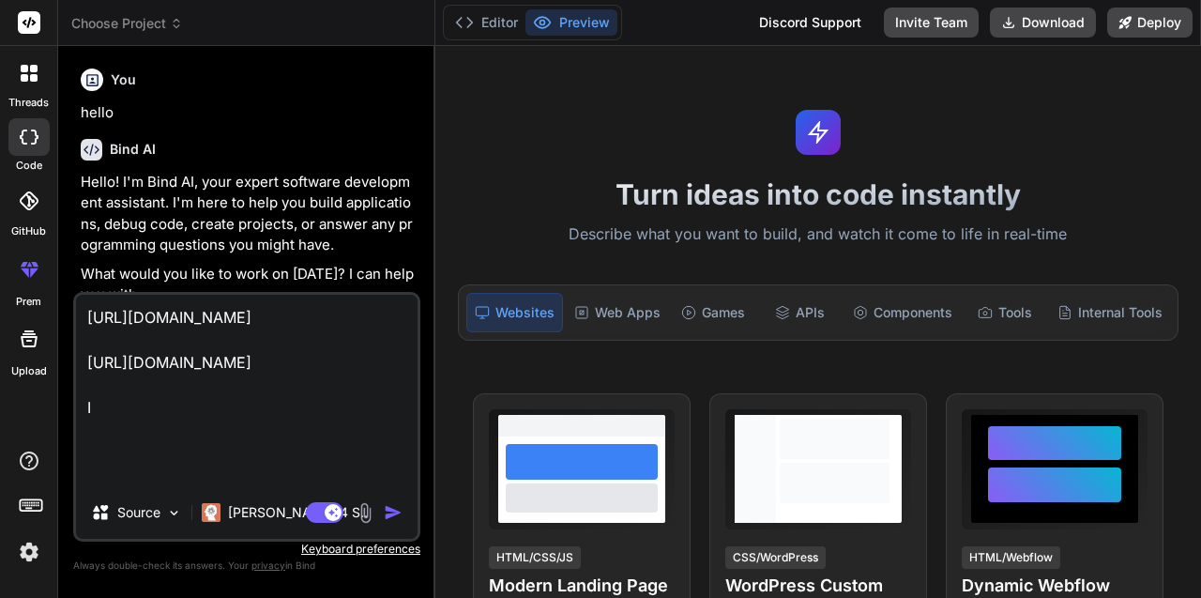
type textarea "x"
type textarea "[URL][DOMAIN_NAME] [URL][DOMAIN_NAME] I wa"
type textarea "x"
type textarea "[URL][DOMAIN_NAME] [URL][DOMAIN_NAME] I wan"
type textarea "x"
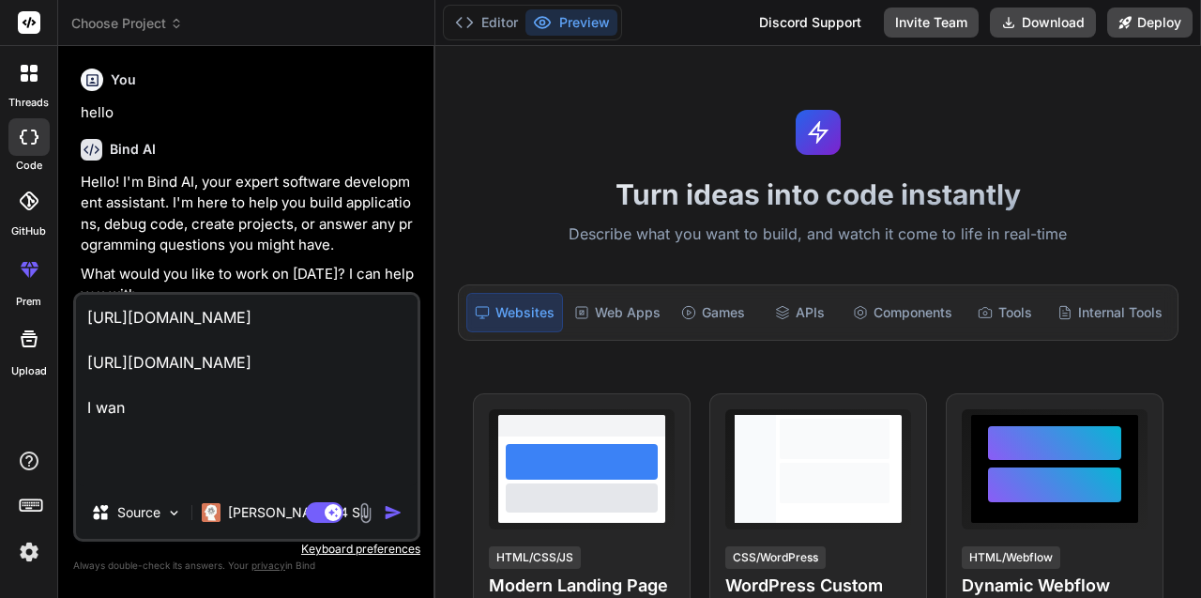
type textarea "[URL][DOMAIN_NAME] [URL][DOMAIN_NAME] I want"
type textarea "x"
type textarea "[URL][DOMAIN_NAME] [URL][DOMAIN_NAME] I want"
type textarea "x"
type textarea "[URL][DOMAIN_NAME] [URL][DOMAIN_NAME] I want t"
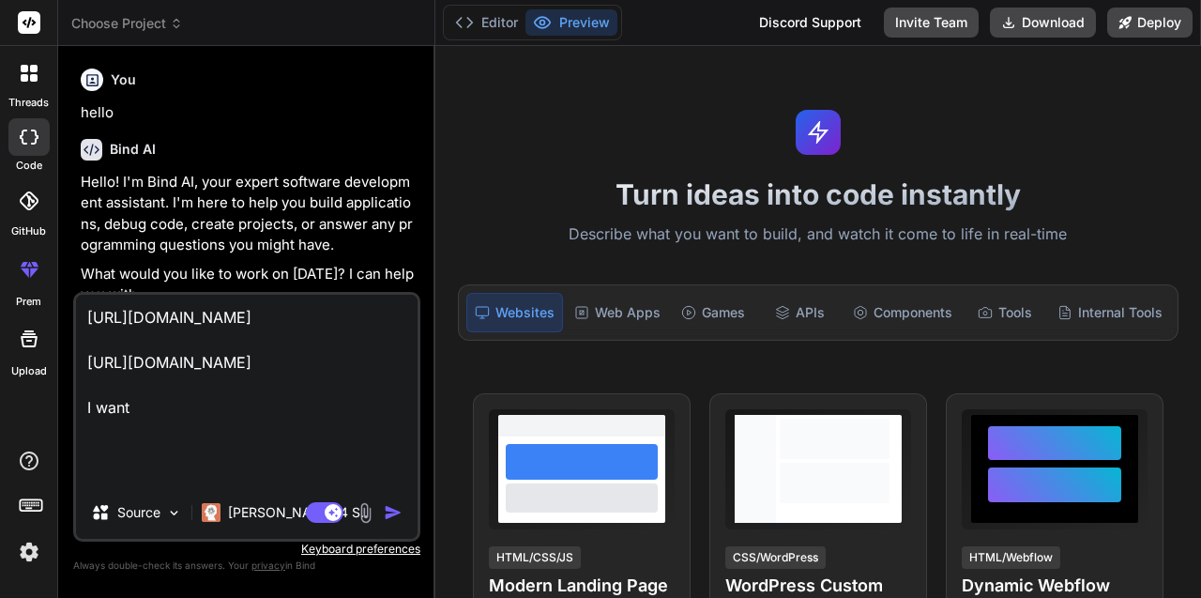
type textarea "x"
type textarea "[URL][DOMAIN_NAME] [URL][DOMAIN_NAME] I want th"
type textarea "x"
type textarea "[URL][DOMAIN_NAME] [URL][DOMAIN_NAME] I want the"
type textarea "x"
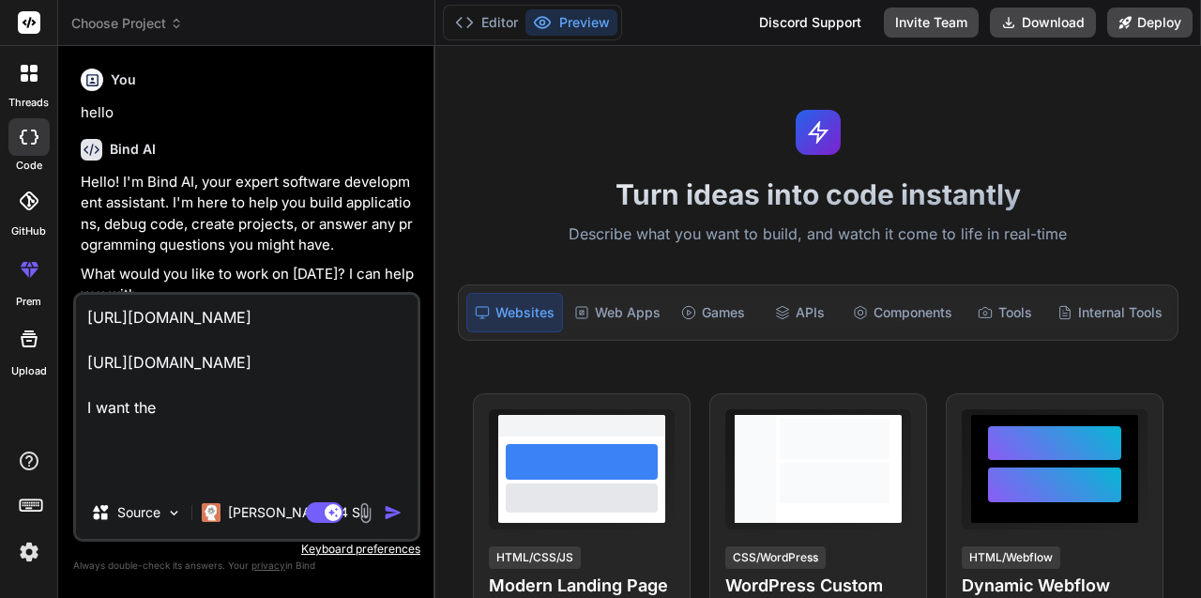
type textarea "[URL][DOMAIN_NAME] [URL][DOMAIN_NAME] I want th"
type textarea "x"
type textarea "[URL][DOMAIN_NAME] [URL][DOMAIN_NAME] I want t"
type textarea "x"
type textarea "[URL][DOMAIN_NAME] [URL][DOMAIN_NAME] I want"
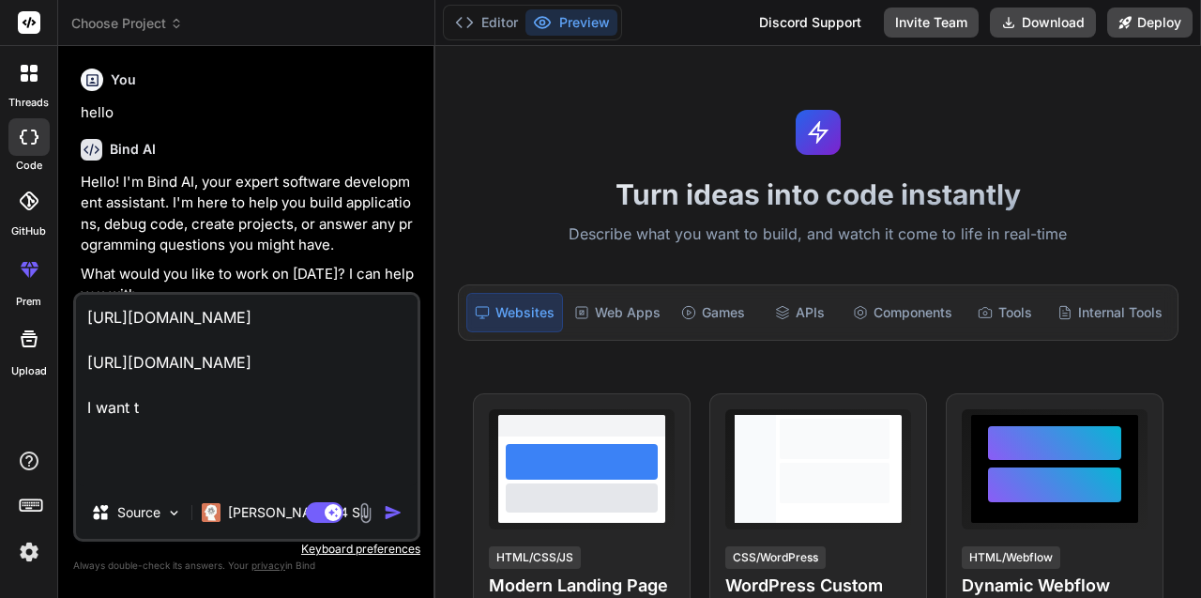
type textarea "x"
type textarea "[URL][DOMAIN_NAME] [URL][DOMAIN_NAME] I want"
type textarea "x"
type textarea "[URL][DOMAIN_NAME] [URL][DOMAIN_NAME] I wan"
type textarea "x"
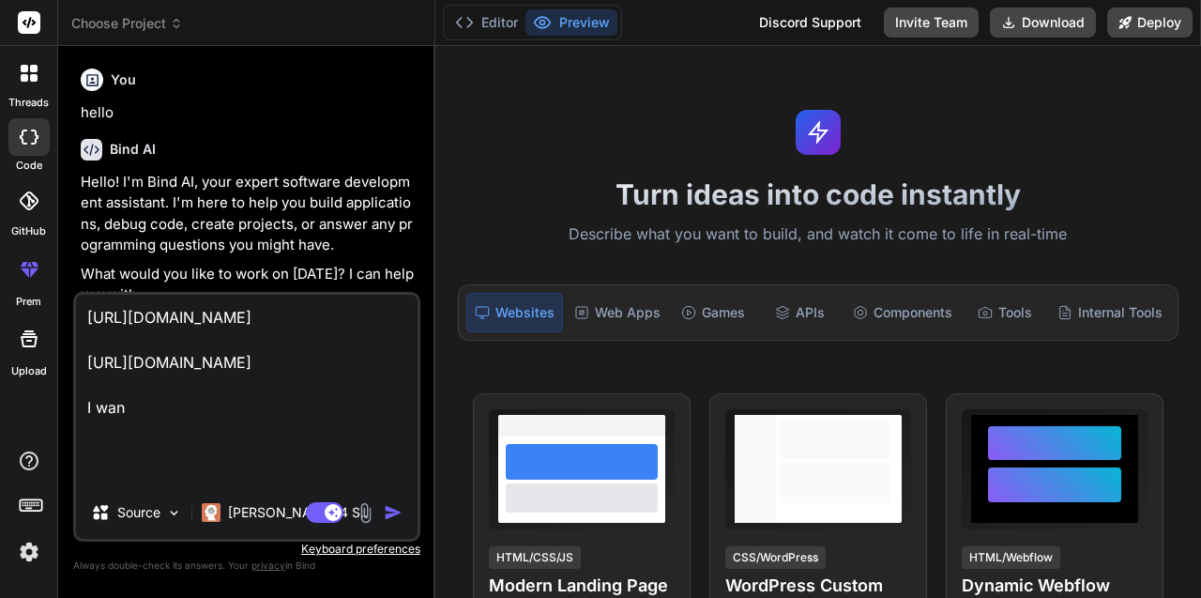
type textarea "[URL][DOMAIN_NAME] [URL][DOMAIN_NAME] I wa"
type textarea "x"
type textarea "[URL][DOMAIN_NAME] [URL][DOMAIN_NAME] I w"
type textarea "x"
type textarea "[URL][DOMAIN_NAME] [URL][DOMAIN_NAME] I"
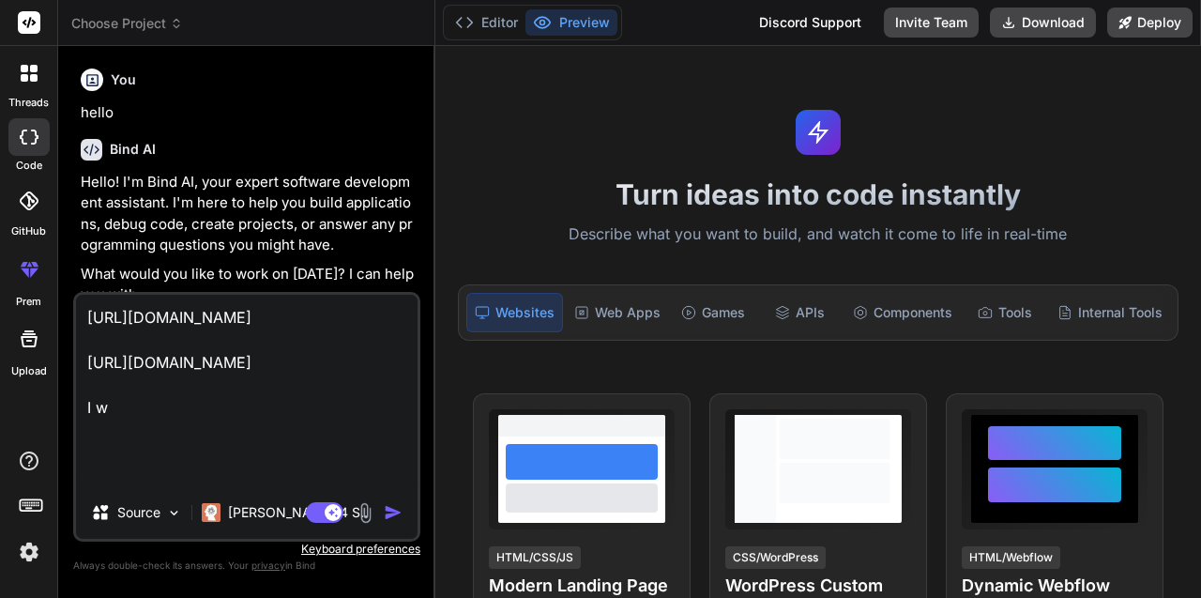
type textarea "x"
type textarea "[URL][DOMAIN_NAME] [URL][DOMAIN_NAME] I"
type textarea "x"
type textarea "[URL][DOMAIN_NAME] [URL][DOMAIN_NAME]"
type textarea "x"
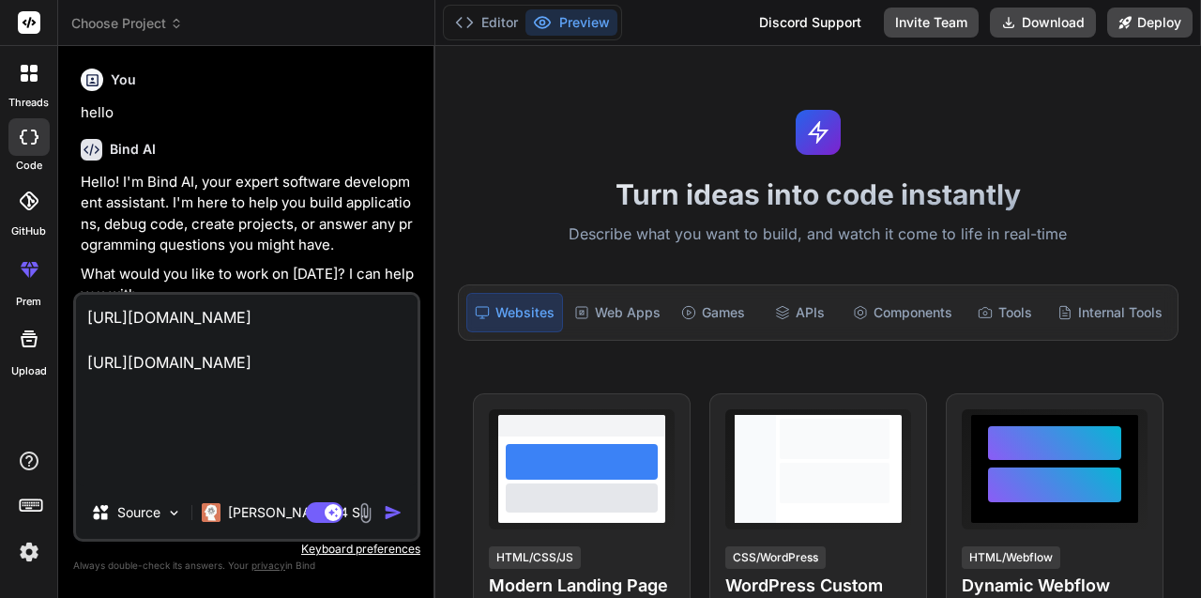
scroll to position [0, 0]
type textarea "[URL][DOMAIN_NAME] [URL][DOMAIN_NAME] H"
type textarea "x"
type textarea "[URL][DOMAIN_NAME] [URL][DOMAIN_NAME] He"
type textarea "x"
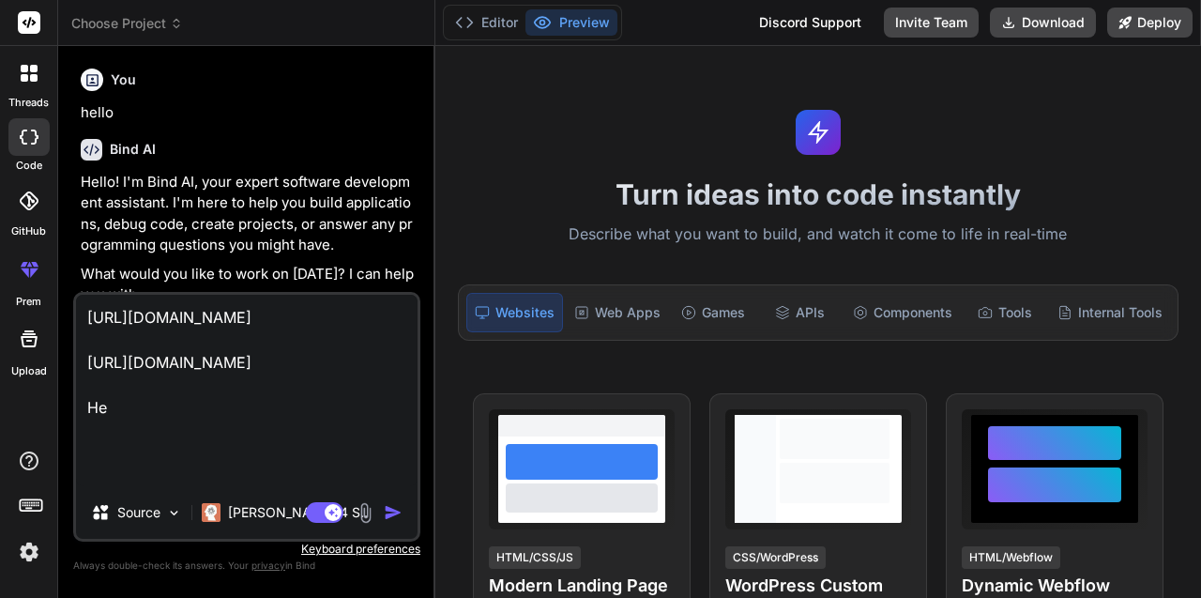
type textarea "[URL][DOMAIN_NAME] [URL][DOMAIN_NAME] Her"
type textarea "x"
type textarea "[URL][DOMAIN_NAME] [URL][DOMAIN_NAME] Here"
type textarea "x"
type textarea "[URL][DOMAIN_NAME] [URL][DOMAIN_NAME] Here"
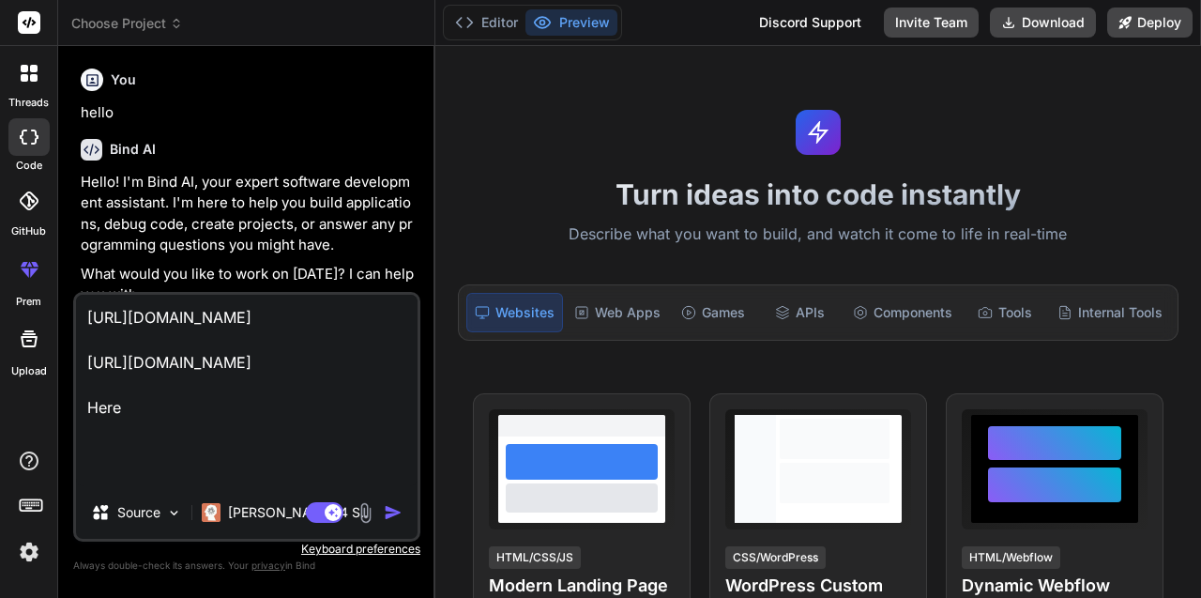
type textarea "x"
type textarea "[URL][DOMAIN_NAME] [URL][DOMAIN_NAME] Here t"
type textarea "x"
type textarea "[URL][DOMAIN_NAME] [URL][DOMAIN_NAME] Here th"
type textarea "x"
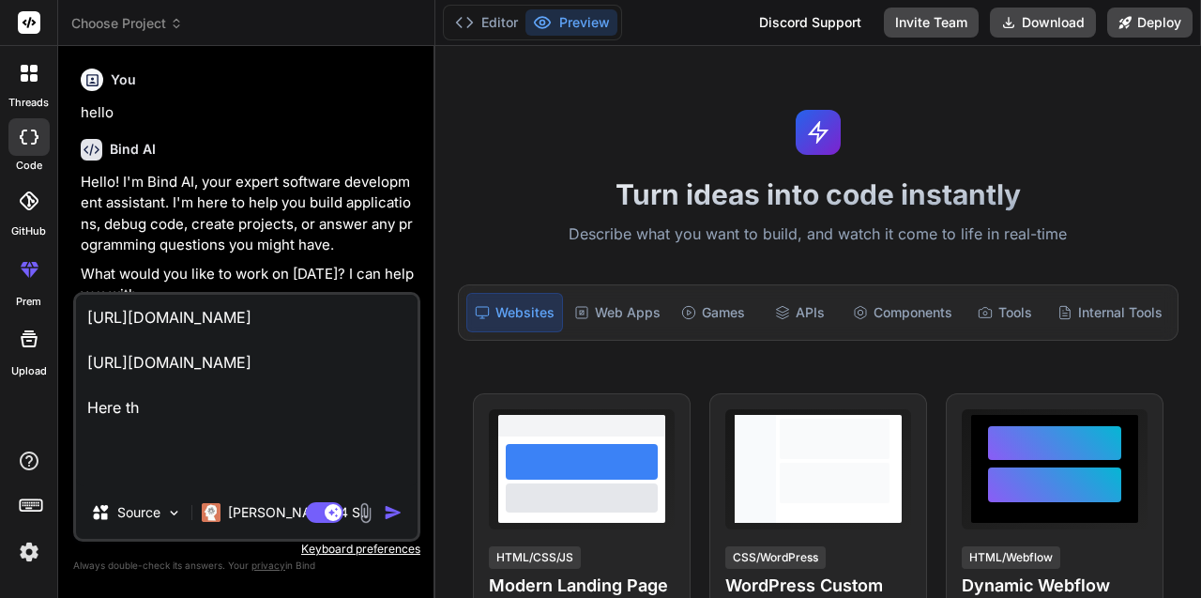
type textarea "[URL][DOMAIN_NAME] [URL][DOMAIN_NAME] Here the"
type textarea "x"
type textarea "[URL][DOMAIN_NAME] [URL][DOMAIN_NAME] Here the"
type textarea "x"
type textarea "[URL][DOMAIN_NAME] [URL][DOMAIN_NAME] Here the l"
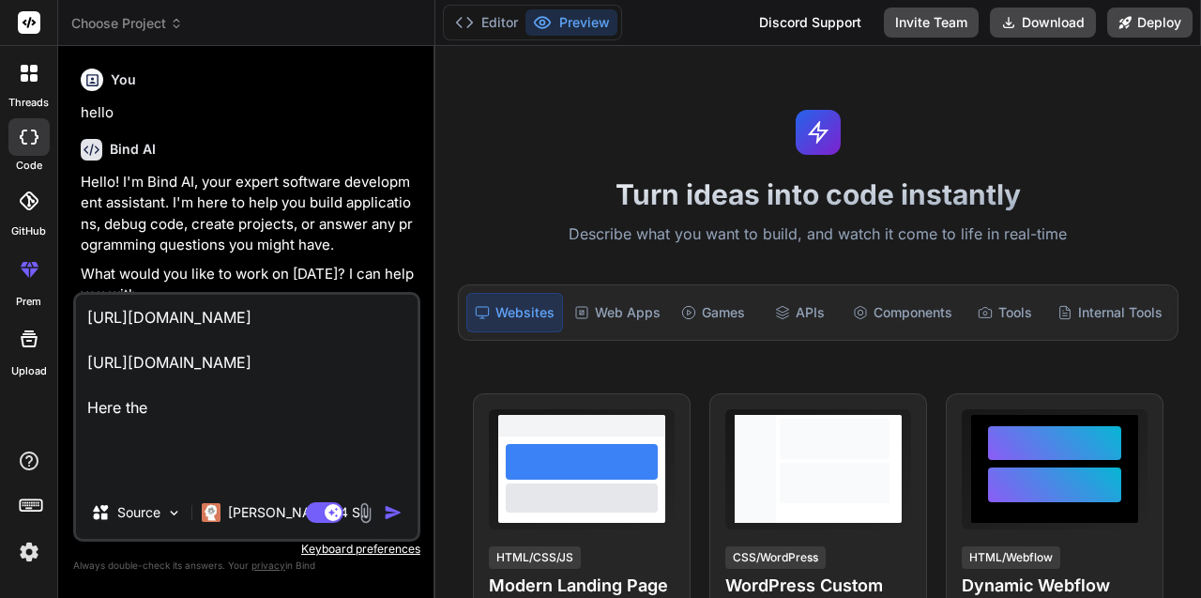
type textarea "x"
type textarea "[URL][DOMAIN_NAME] [URL][DOMAIN_NAME] Here the li"
type textarea "x"
type textarea "[URL][DOMAIN_NAME] [URL][DOMAIN_NAME] Here the lin"
type textarea "x"
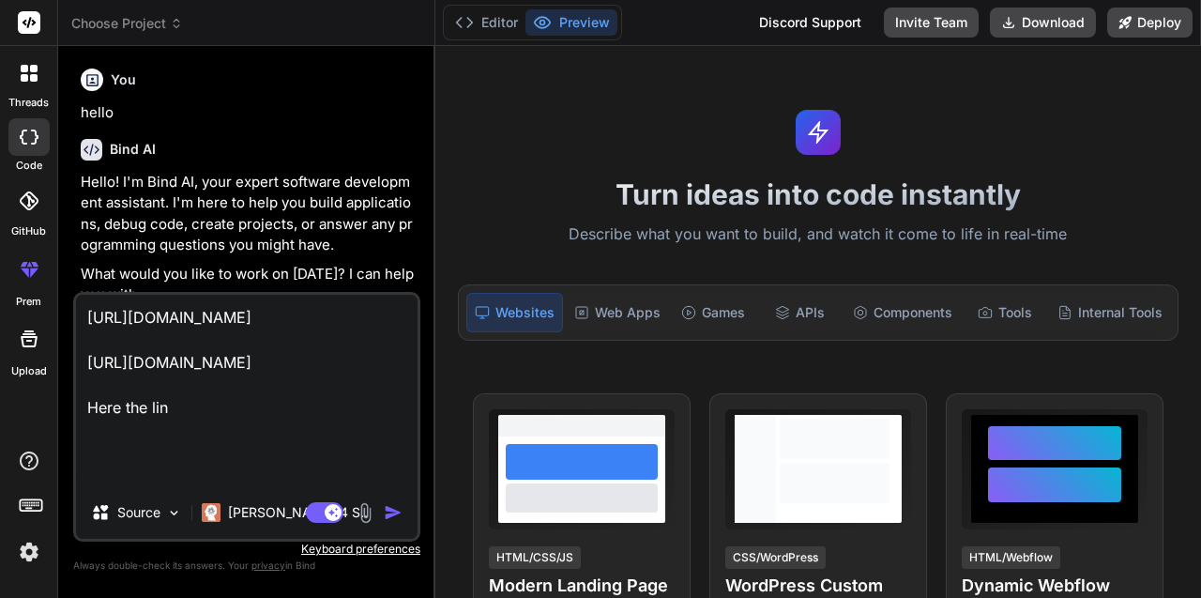
type textarea "[URL][DOMAIN_NAME] [URL][DOMAIN_NAME] Here the link"
type textarea "x"
type textarea "[URL][DOMAIN_NAME] [URL][DOMAIN_NAME] Here the links"
type textarea "x"
type textarea "[URL][DOMAIN_NAME] [URL][DOMAIN_NAME] Here the links"
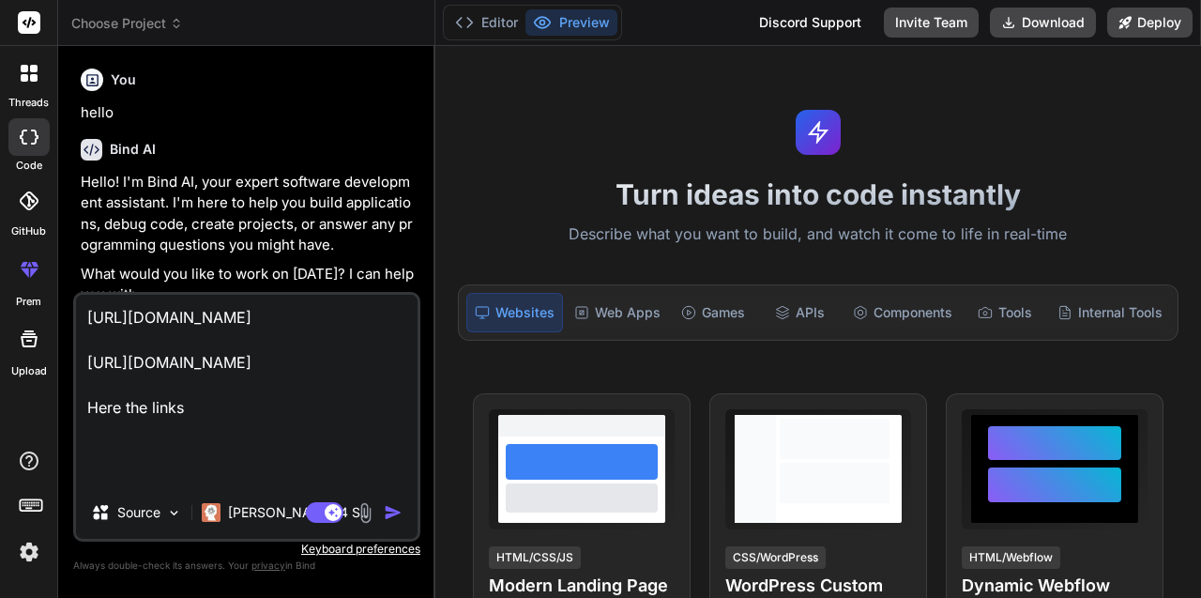
type textarea "x"
type textarea "[URL][DOMAIN_NAME] [URL][DOMAIN_NAME] Here the links f"
type textarea "x"
type textarea "[URL][DOMAIN_NAME] [URL][DOMAIN_NAME] Here the links fi"
type textarea "x"
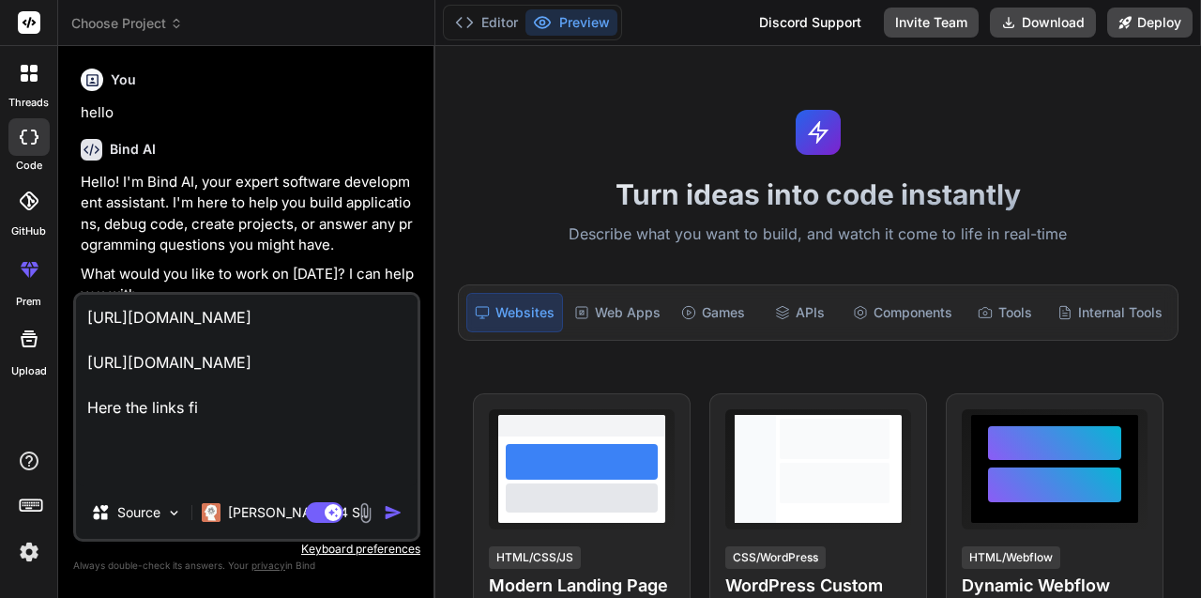
type textarea "[URL][DOMAIN_NAME] [URL][DOMAIN_NAME] Here the links fig"
type textarea "x"
type textarea "[URL][DOMAIN_NAME] [URL][DOMAIN_NAME] Here the links figm"
type textarea "x"
type textarea "[URL][DOMAIN_NAME] [URL][DOMAIN_NAME] Here the links figma"
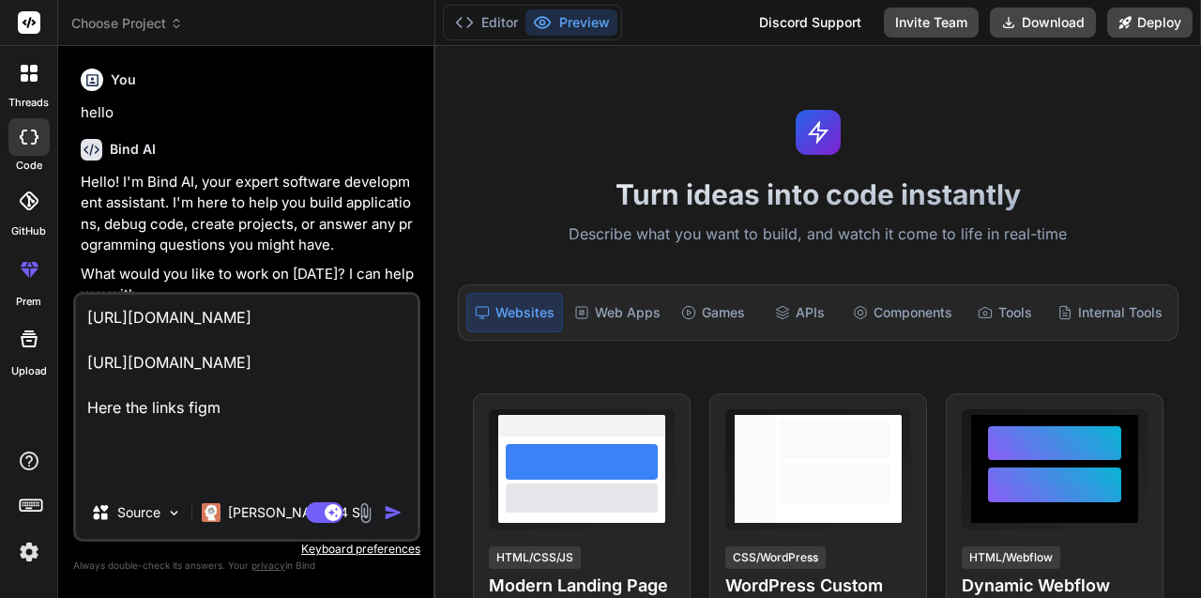
type textarea "x"
type textarea "[URL][DOMAIN_NAME] [URL][DOMAIN_NAME] Here the links figma"
type textarea "x"
type textarea "[URL][DOMAIN_NAME] [URL][DOMAIN_NAME] Here the links figma a"
type textarea "x"
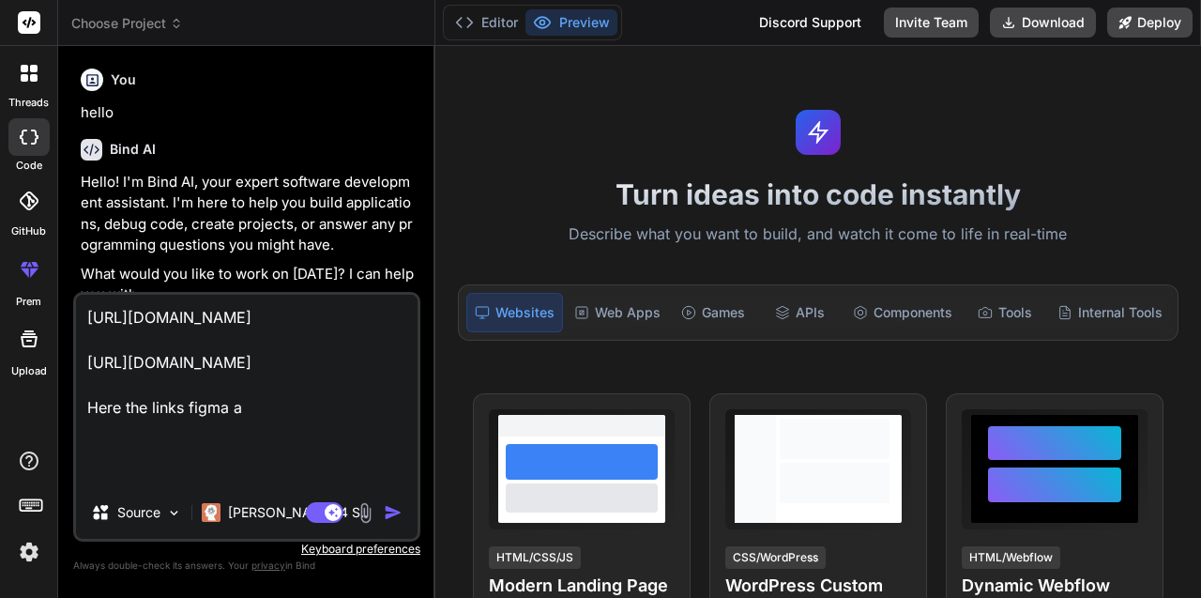
type textarea "[URL][DOMAIN_NAME] [URL][DOMAIN_NAME] Here the links figma an"
type textarea "x"
type textarea "[URL][DOMAIN_NAME] [URL][DOMAIN_NAME] Here the links figma and"
type textarea "x"
type textarea "[URL][DOMAIN_NAME] [URL][DOMAIN_NAME] Here the links figma and"
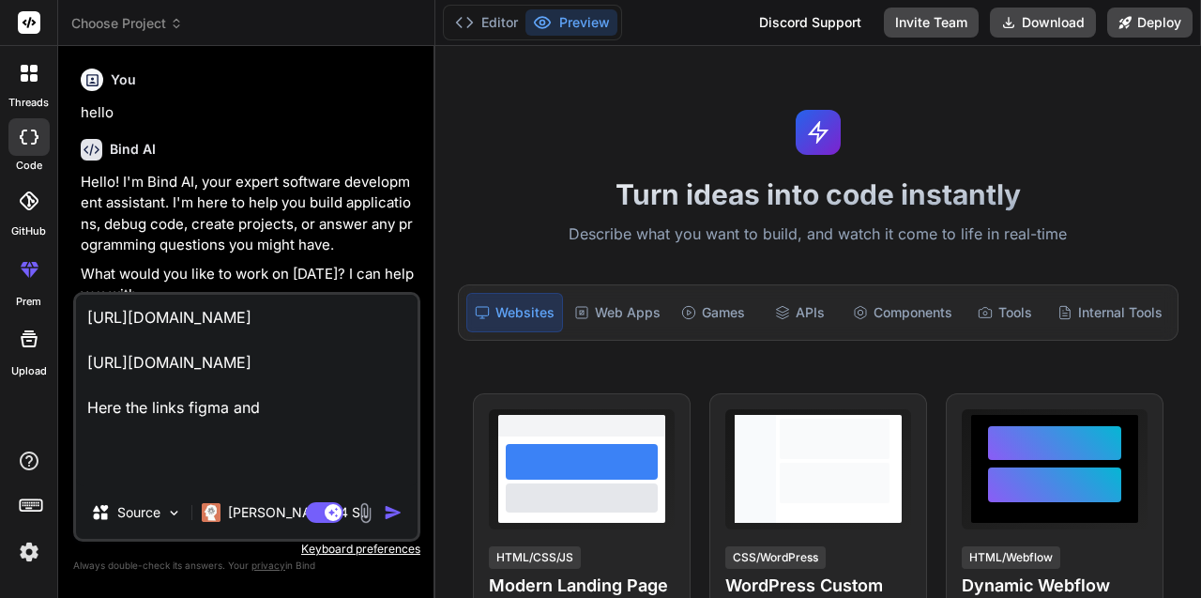
type textarea "x"
type textarea "[URL][DOMAIN_NAME] [URL][DOMAIN_NAME] Here the links figma and g"
type textarea "x"
type textarea "[URL][DOMAIN_NAME] [URL][DOMAIN_NAME] Here the links figma and gi"
type textarea "x"
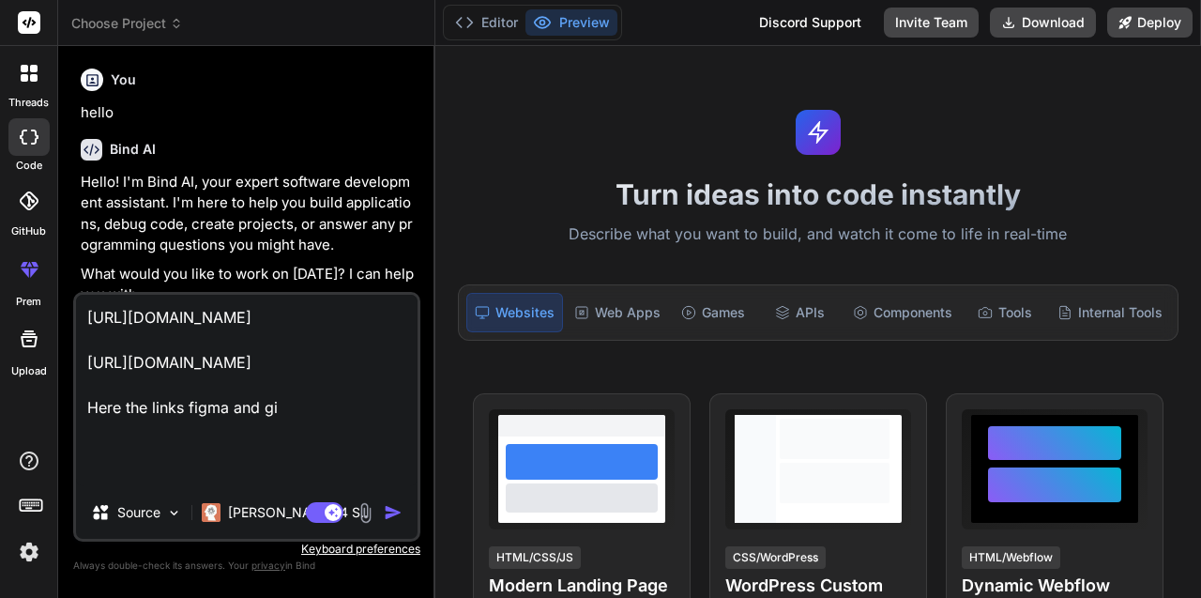
type textarea "[URL][DOMAIN_NAME] [URL][DOMAIN_NAME] Here the links figma and git"
type textarea "x"
type textarea "[URL][DOMAIN_NAME] [URL][DOMAIN_NAME] Here the links figma and gitu"
type textarea "x"
type textarea "[URL][DOMAIN_NAME] [URL][DOMAIN_NAME] Here the links figma and gitub"
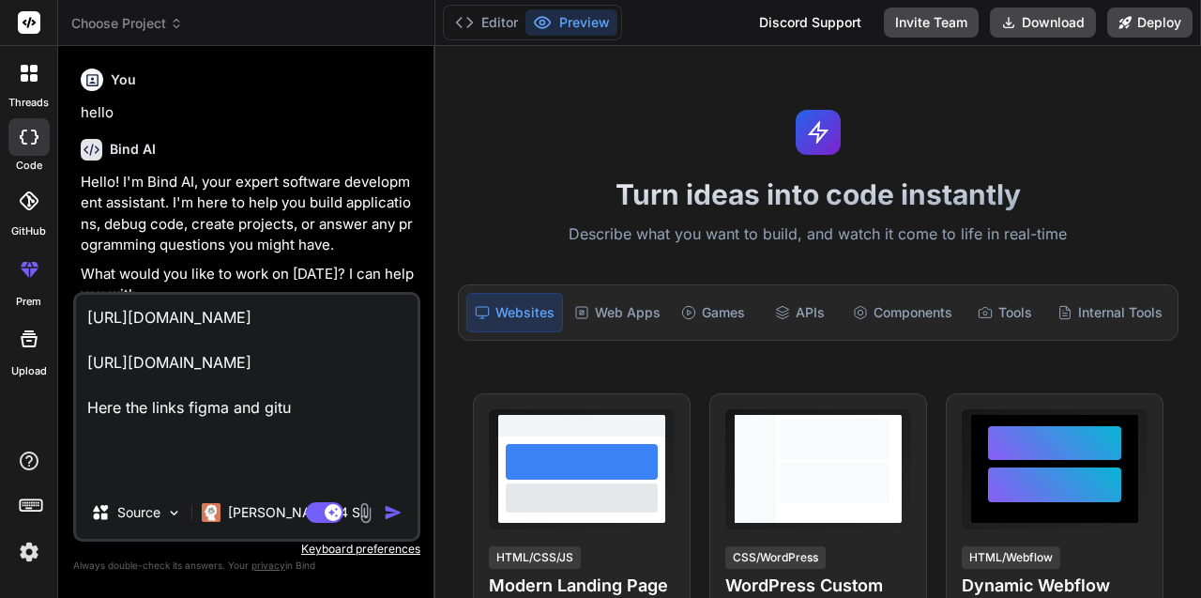
type textarea "x"
type textarea "[URL][DOMAIN_NAME] [URL][DOMAIN_NAME] Here the links figma and gitubh"
type textarea "x"
type textarea "[URL][DOMAIN_NAME] [URL][DOMAIN_NAME] Here the links figma and gitubhu"
type textarea "x"
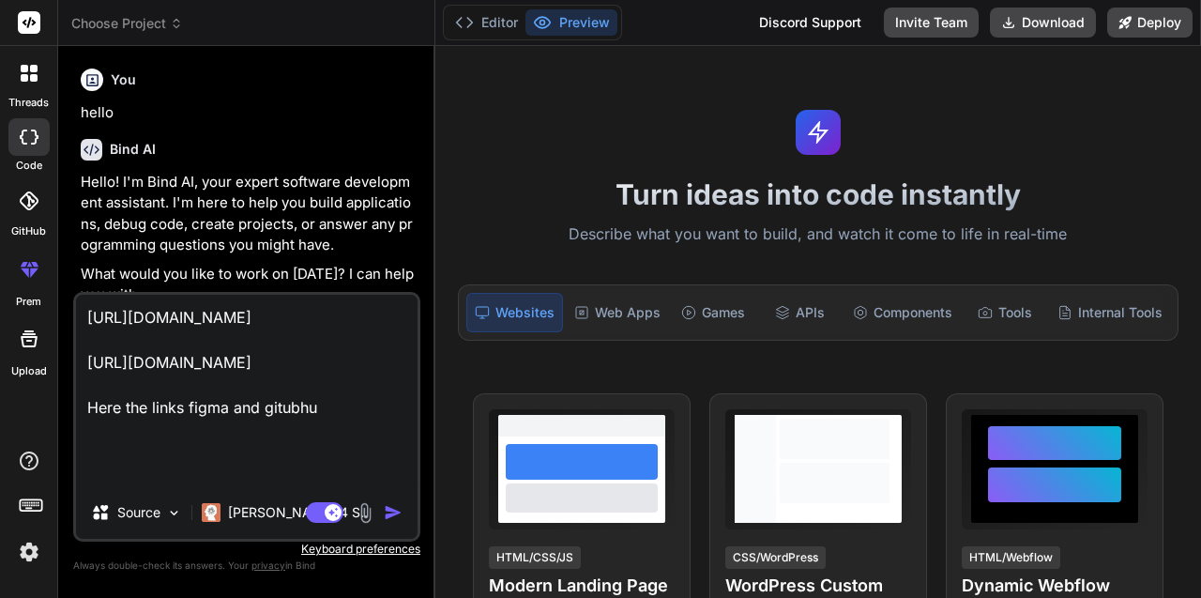
type textarea "[URL][DOMAIN_NAME] [URL][DOMAIN_NAME] Here the links figma and gitubh"
type textarea "x"
type textarea "[URL][DOMAIN_NAME] [URL][DOMAIN_NAME] Here the links figma and gitub"
type textarea "x"
type textarea "[URL][DOMAIN_NAME] [URL][DOMAIN_NAME] Here the links figma and gitu"
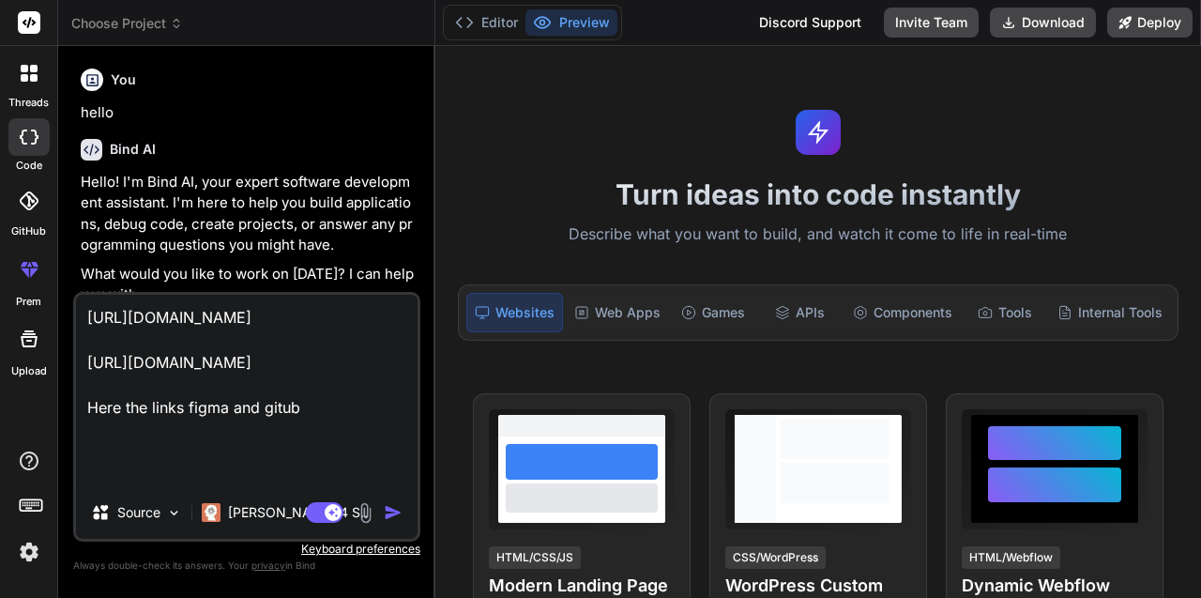
type textarea "x"
type textarea "[URL][DOMAIN_NAME] [URL][DOMAIN_NAME] Here the links figma and git"
type textarea "x"
type textarea "[URL][DOMAIN_NAME] [URL][DOMAIN_NAME] Here the links figma and gith"
type textarea "x"
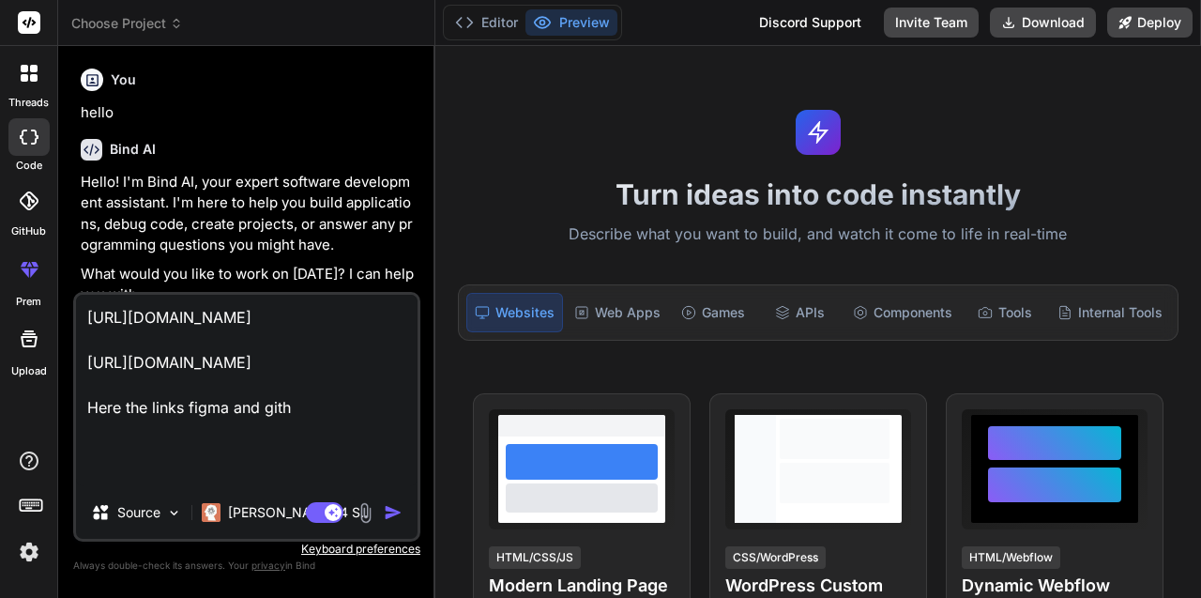
type textarea "[URL][DOMAIN_NAME] [URL][DOMAIN_NAME] Here the links figma and githu"
type textarea "x"
type textarea "[URL][DOMAIN_NAME] [URL][DOMAIN_NAME] Here the links figma and github"
type textarea "x"
type textarea "[URL][DOMAIN_NAME] [URL][DOMAIN_NAME] Here the links figma and github"
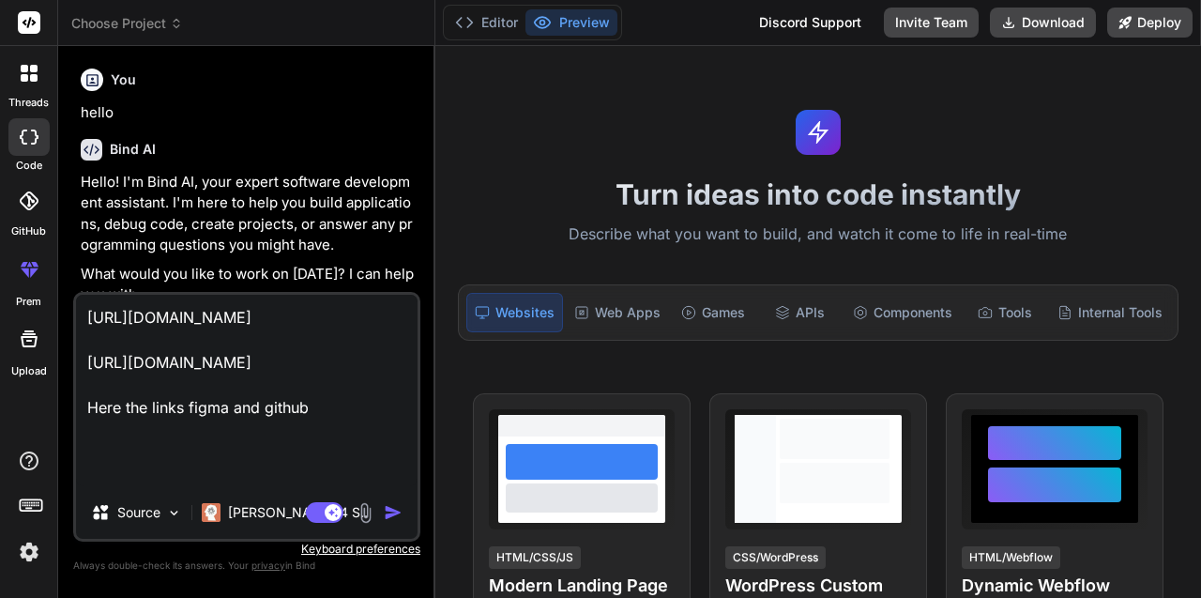
type textarea "x"
type textarea "[URL][DOMAIN_NAME] [URL][DOMAIN_NAME] Here the links figma and github w"
type textarea "x"
type textarea "[URL][DOMAIN_NAME] [URL][DOMAIN_NAME] Here the links figma and github wi"
type textarea "x"
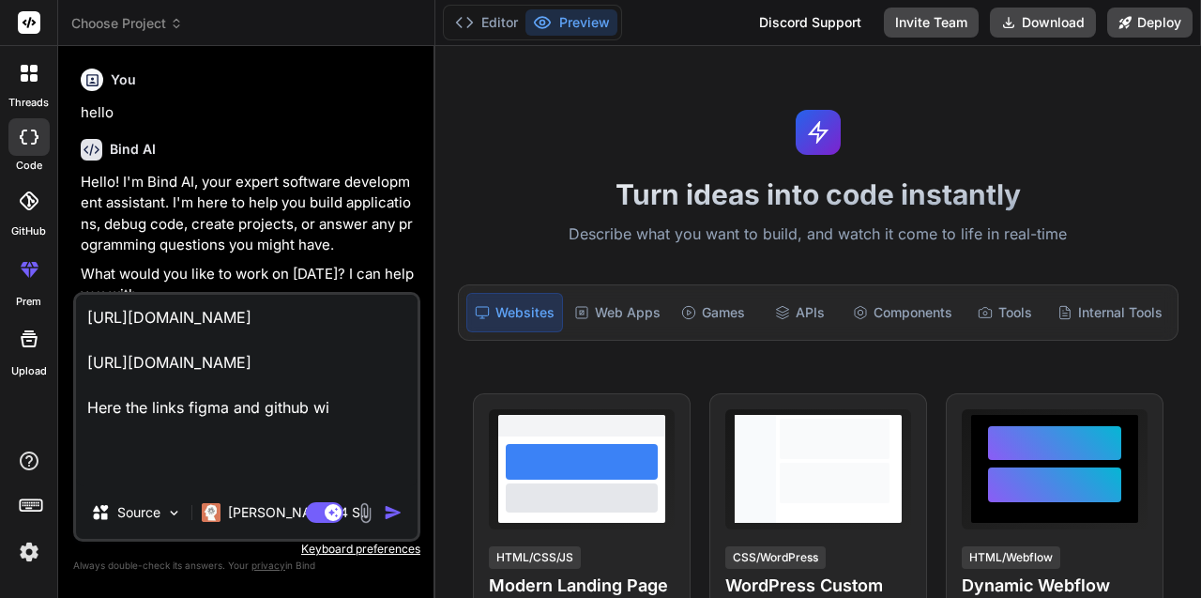
type textarea "[URL][DOMAIN_NAME] [URL][DOMAIN_NAME] Here the links figma and github wit"
type textarea "x"
type textarea "[URL][DOMAIN_NAME] [URL][DOMAIN_NAME] Here the links figma and github with"
type textarea "x"
type textarea "[URL][DOMAIN_NAME] [URL][DOMAIN_NAME] Here the links figma and github with"
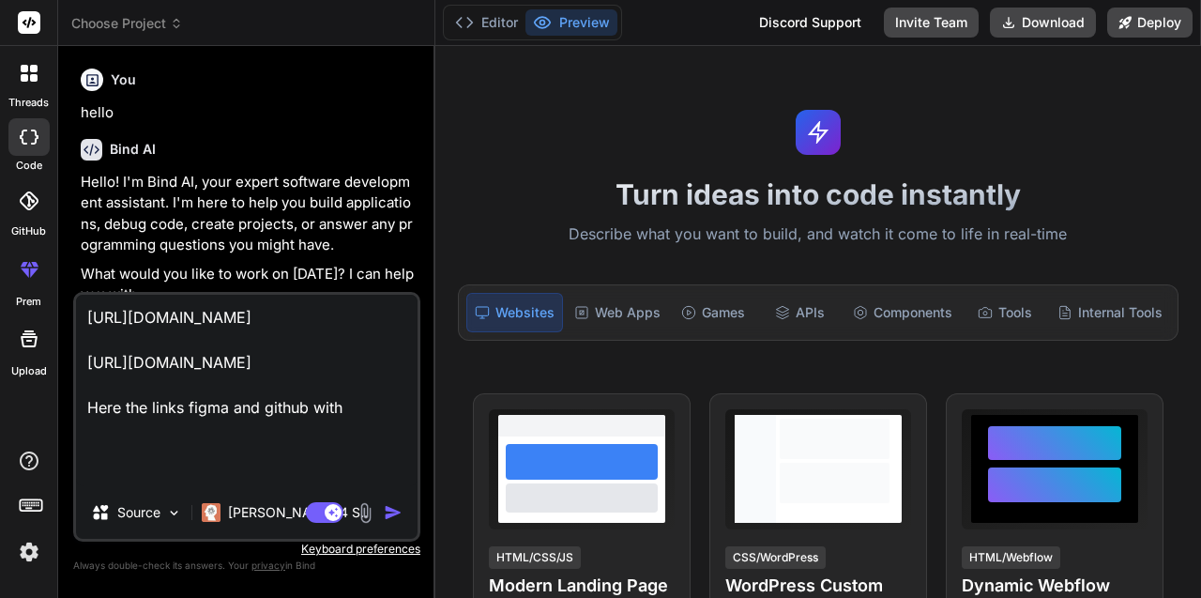
type textarea "x"
type textarea "[URL][DOMAIN_NAME] [URL][DOMAIN_NAME] Here the links figma and github with b"
type textarea "x"
type textarea "[URL][DOMAIN_NAME] [URL][DOMAIN_NAME] Here the links figma and github with ba"
type textarea "x"
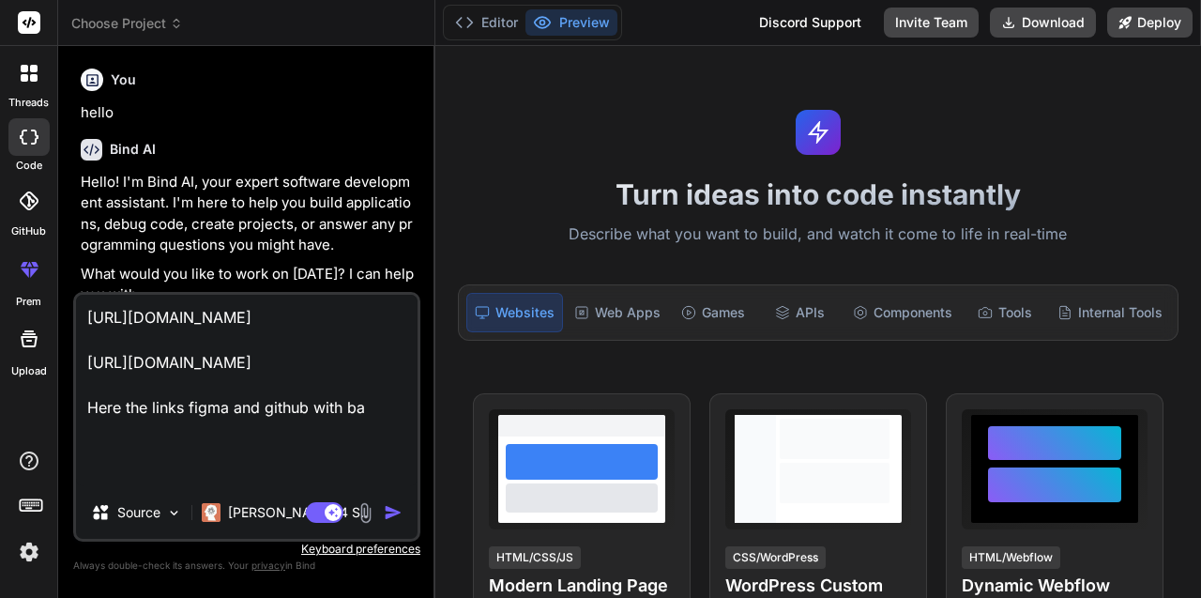
type textarea "[URL][DOMAIN_NAME] [URL][DOMAIN_NAME] Here the links figma and github with bac"
type textarea "x"
type textarea "[URL][DOMAIN_NAME] [URL][DOMAIN_NAME] Here the links figma and github with back"
type textarea "x"
type textarea "[URL][DOMAIN_NAME] [URL][DOMAIN_NAME] Here the links figma and github with [PER…"
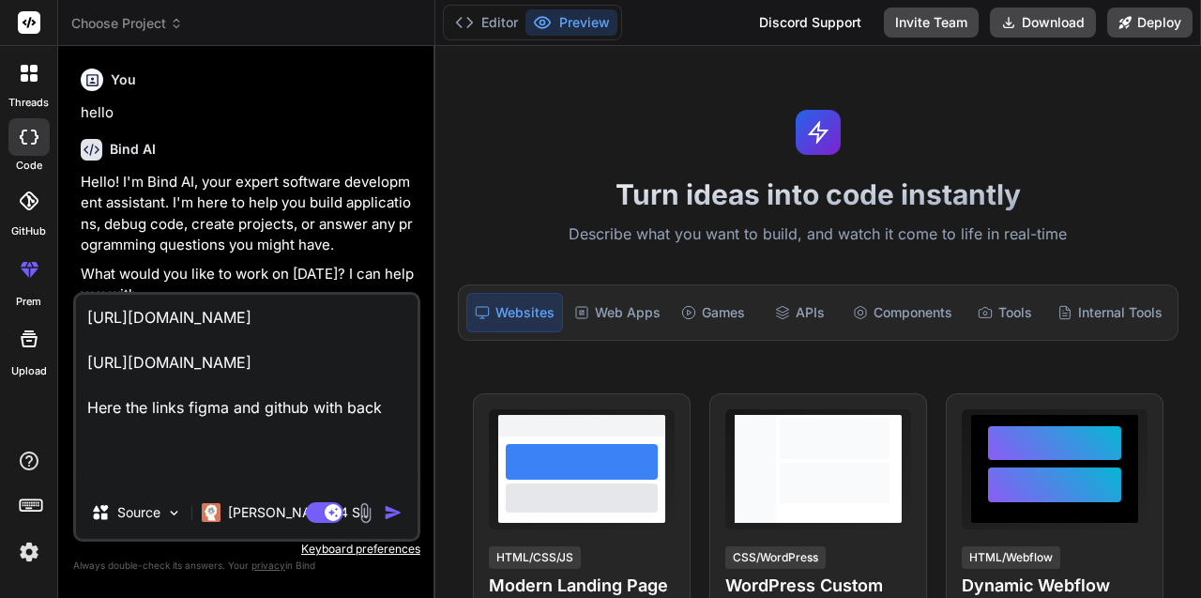
type textarea "x"
type textarea "[URL][DOMAIN_NAME] [URL][DOMAIN_NAME] Here the links figma and github with [PER…"
type textarea "x"
type textarea "[URL][DOMAIN_NAME] [URL][DOMAIN_NAME] Here the links figma and github with back…"
type textarea "x"
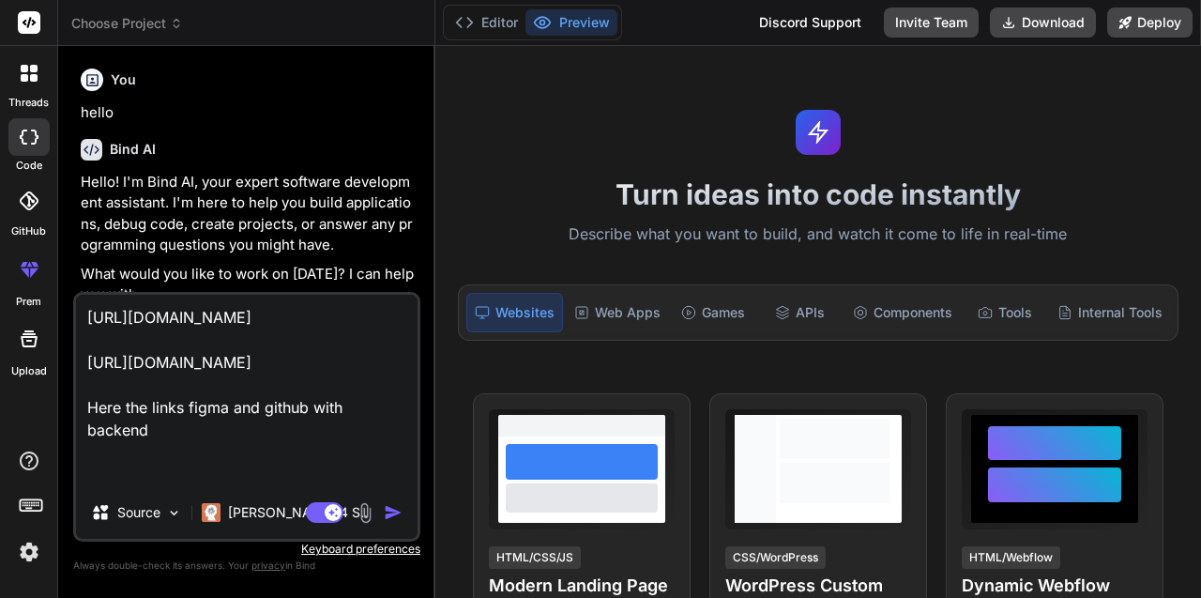
type textarea "[URL][DOMAIN_NAME] [URL][DOMAIN_NAME] Here the links figma and github with back…"
type textarea "x"
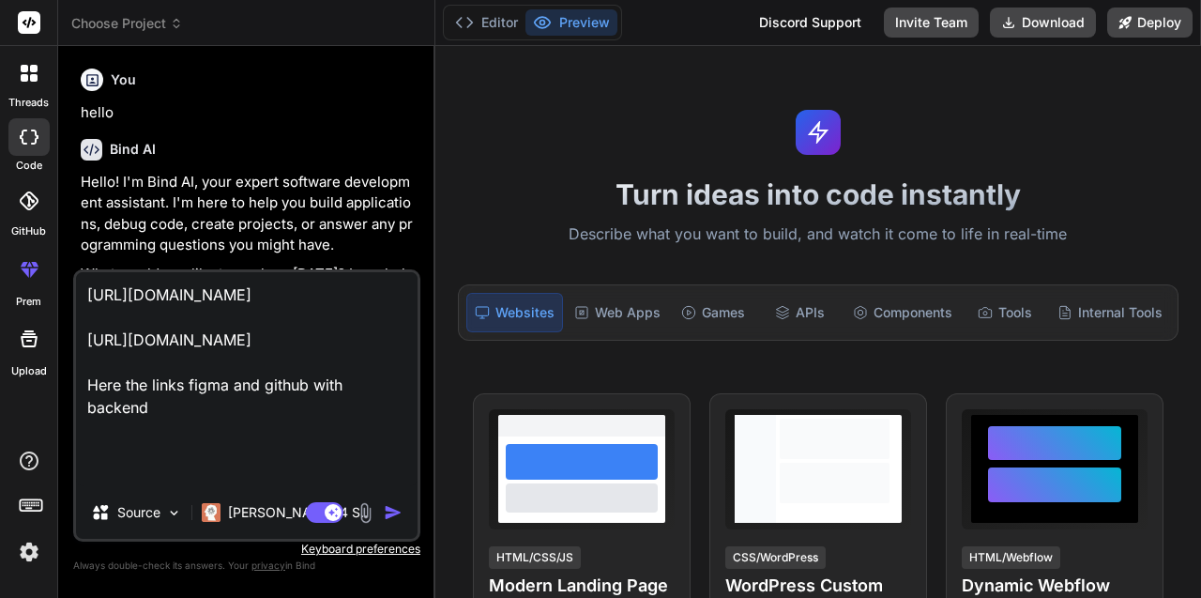
type textarea "[URL][DOMAIN_NAME] [URL][DOMAIN_NAME] Here the links figma and github with back…"
type textarea "x"
type textarea "[URL][DOMAIN_NAME] [URL][DOMAIN_NAME] Here the links figma and github with back…"
type textarea "x"
type textarea "[URL][DOMAIN_NAME] [URL][DOMAIN_NAME] Here the links figma and github with back…"
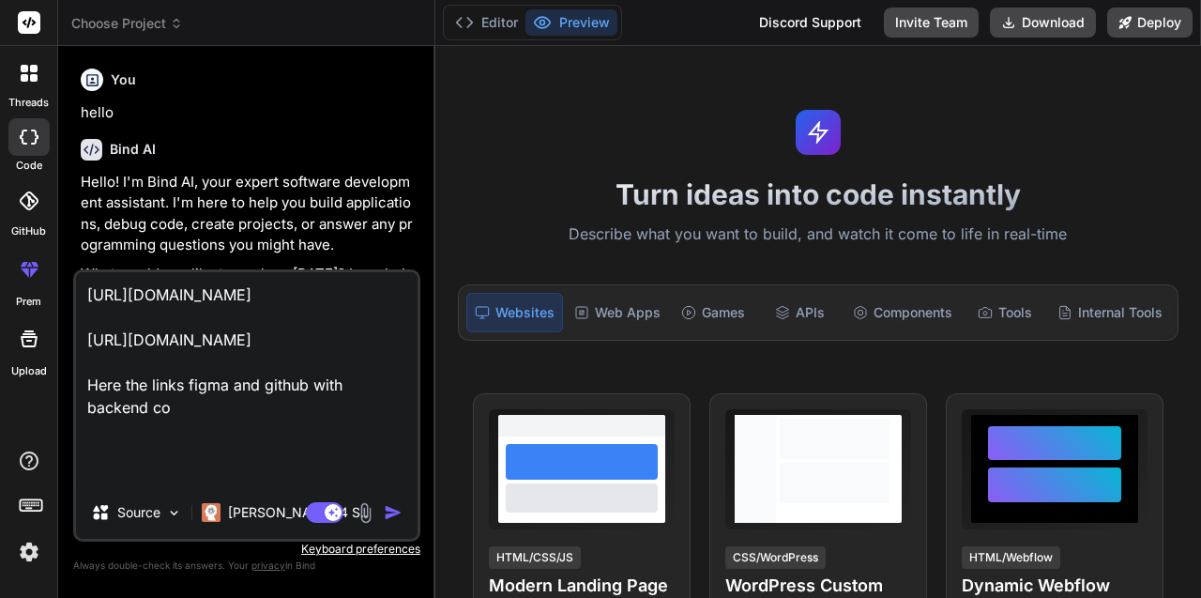
type textarea "x"
type textarea "[URL][DOMAIN_NAME] [URL][DOMAIN_NAME] Here the links figma and github with back…"
type textarea "x"
type textarea "[URL][DOMAIN_NAME] [URL][DOMAIN_NAME] Here the links figma and github with back…"
type textarea "x"
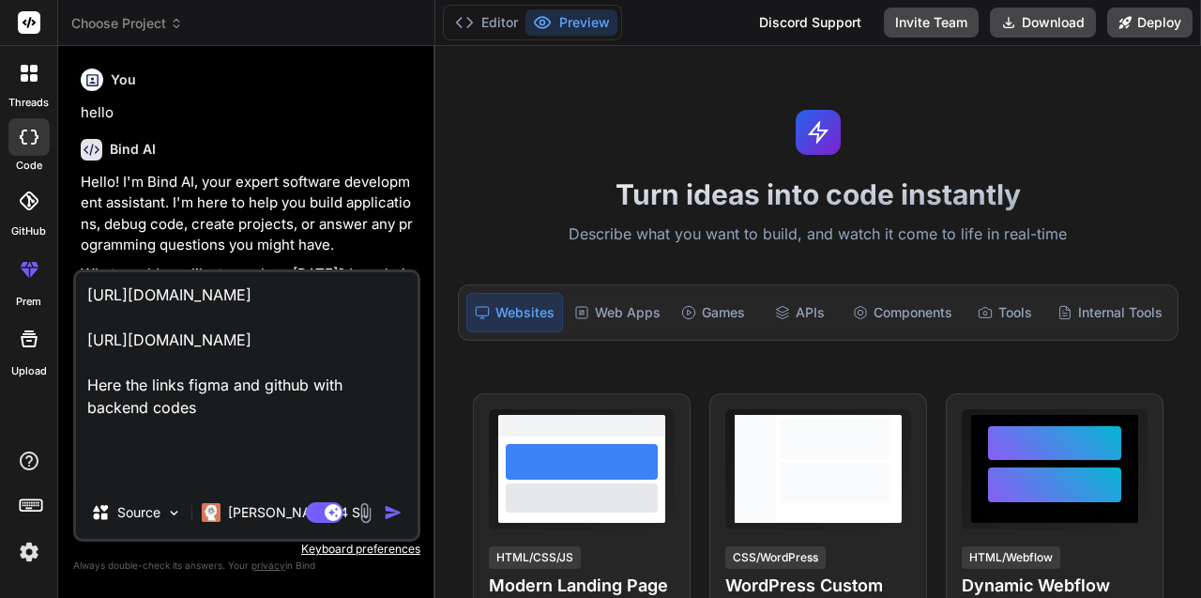
type textarea "[URL][DOMAIN_NAME] [URL][DOMAIN_NAME] Here the links figma and github with back…"
type textarea "x"
type textarea "[URL][DOMAIN_NAME] [URL][DOMAIN_NAME] Here the links figma and github with back…"
type textarea "x"
type textarea "[URL][DOMAIN_NAME] [URL][DOMAIN_NAME] Here the links figma and github with back…"
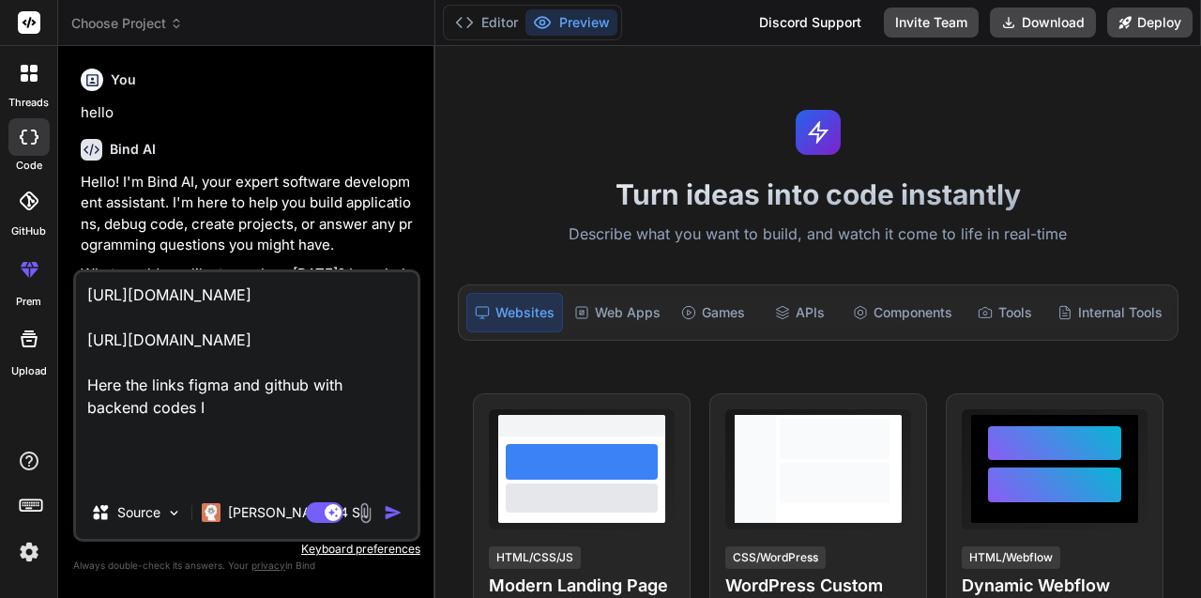
type textarea "x"
type textarea "[URL][DOMAIN_NAME] [URL][DOMAIN_NAME] Here the links figma and github with back…"
type textarea "x"
type textarea "[URL][DOMAIN_NAME] [URL][DOMAIN_NAME] Here the links figma and github with back…"
type textarea "x"
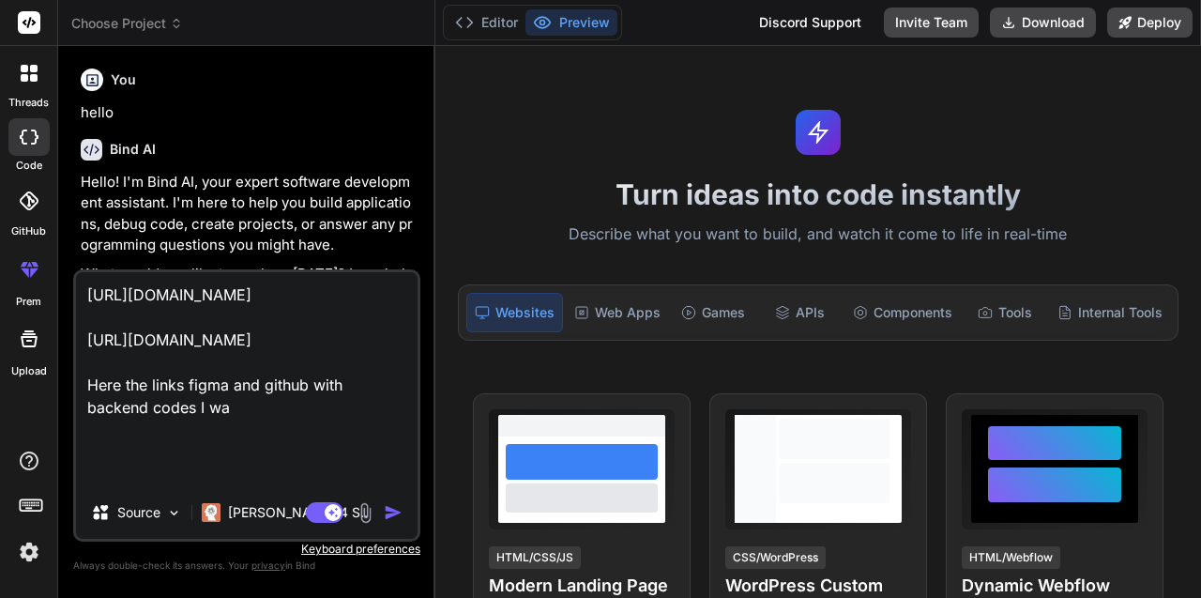
type textarea "[URL][DOMAIN_NAME] [URL][DOMAIN_NAME] Here the links figma and github with back…"
type textarea "x"
type textarea "[URL][DOMAIN_NAME] [URL][DOMAIN_NAME] Here the links figma and github with back…"
type textarea "x"
type textarea "[URL][DOMAIN_NAME] [URL][DOMAIN_NAME] Here the links figma and github with back…"
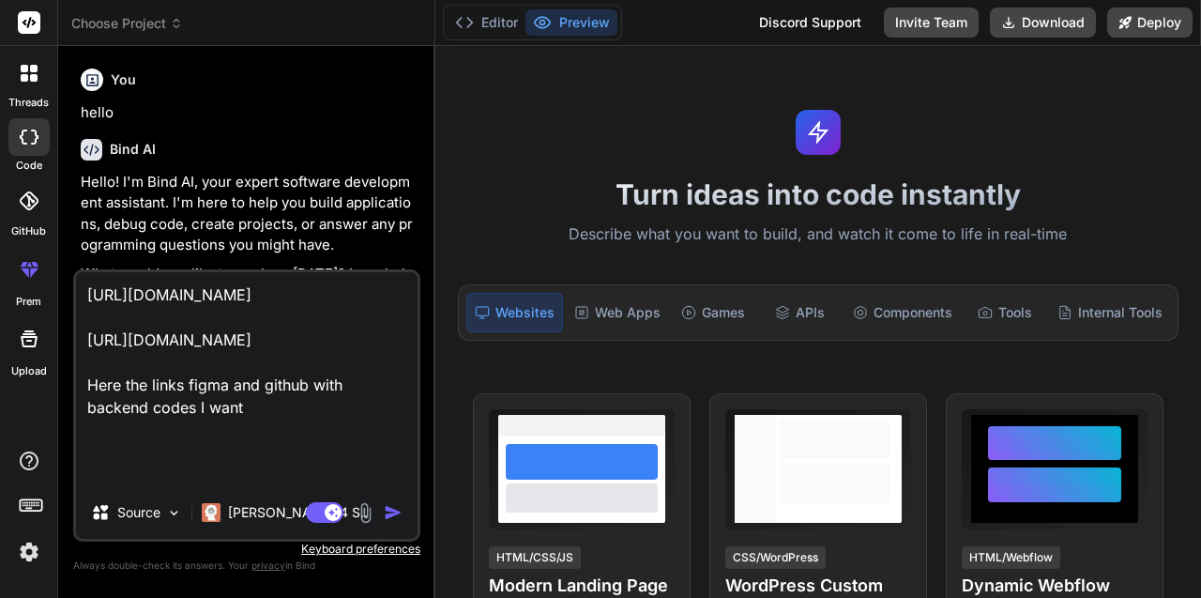
type textarea "x"
type textarea "[URL][DOMAIN_NAME] [URL][DOMAIN_NAME] Here the links figma and github with back…"
type textarea "x"
type textarea "[URL][DOMAIN_NAME] [URL][DOMAIN_NAME] Here the links figma and github with back…"
type textarea "x"
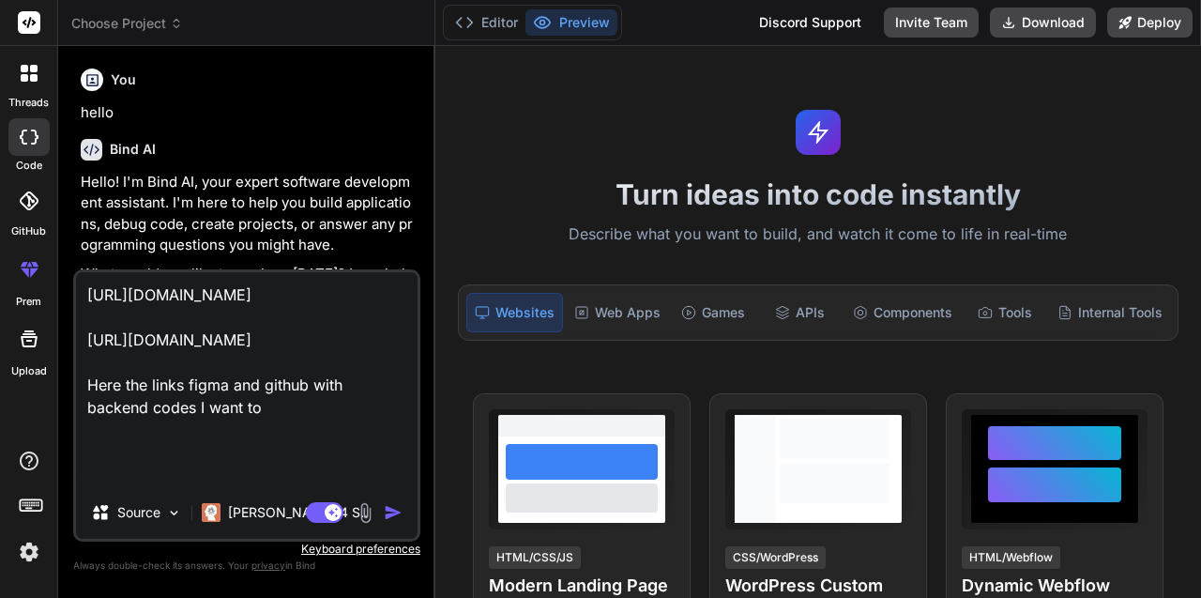
type textarea "[URL][DOMAIN_NAME] [URL][DOMAIN_NAME] Here the links figma and github with back…"
type textarea "x"
type textarea "[URL][DOMAIN_NAME] [URL][DOMAIN_NAME] Here the links figma and github with back…"
type textarea "x"
type textarea "[URL][DOMAIN_NAME] [URL][DOMAIN_NAME] Here the links figma and github with back…"
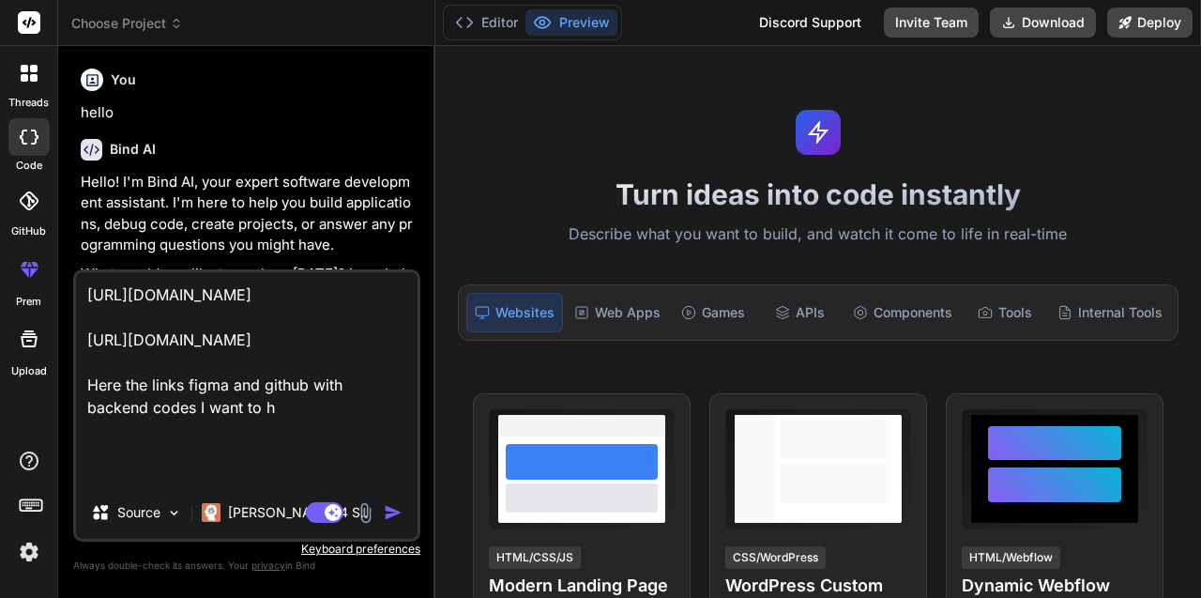
type textarea "x"
type textarea "[URL][DOMAIN_NAME] [URL][DOMAIN_NAME] Here the links figma and github with back…"
type textarea "x"
type textarea "[URL][DOMAIN_NAME] [URL][DOMAIN_NAME] Here the links figma and github with back…"
type textarea "x"
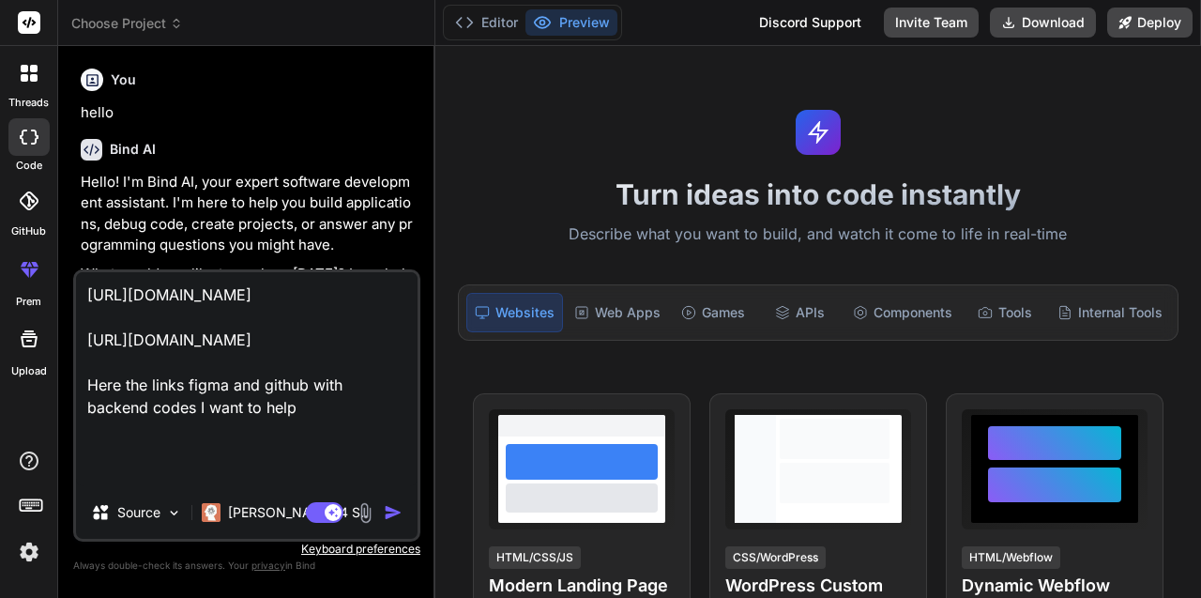
type textarea "[URL][DOMAIN_NAME] [URL][DOMAIN_NAME] Here the links figma and github with back…"
type textarea "x"
type textarea "[URL][DOMAIN_NAME] [URL][DOMAIN_NAME] Here the links figma and github with back…"
type textarea "x"
type textarea "[URL][DOMAIN_NAME] [URL][DOMAIN_NAME] Here the links figma and github with back…"
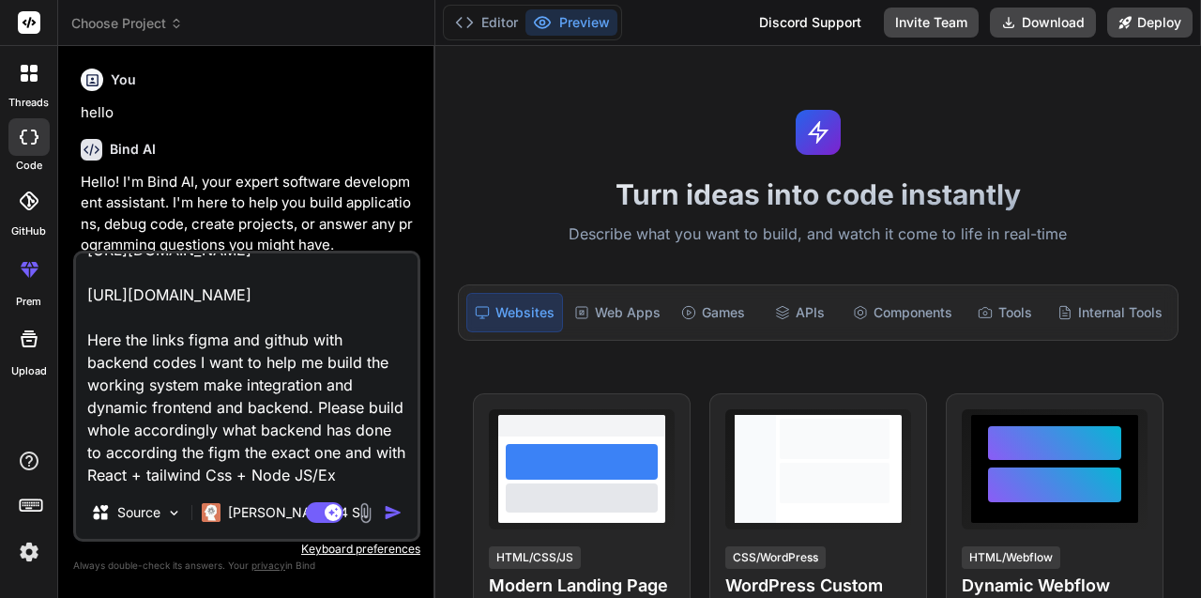
scroll to position [136, 0]
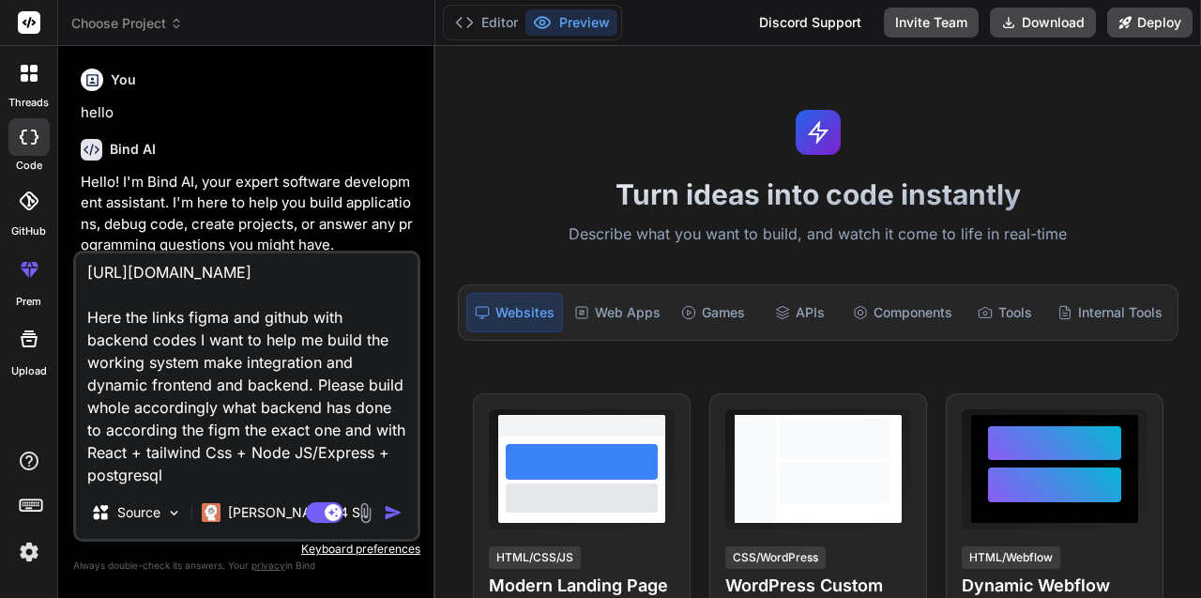
click at [388, 511] on img "button" at bounding box center [393, 512] width 19 height 19
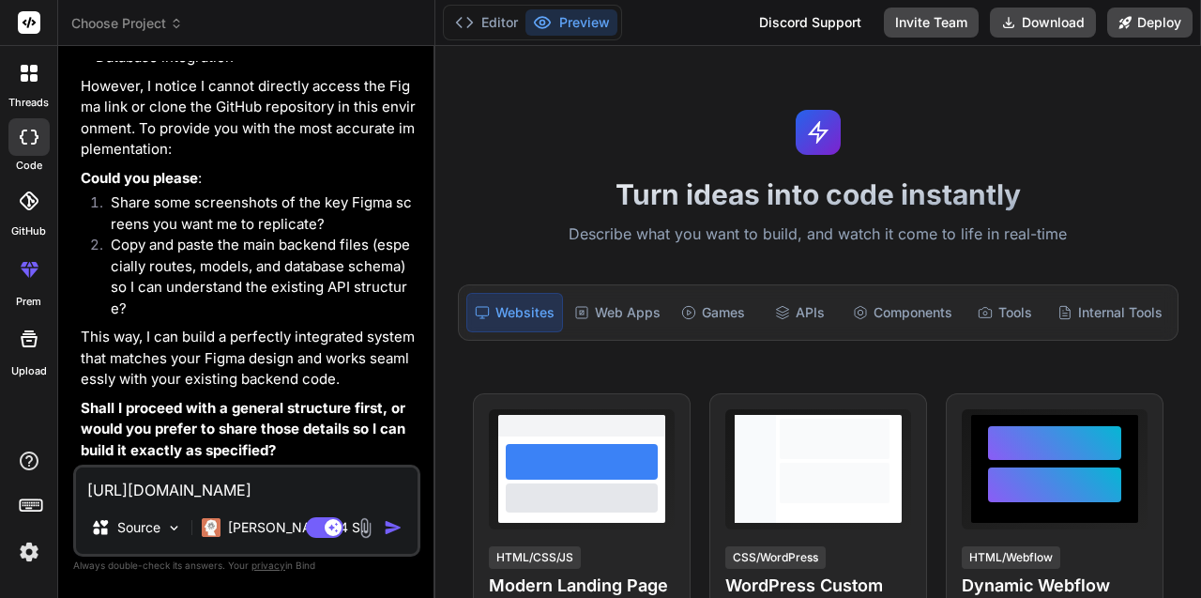
scroll to position [1539, 0]
click at [169, 491] on textarea "[URL][DOMAIN_NAME] [URL][DOMAIN_NAME] Here the links figma and github with back…" at bounding box center [247, 484] width 342 height 34
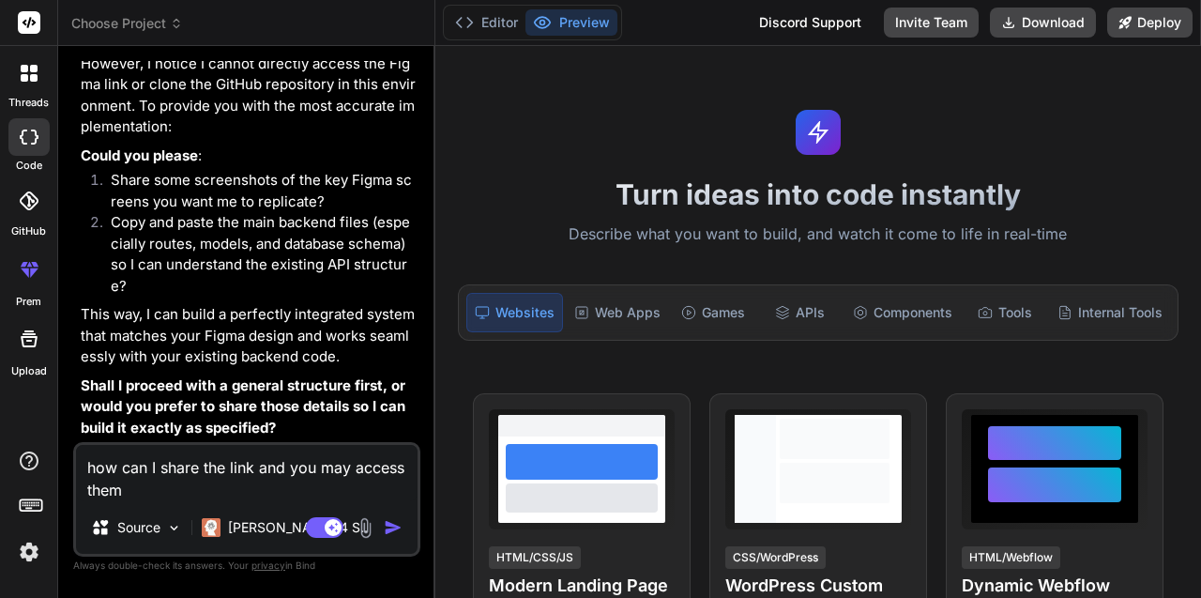
click at [388, 525] on img "button" at bounding box center [393, 527] width 19 height 19
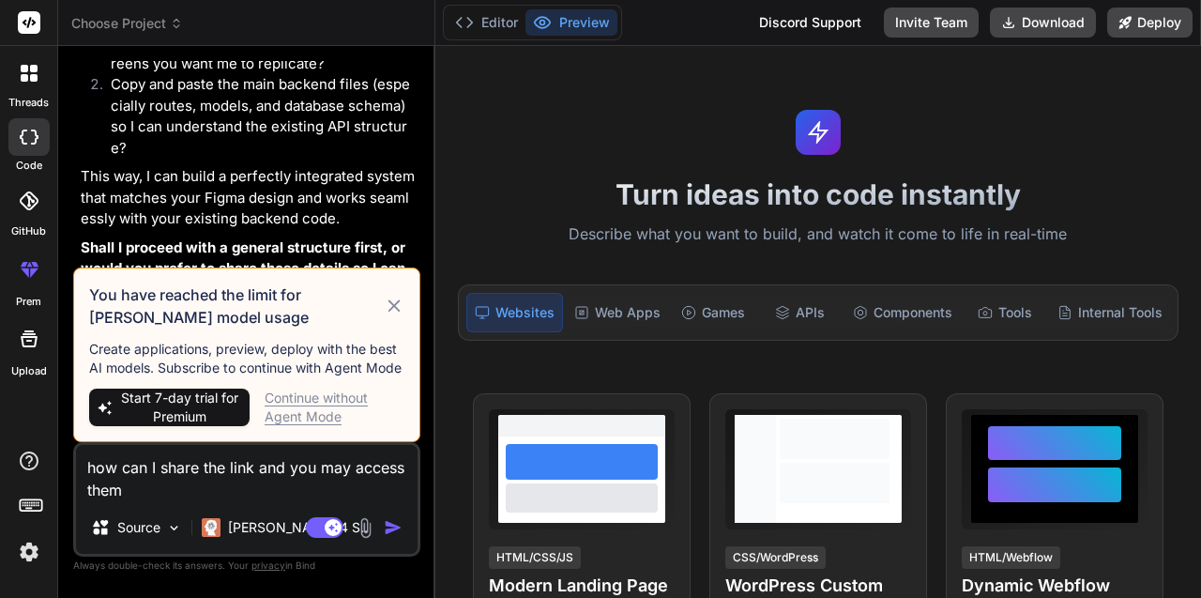
click at [390, 297] on icon at bounding box center [394, 306] width 21 height 23
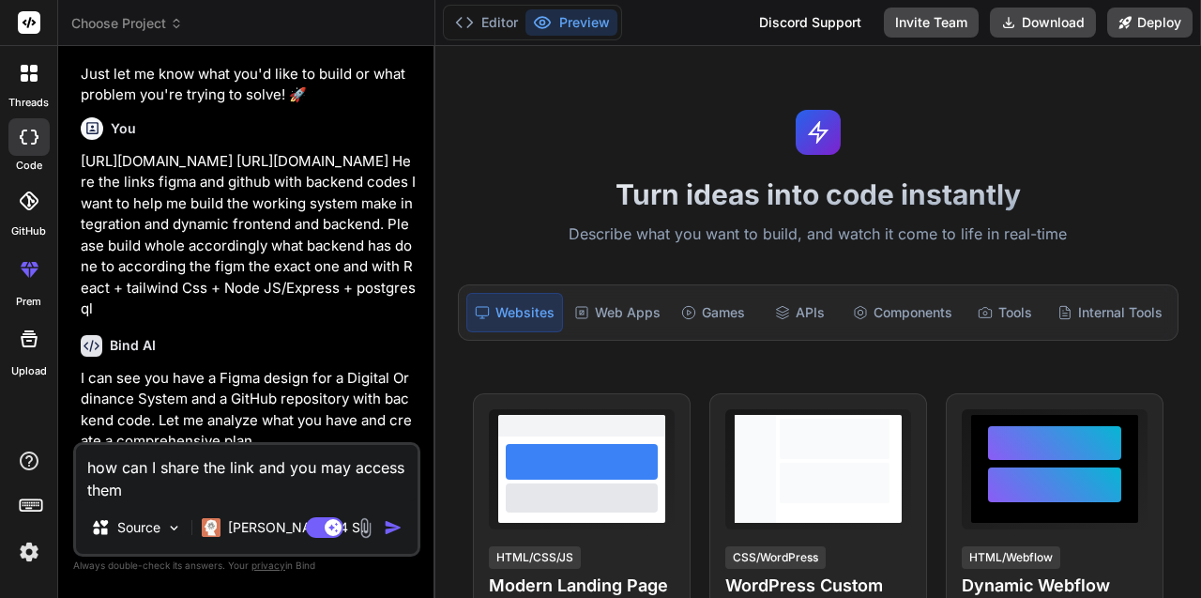
scroll to position [379, 0]
drag, startPoint x: 352, startPoint y: 353, endPoint x: 78, endPoint y: 168, distance: 330.5
click at [78, 168] on div "You hello Bind AI Hello! I'm Bind AI, your expert software development assistan…" at bounding box center [248, 251] width 343 height 381
copy p "[URL][DOMAIN_NAME] [URL][DOMAIN_NAME] Here the links figma and github with back…"
